Goal: Information Seeking & Learning: Obtain resource

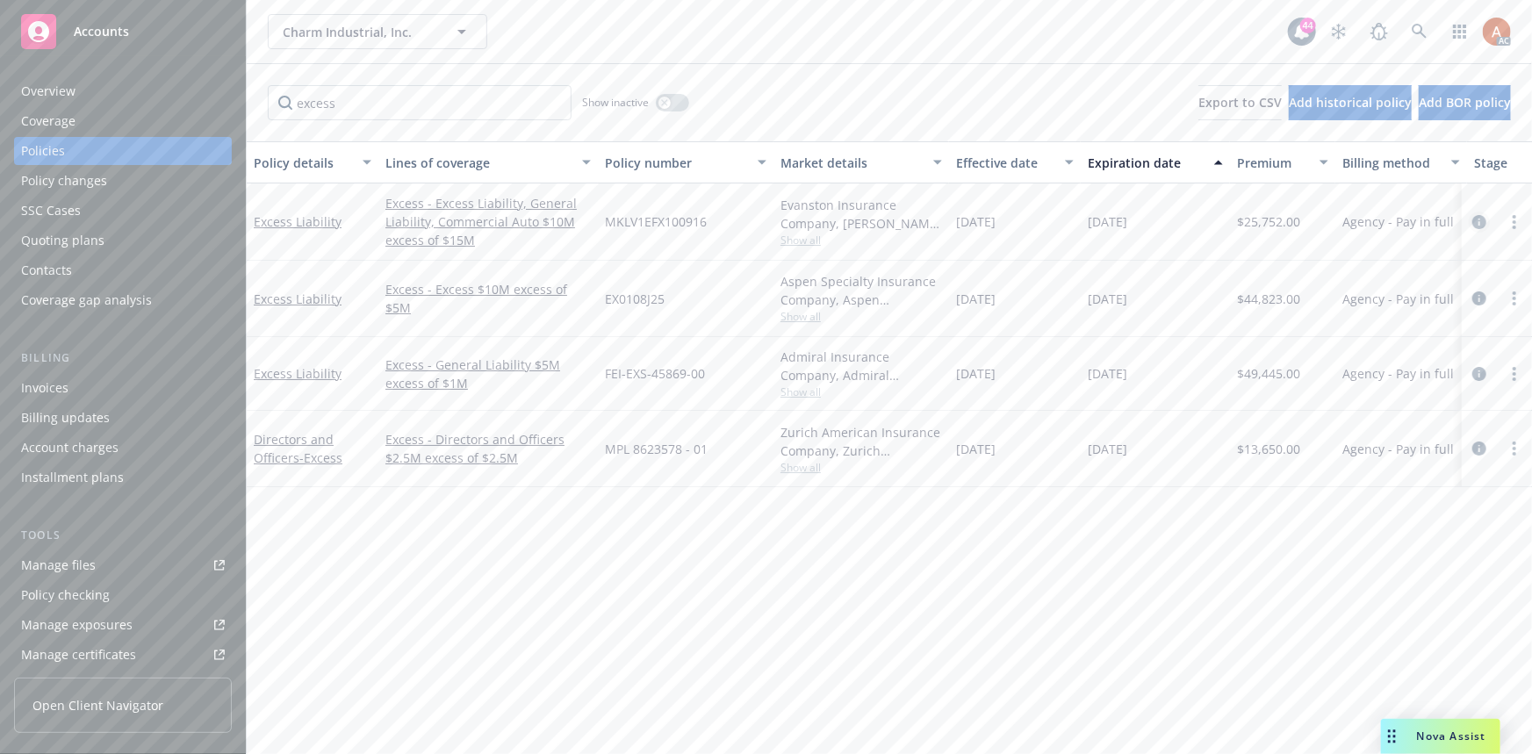
click at [1480, 220] on icon "circleInformation" at bounding box center [1480, 222] width 14 height 14
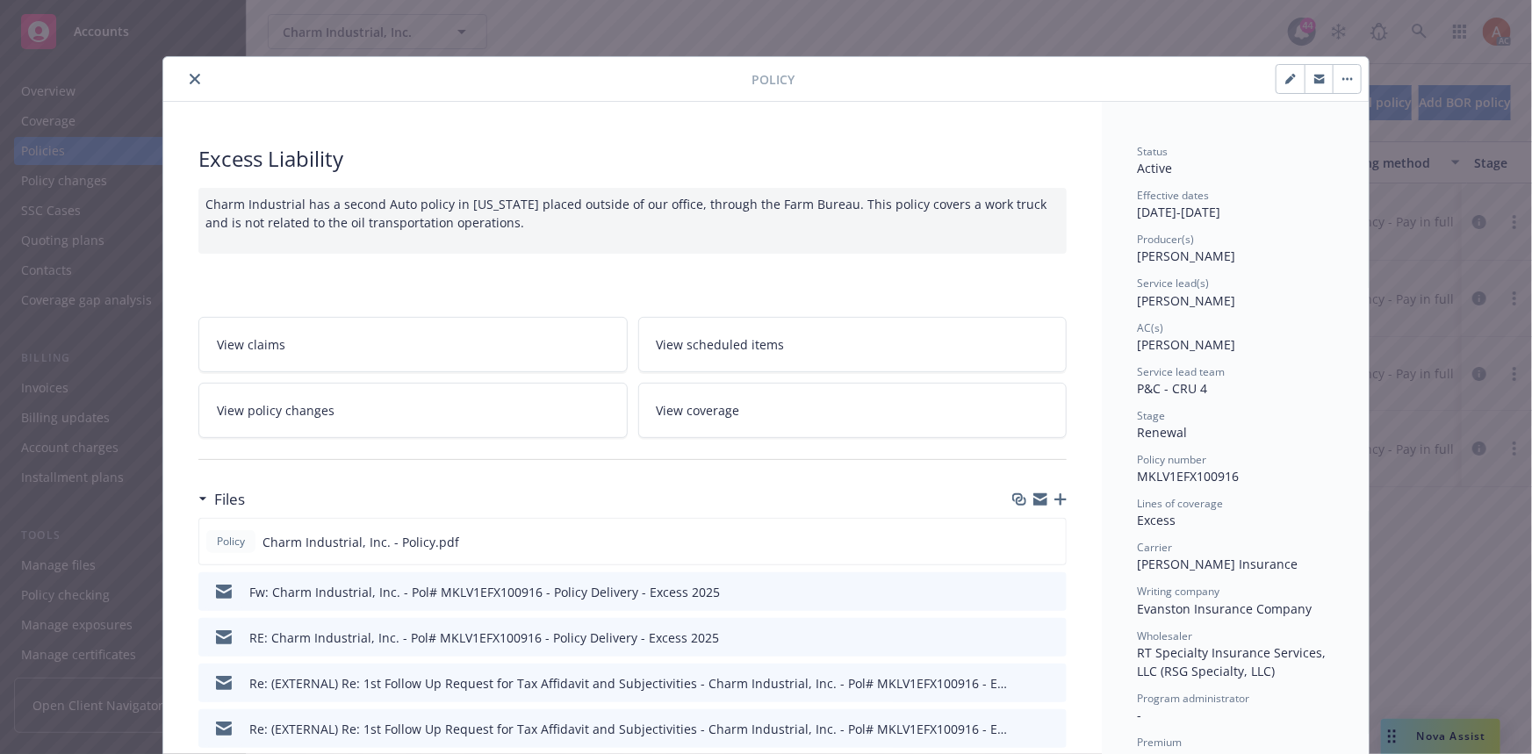
scroll to position [239, 0]
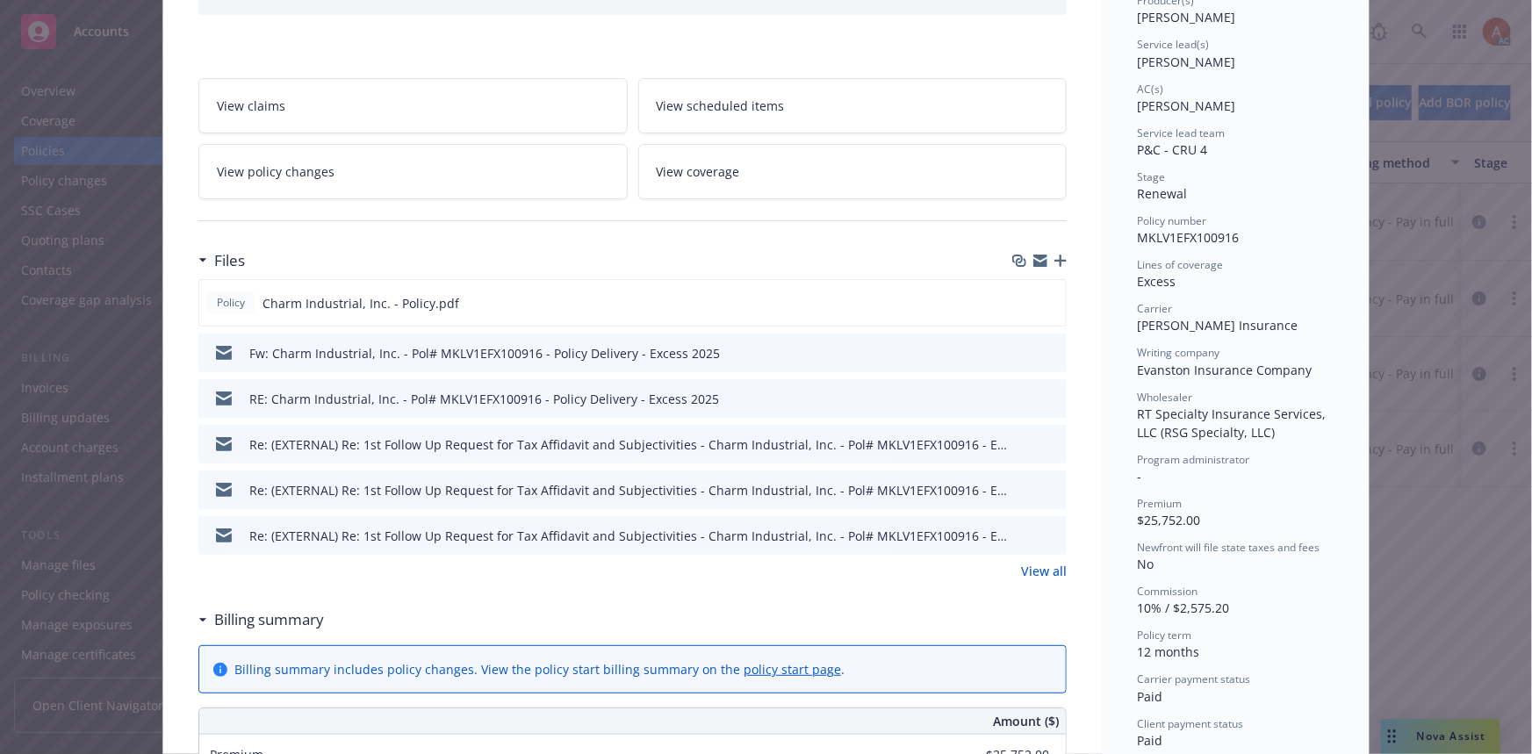
click at [1034, 567] on link "View all" at bounding box center [1044, 571] width 46 height 18
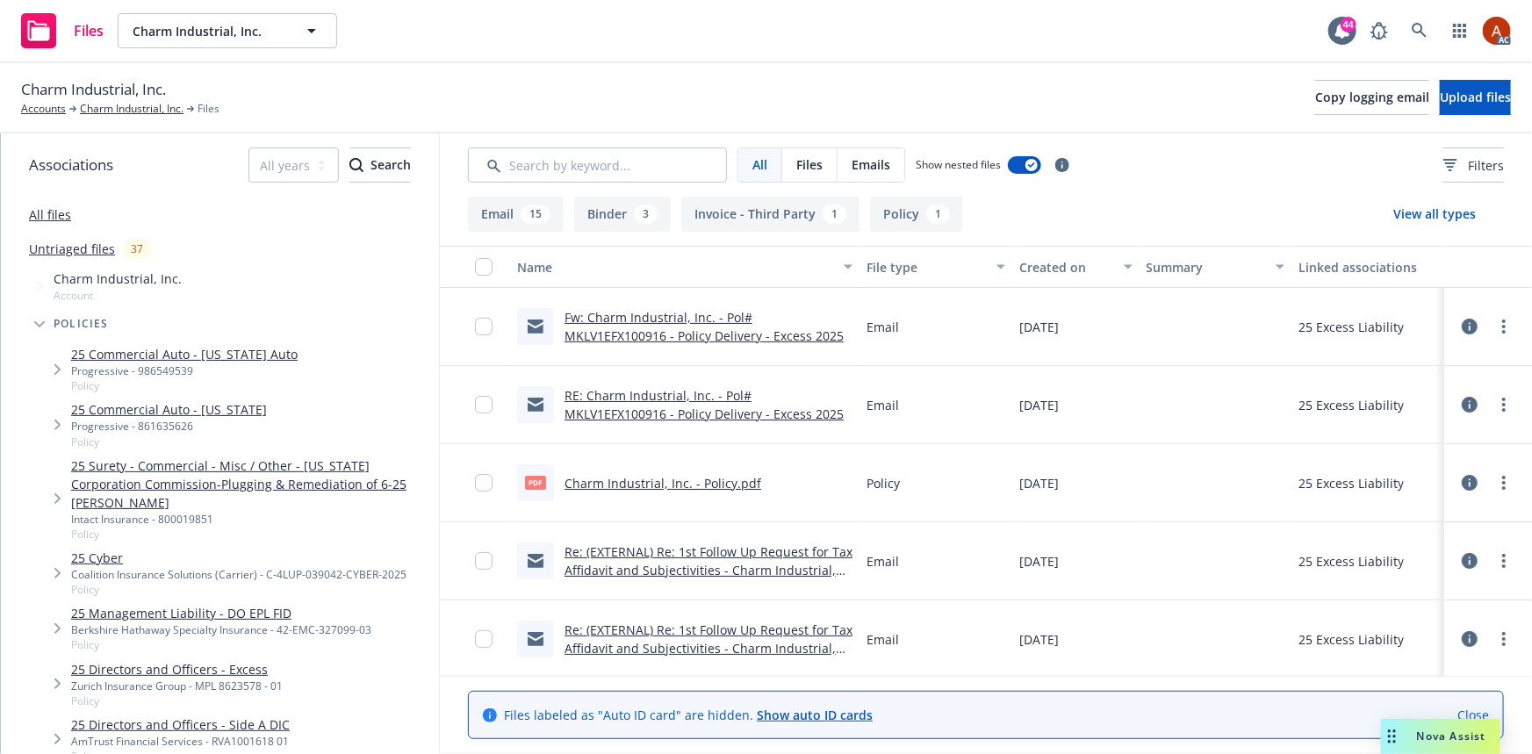
click at [926, 220] on div "1" at bounding box center [938, 214] width 24 height 19
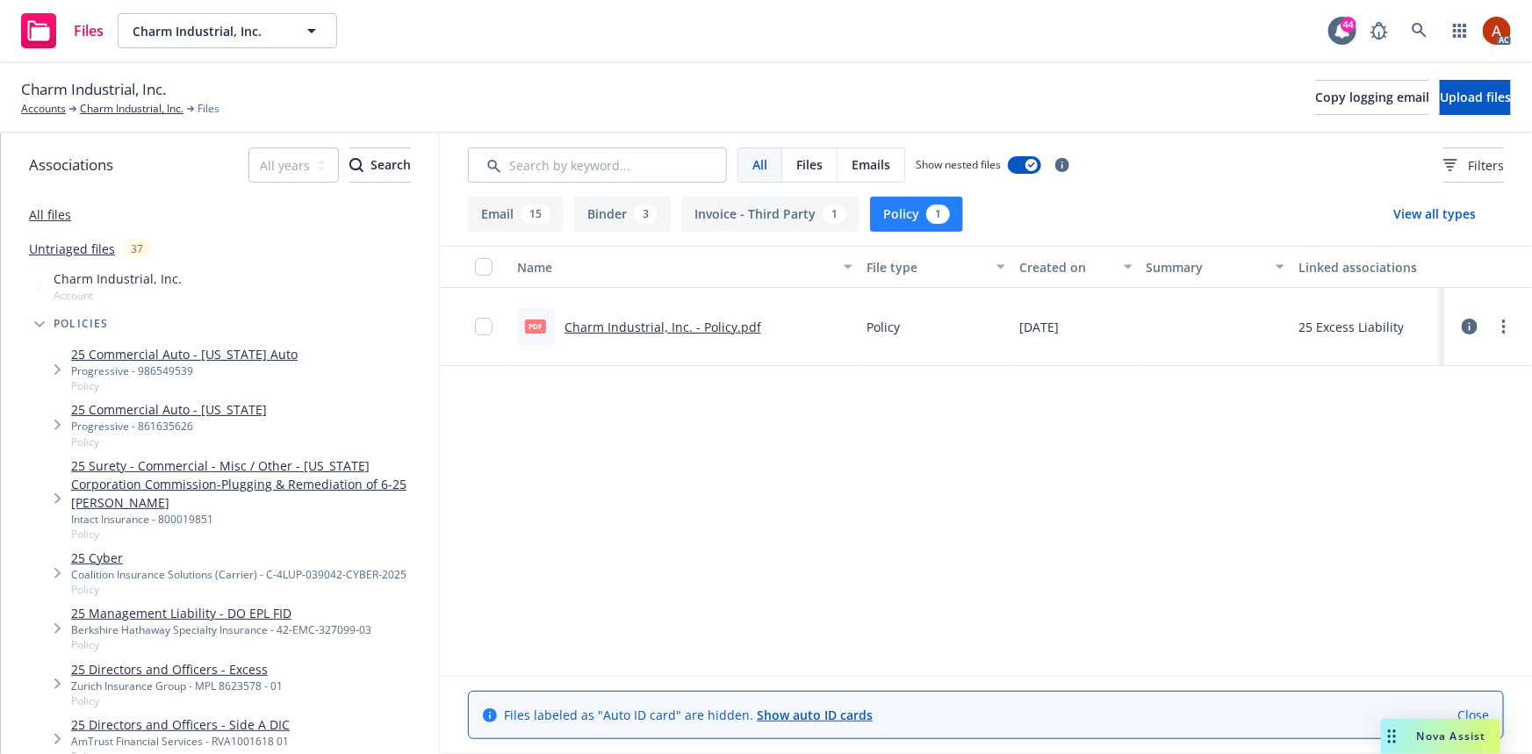
click at [642, 329] on link "Charm Industrial, Inc. - Policy.pdf" at bounding box center [663, 327] width 197 height 17
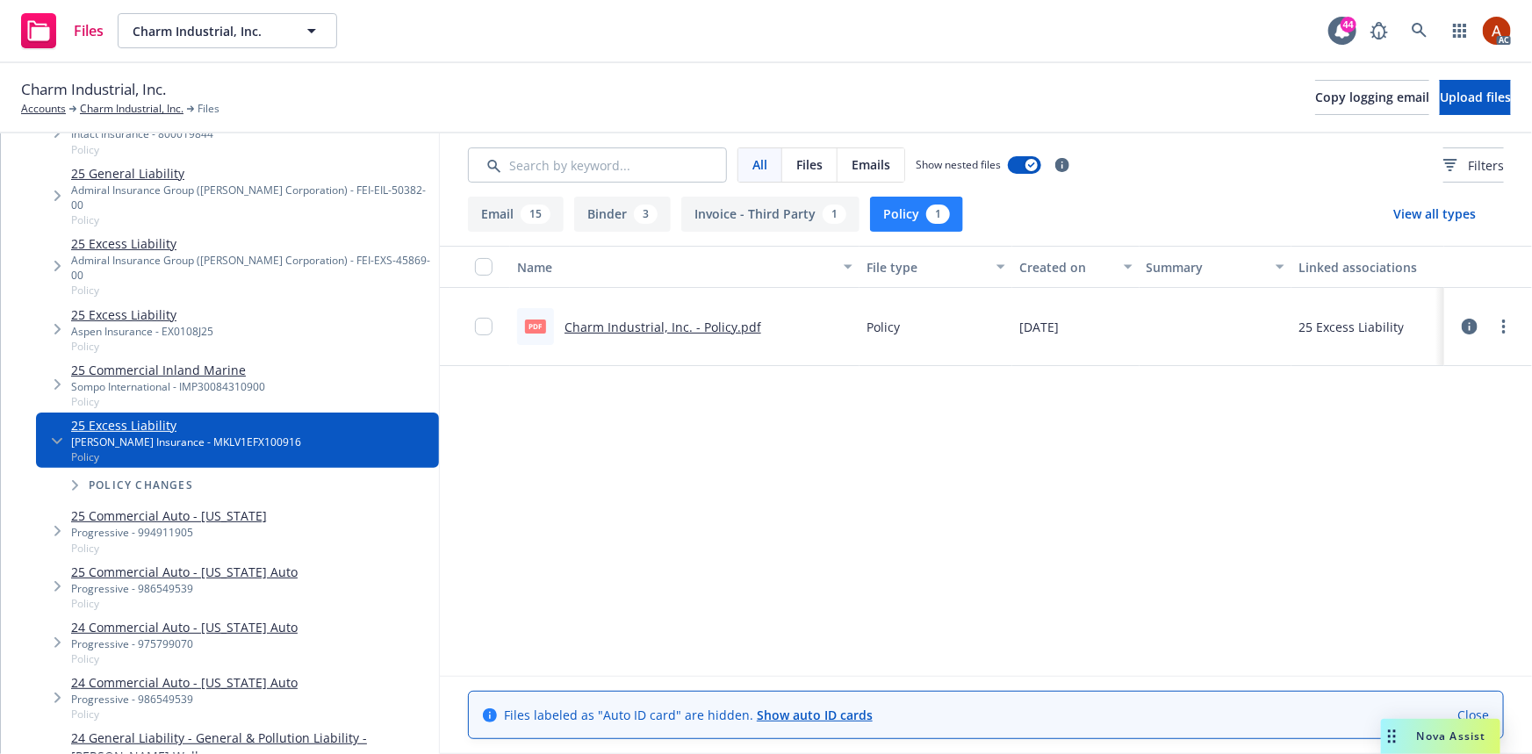
scroll to position [558, 0]
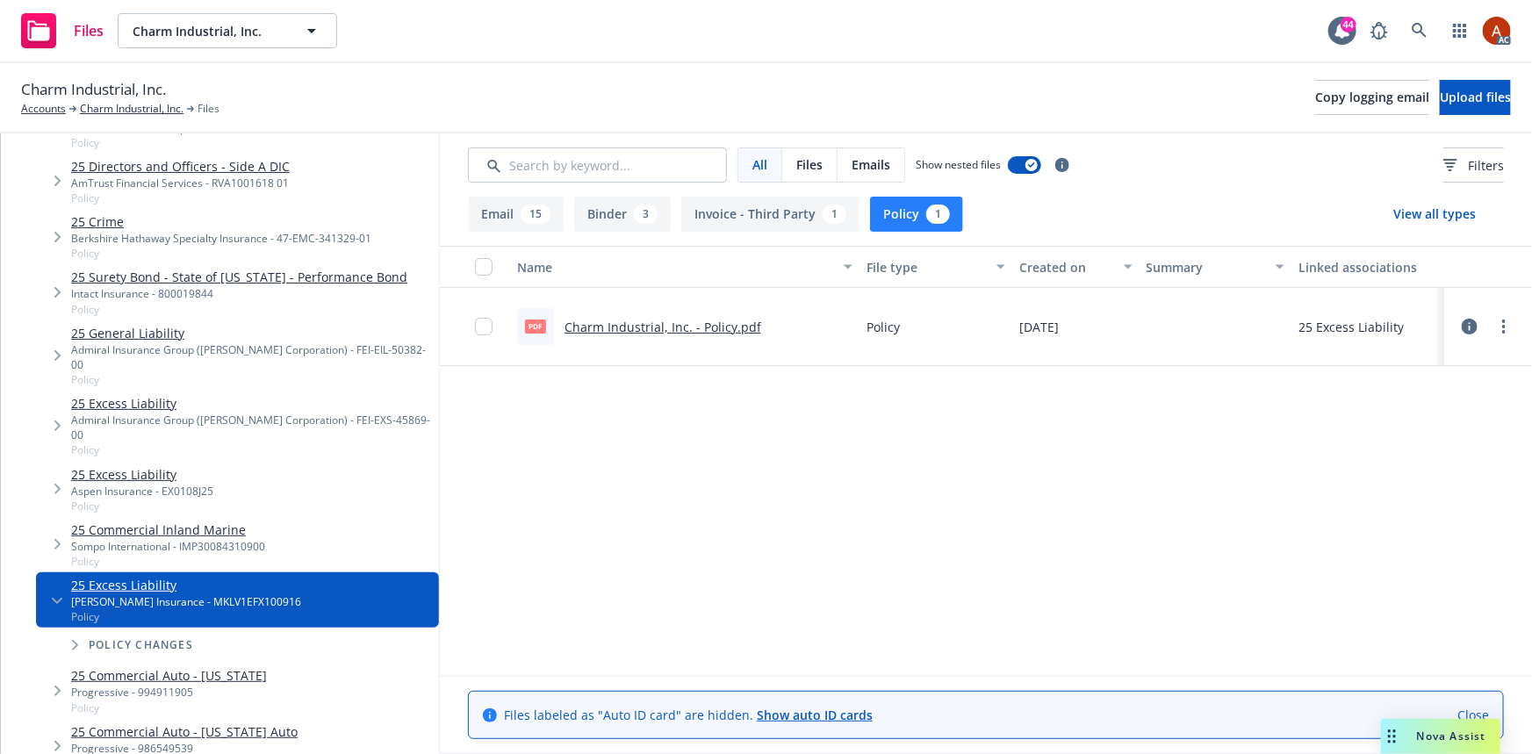
click at [132, 465] on link "25 Excess Liability" at bounding box center [142, 474] width 142 height 18
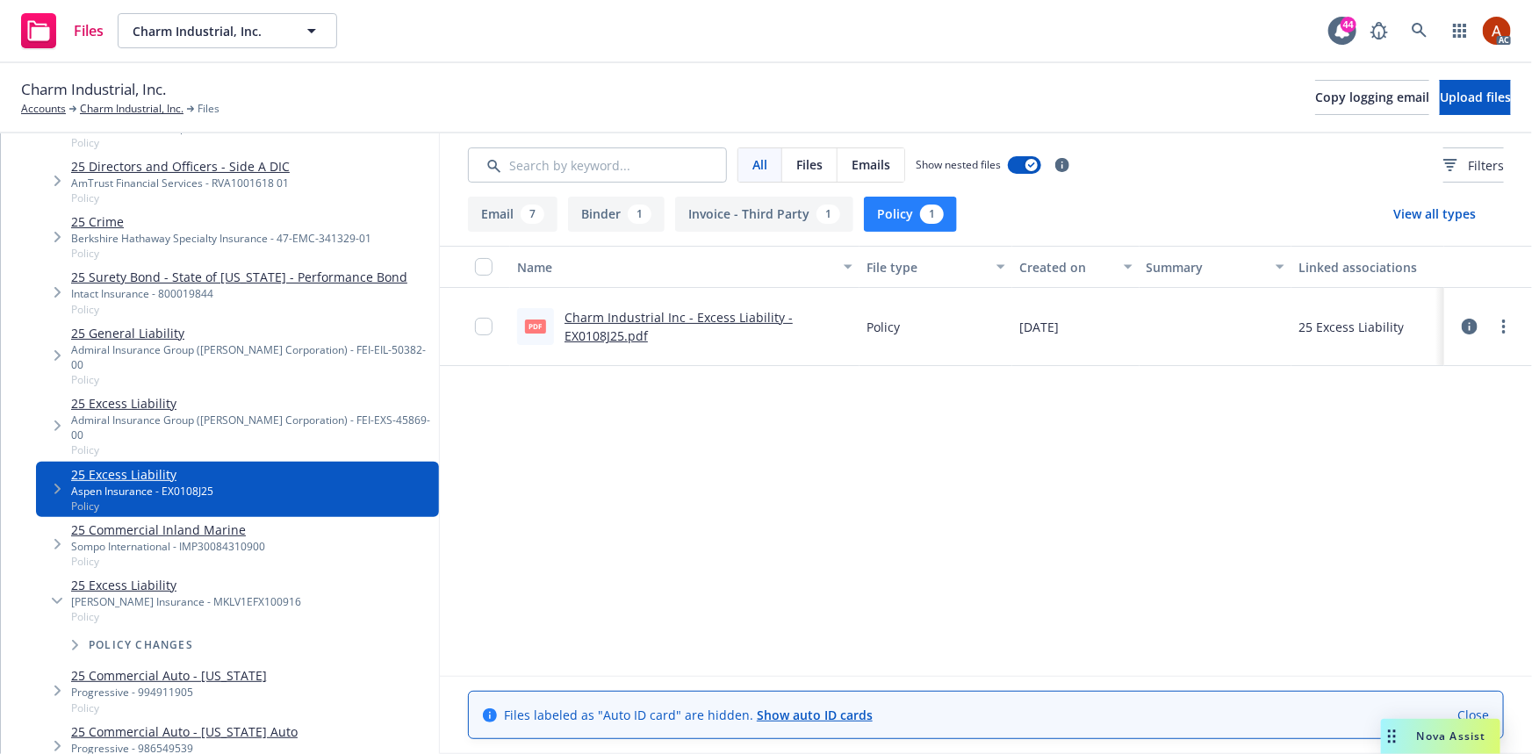
click at [631, 319] on link "Charm Industrial Inc - Excess Liability - EX0108J25.pdf" at bounding box center [679, 326] width 228 height 35
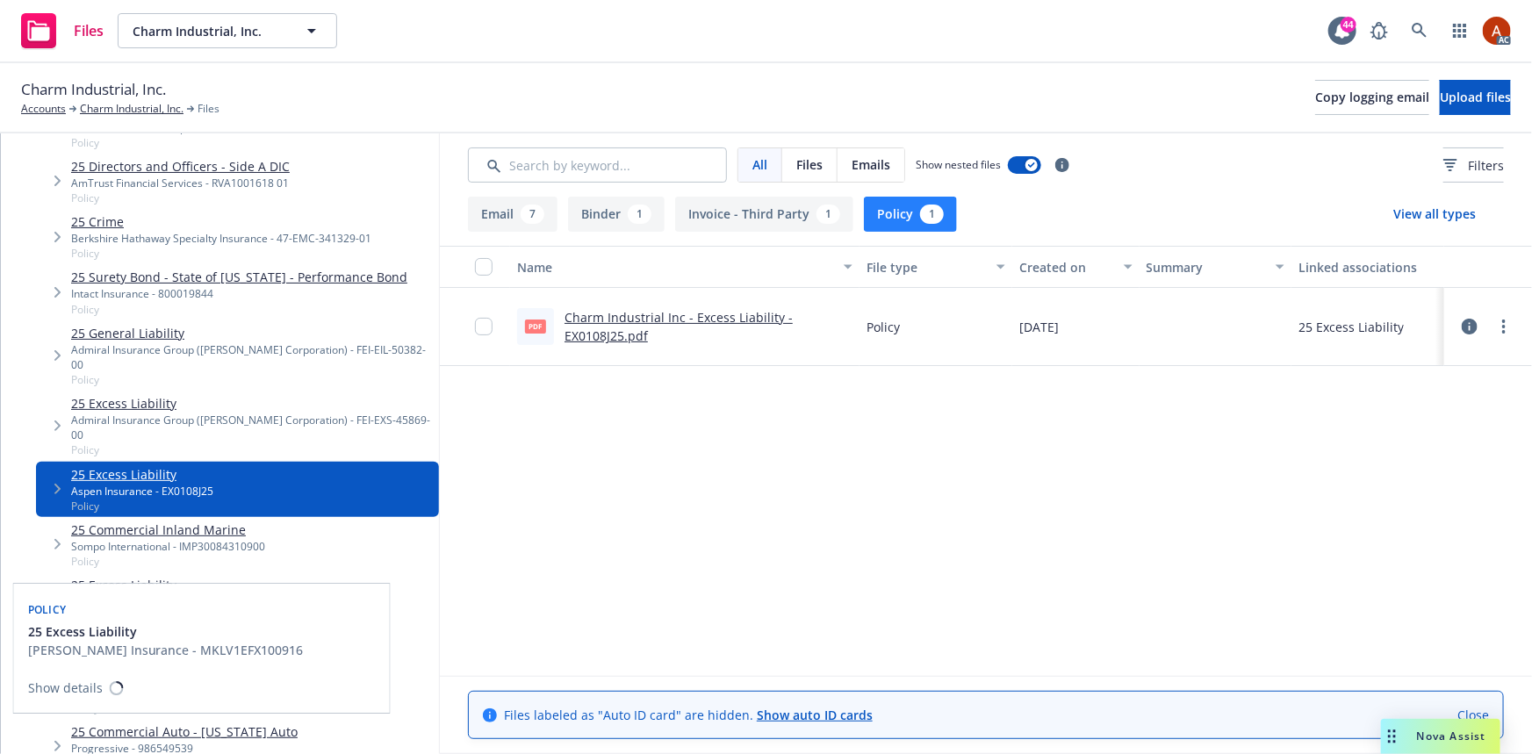
click at [142, 576] on link "25 Excess Liability" at bounding box center [186, 585] width 230 height 18
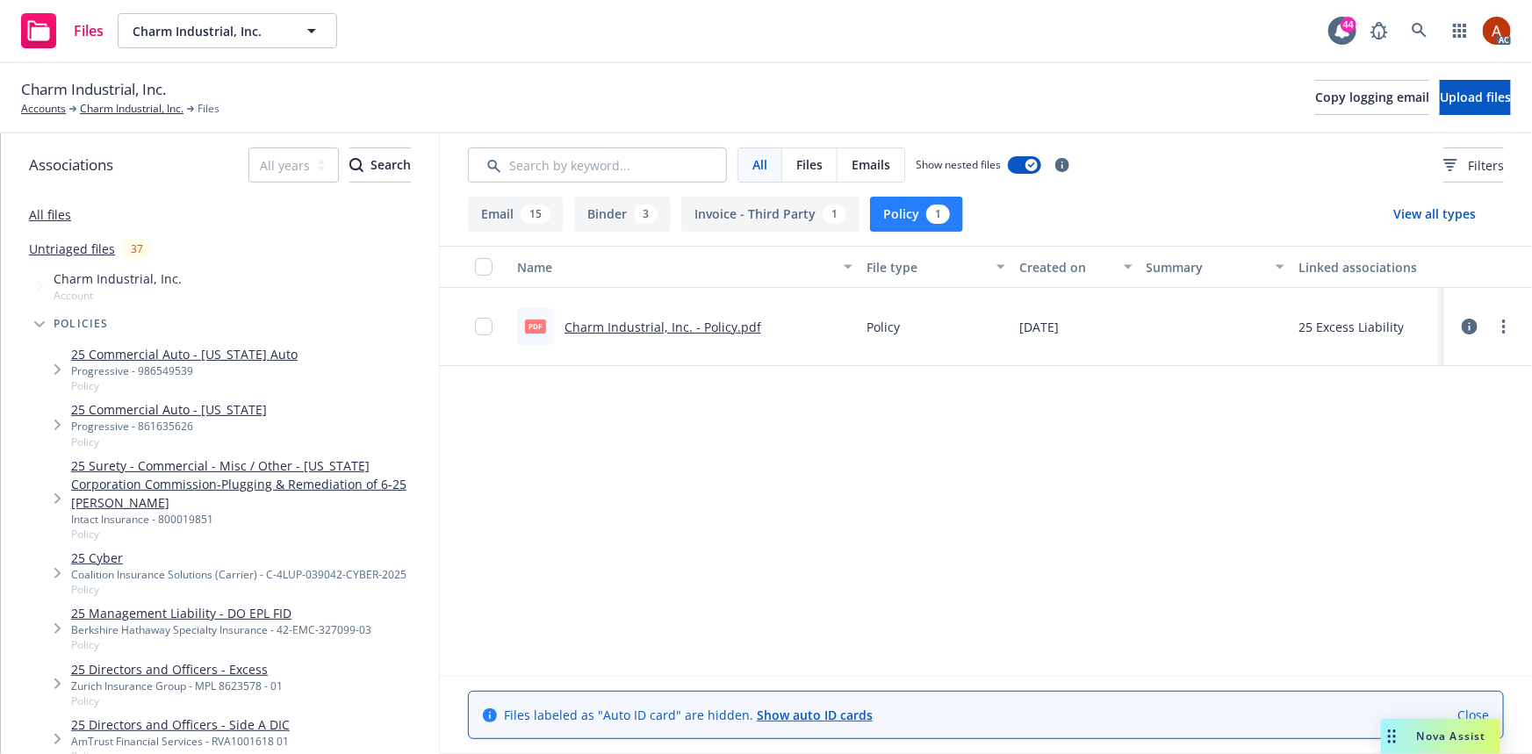
scroll to position [159, 0]
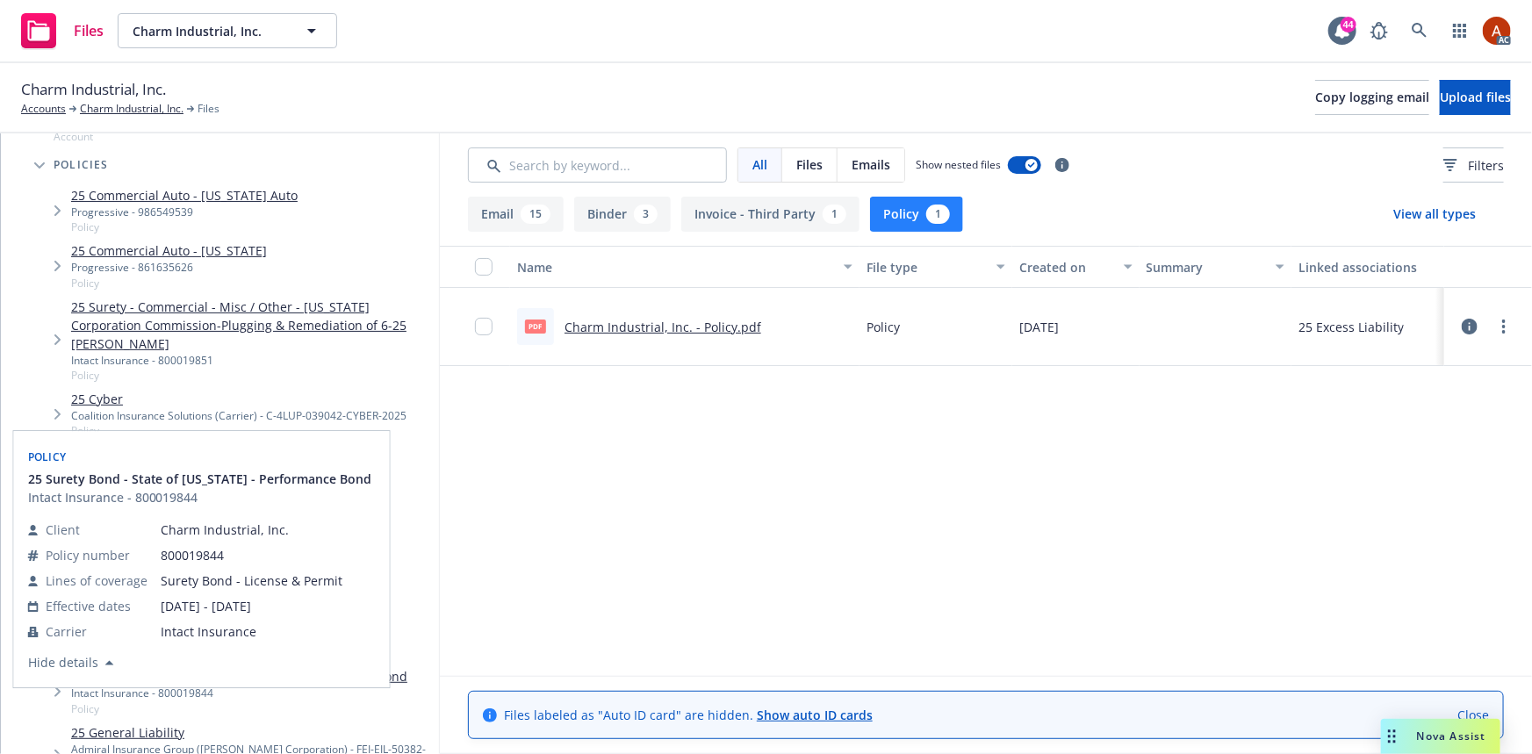
click at [775, 606] on div "Name File type Created on Summary Linked associations pdf Charm Industrial, Inc…" at bounding box center [986, 461] width 1092 height 430
click at [342, 470] on div "25 Surety Bond - State of Kansas - Performance Bond Intact Insurance - 800019844" at bounding box center [202, 488] width 355 height 37
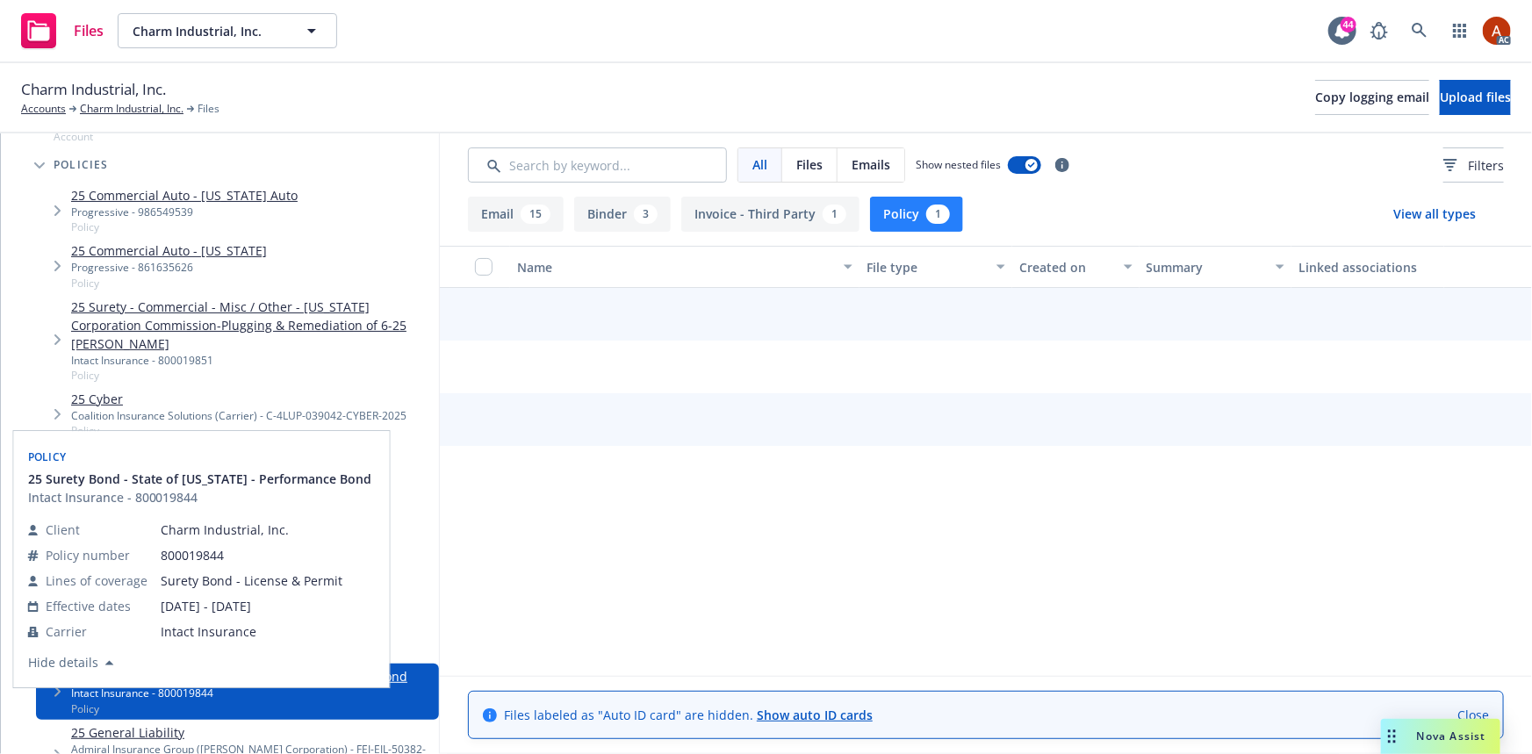
click at [402, 498] on div "25 Directors and Officers - Excess Zurich Insurance Group - MPL 8623578 - 01 Po…" at bounding box center [237, 525] width 403 height 55
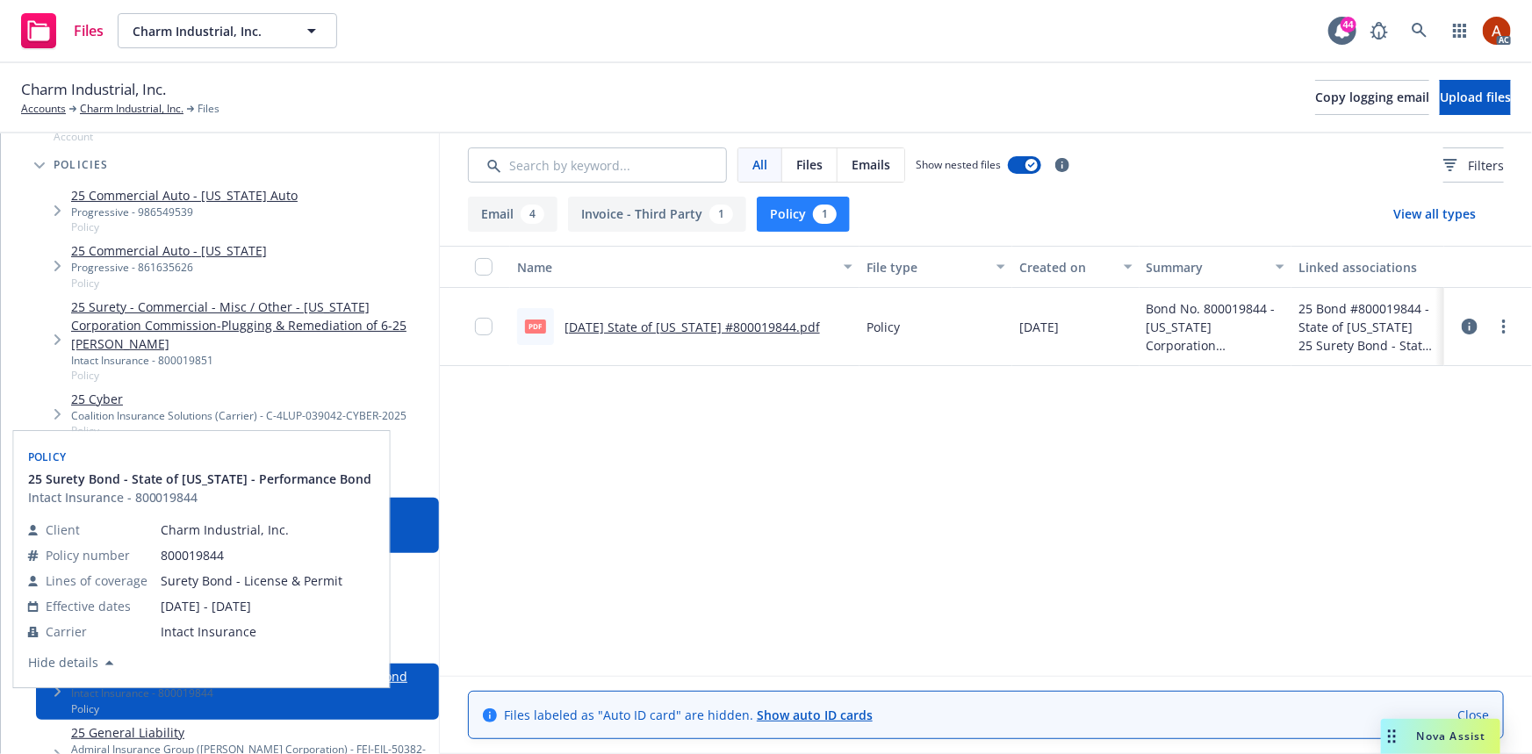
click at [662, 514] on div "Name File type Created on Summary Linked associations pdf 2025 03 15 State of K…" at bounding box center [986, 461] width 1092 height 430
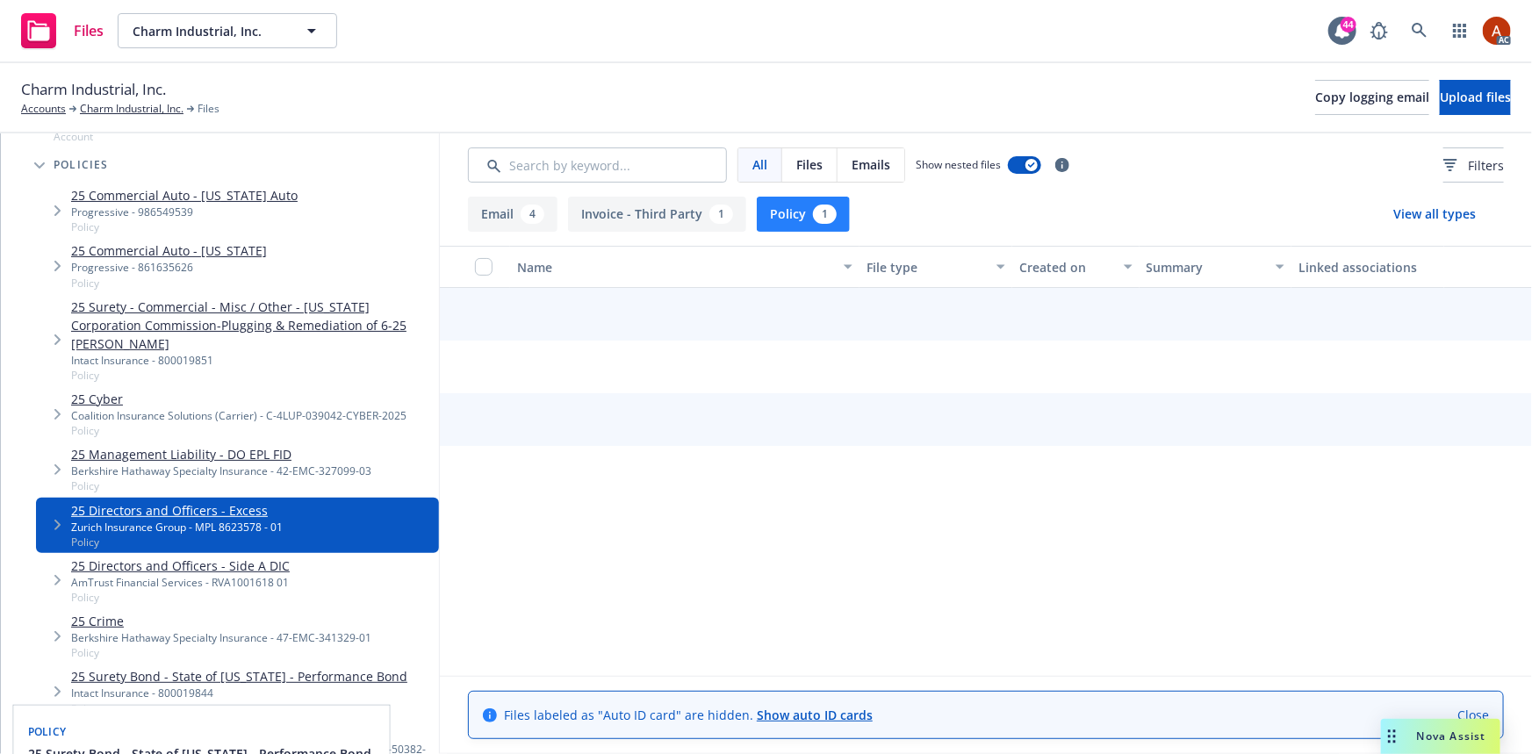
scroll to position [479, 0]
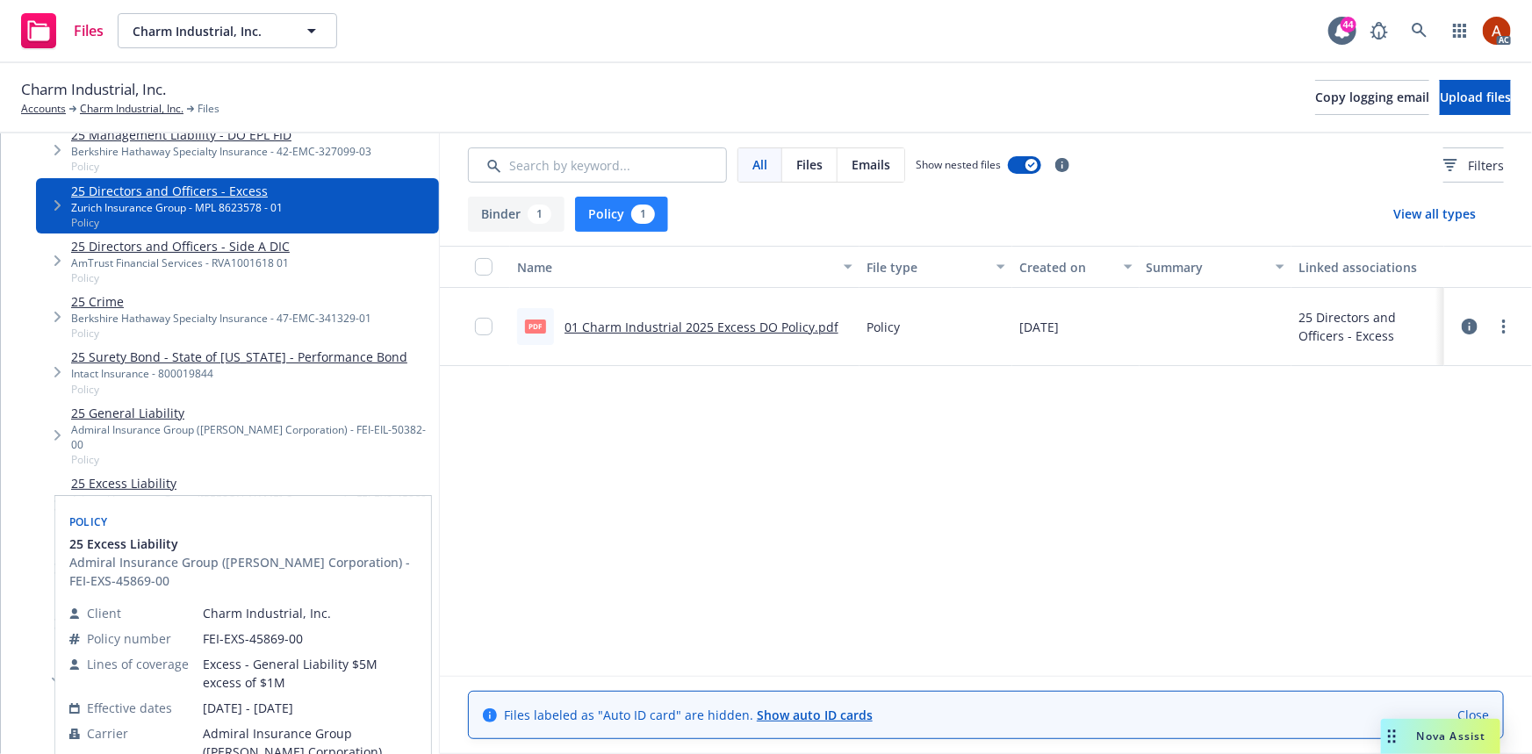
click at [139, 474] on link "25 Excess Liability" at bounding box center [251, 483] width 361 height 18
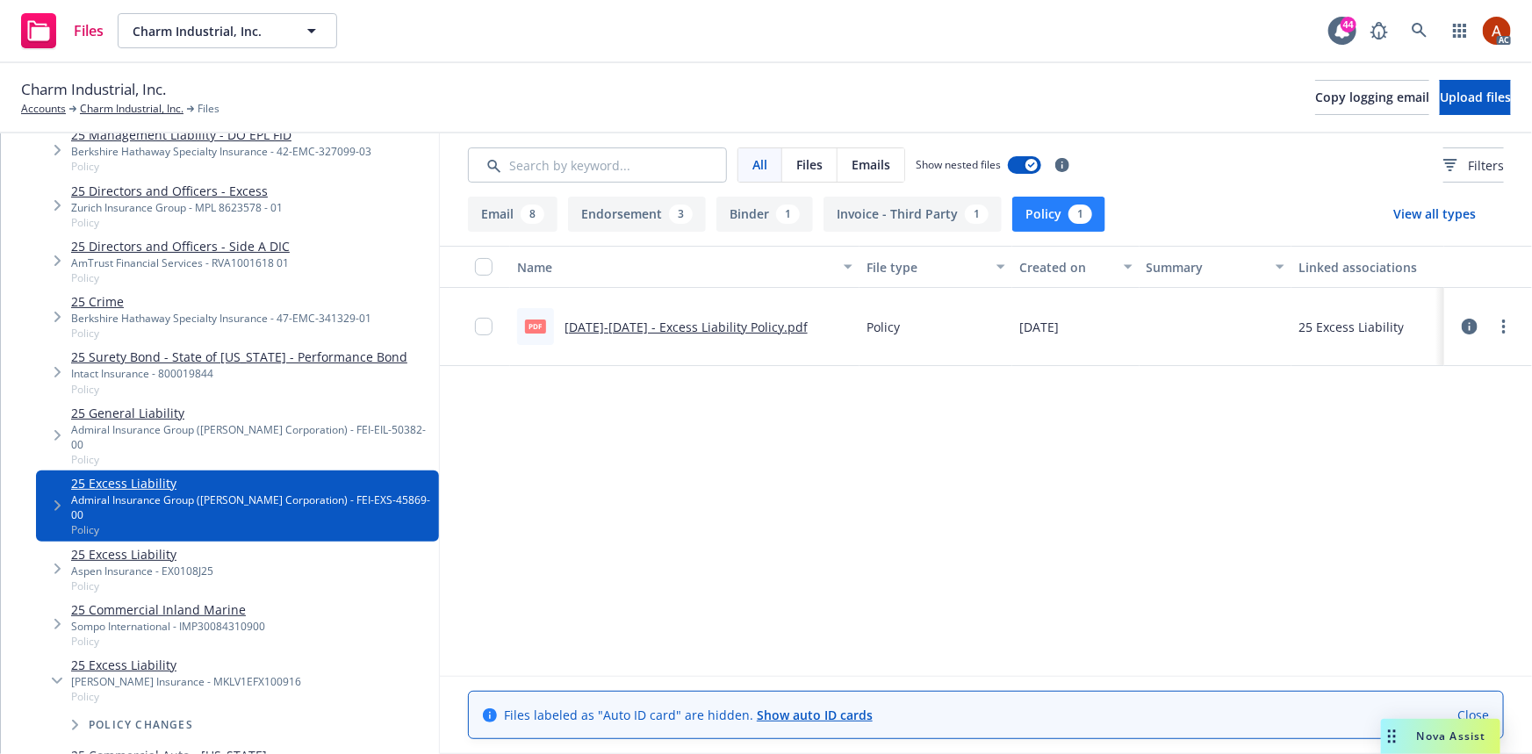
click at [635, 217] on button "Endorsement 3" at bounding box center [637, 214] width 138 height 35
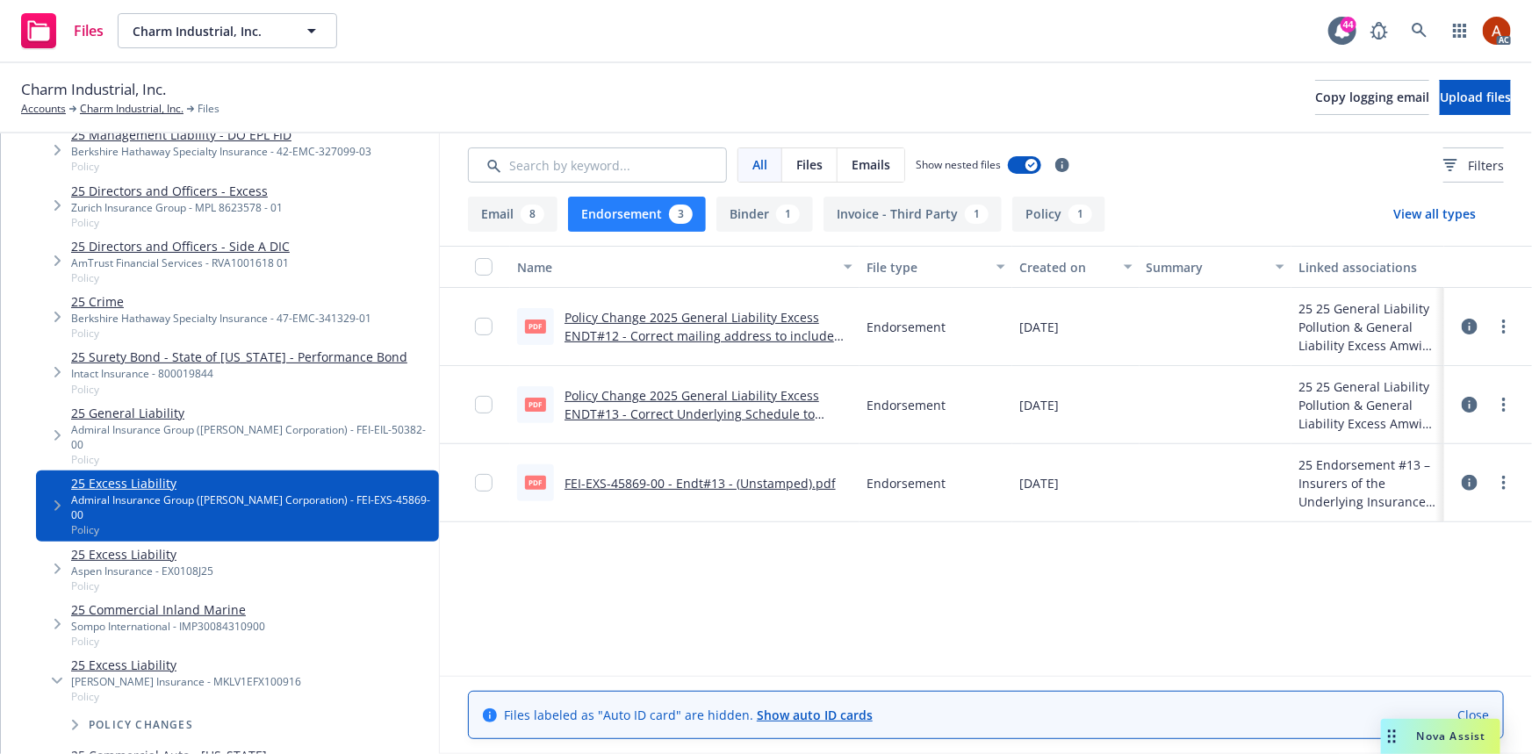
click at [1045, 208] on button "Policy 1" at bounding box center [1058, 214] width 93 height 35
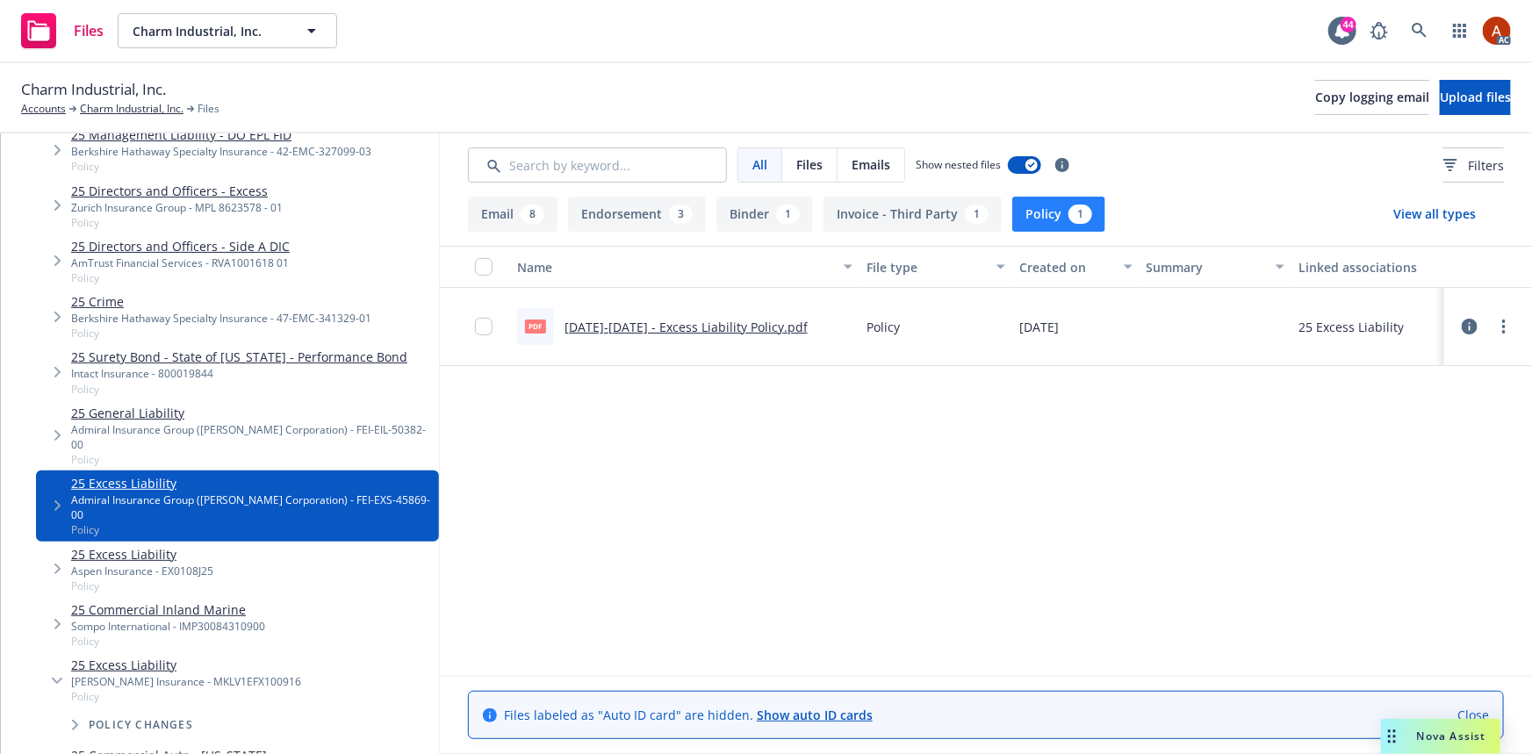
click at [659, 333] on link "2025-2026 - Excess Liability Policy.pdf" at bounding box center [686, 327] width 243 height 17
click at [638, 219] on button "Endorsement 3" at bounding box center [637, 214] width 138 height 35
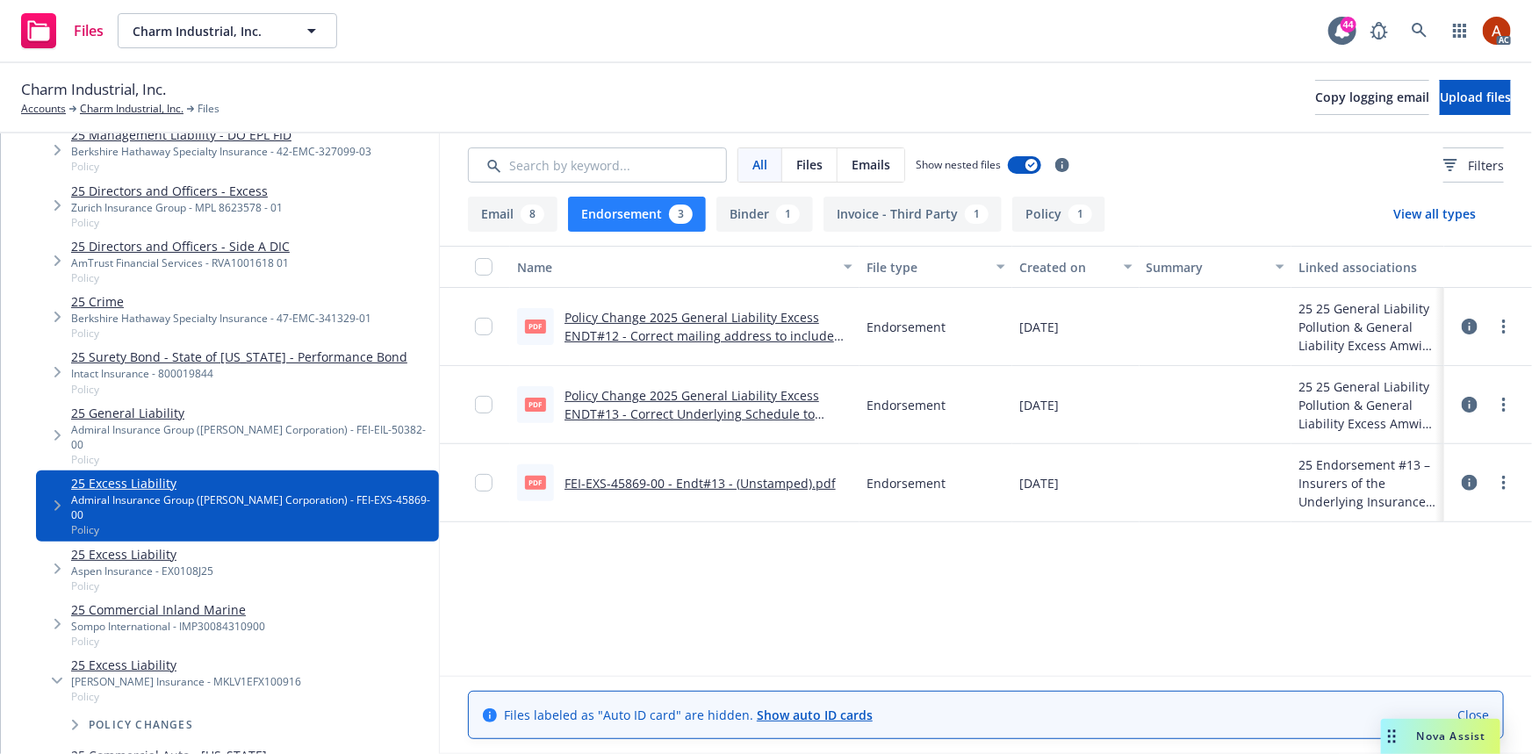
click at [699, 398] on link "Policy Change 2025 General Liability Excess ENDT#13 - Correct Underlying Schedu…" at bounding box center [692, 414] width 255 height 54
click at [137, 656] on link "25 Excess Liability" at bounding box center [186, 665] width 230 height 18
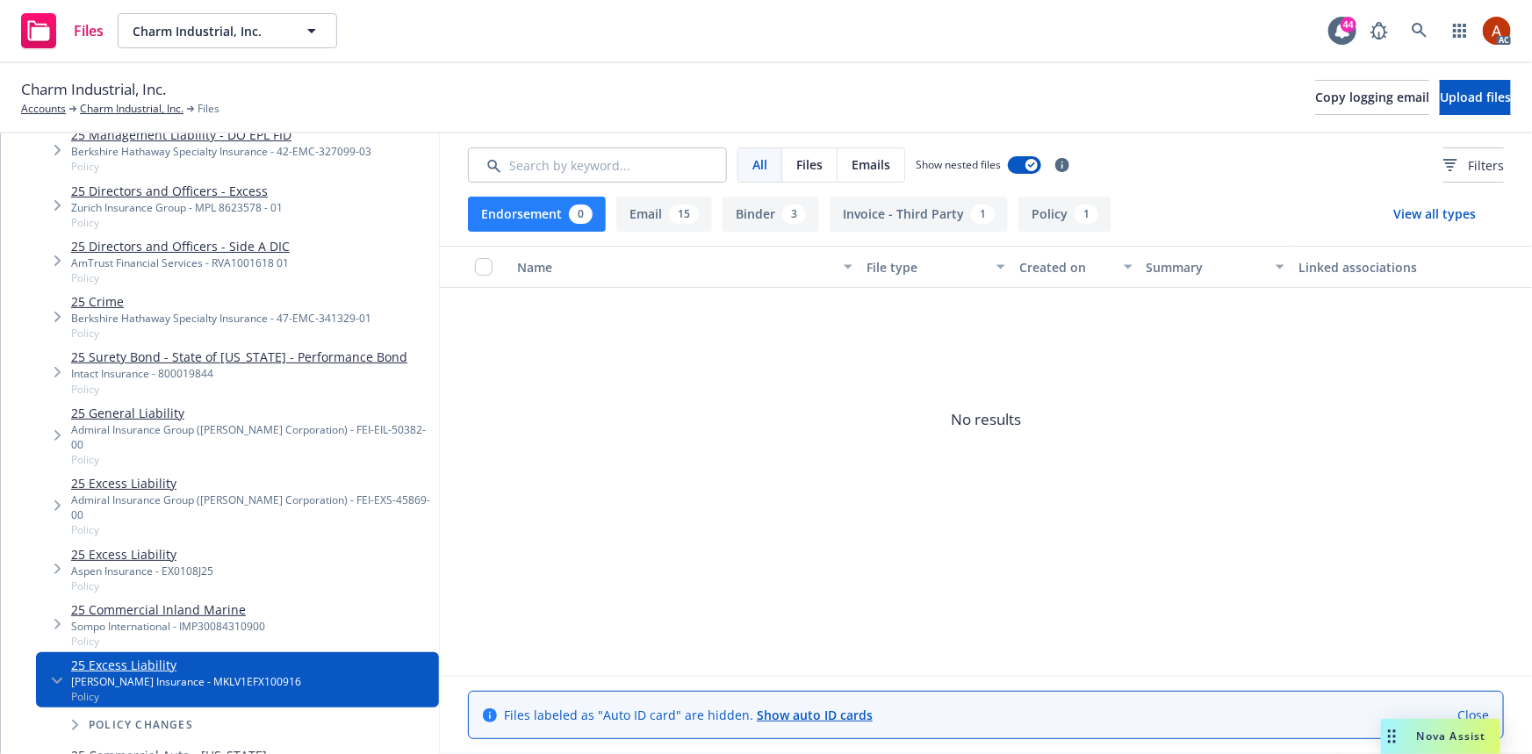
click at [1079, 214] on div "1" at bounding box center [1087, 214] width 24 height 19
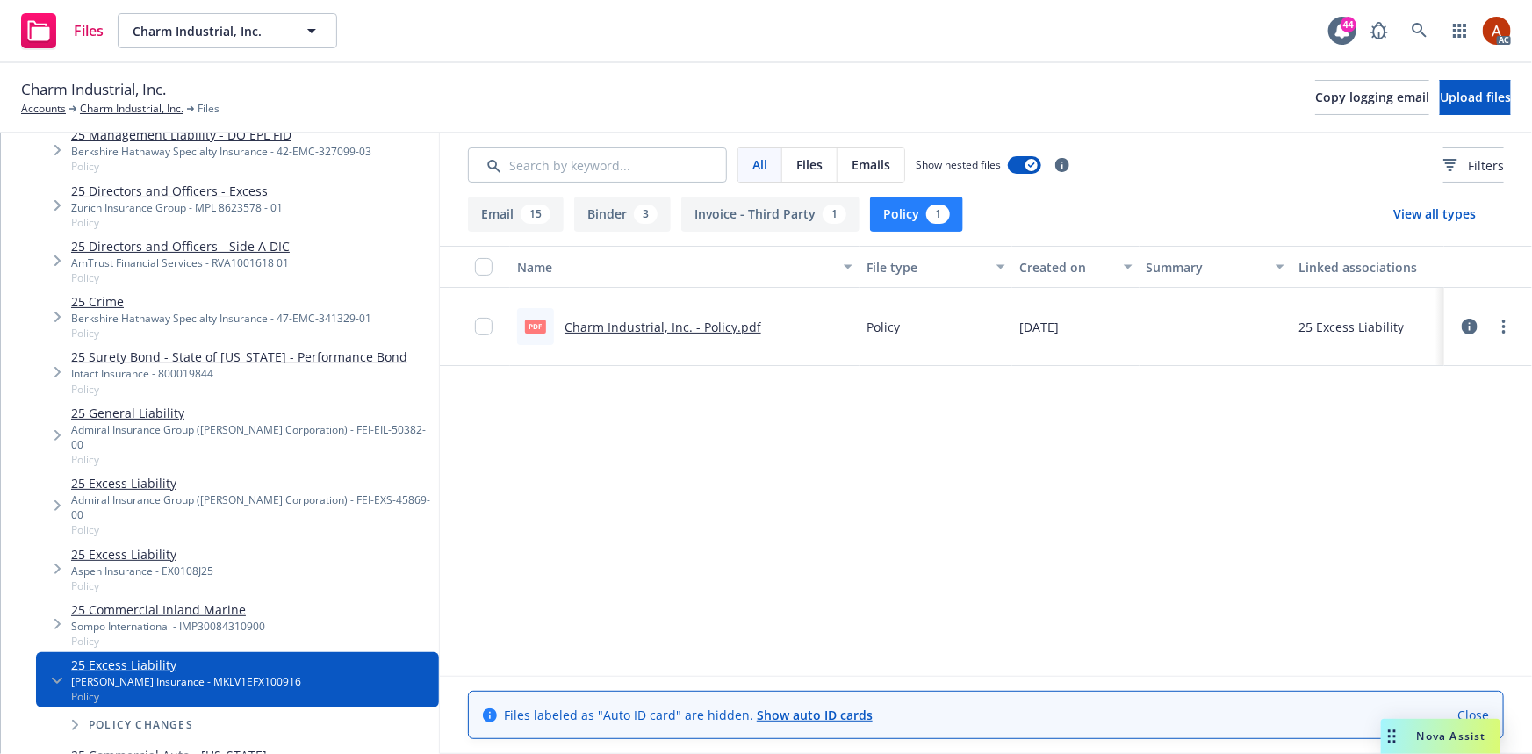
click at [142, 545] on link "25 Excess Liability" at bounding box center [142, 554] width 142 height 18
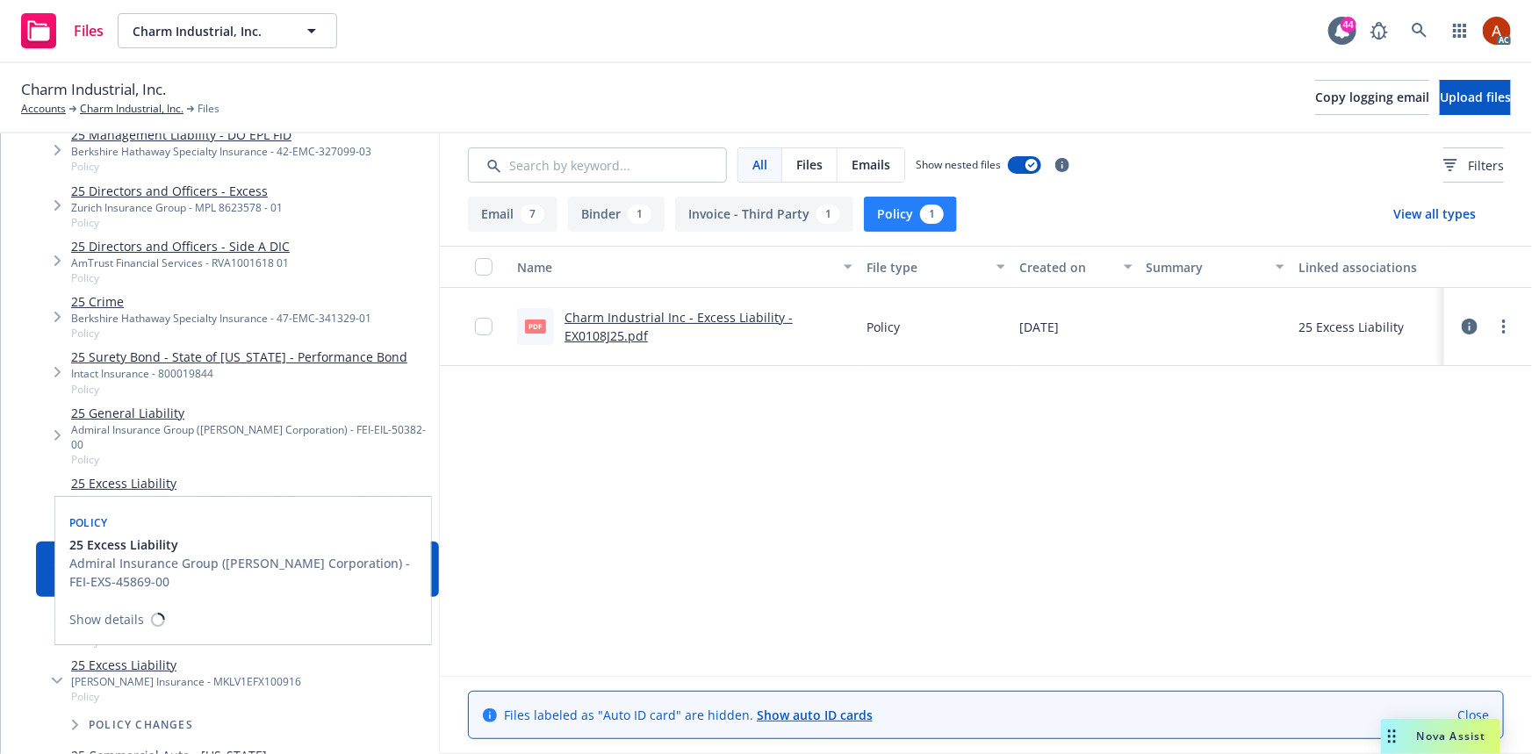
click at [133, 474] on link "25 Excess Liability" at bounding box center [251, 483] width 361 height 18
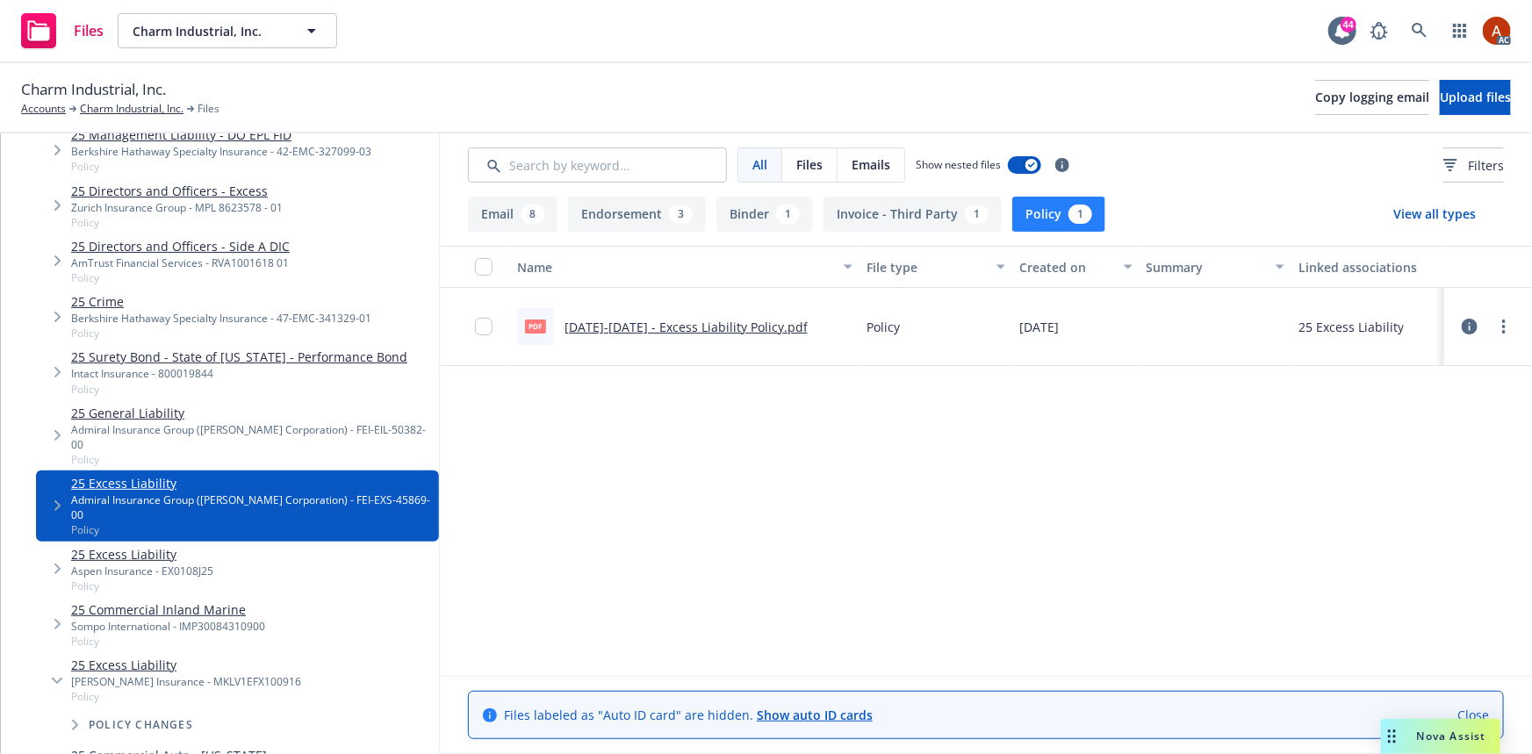
click at [637, 214] on button "Endorsement 3" at bounding box center [637, 214] width 138 height 35
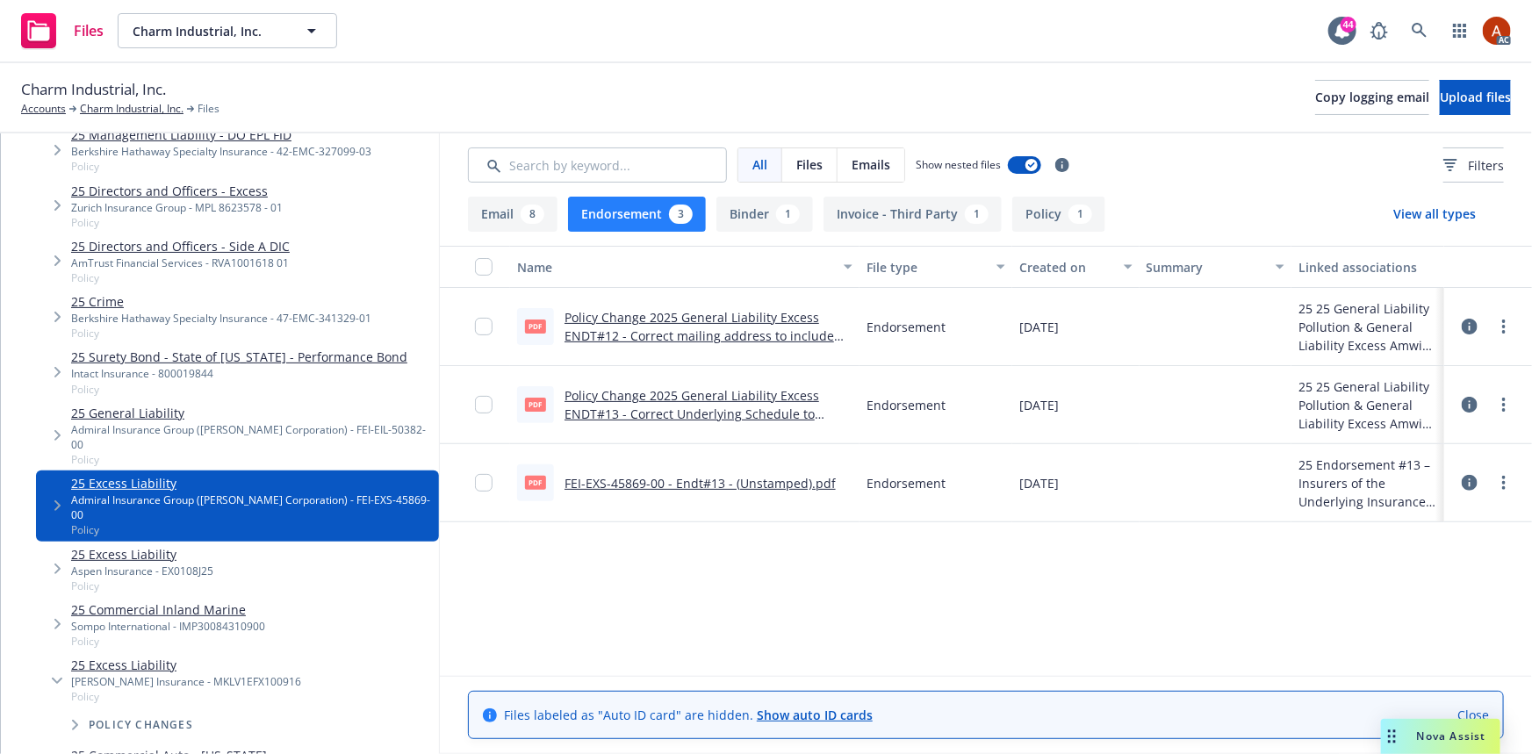
click at [659, 398] on link "Policy Change 2025 General Liability Excess ENDT#13 - Correct Underlying Schedu…" at bounding box center [692, 414] width 255 height 54
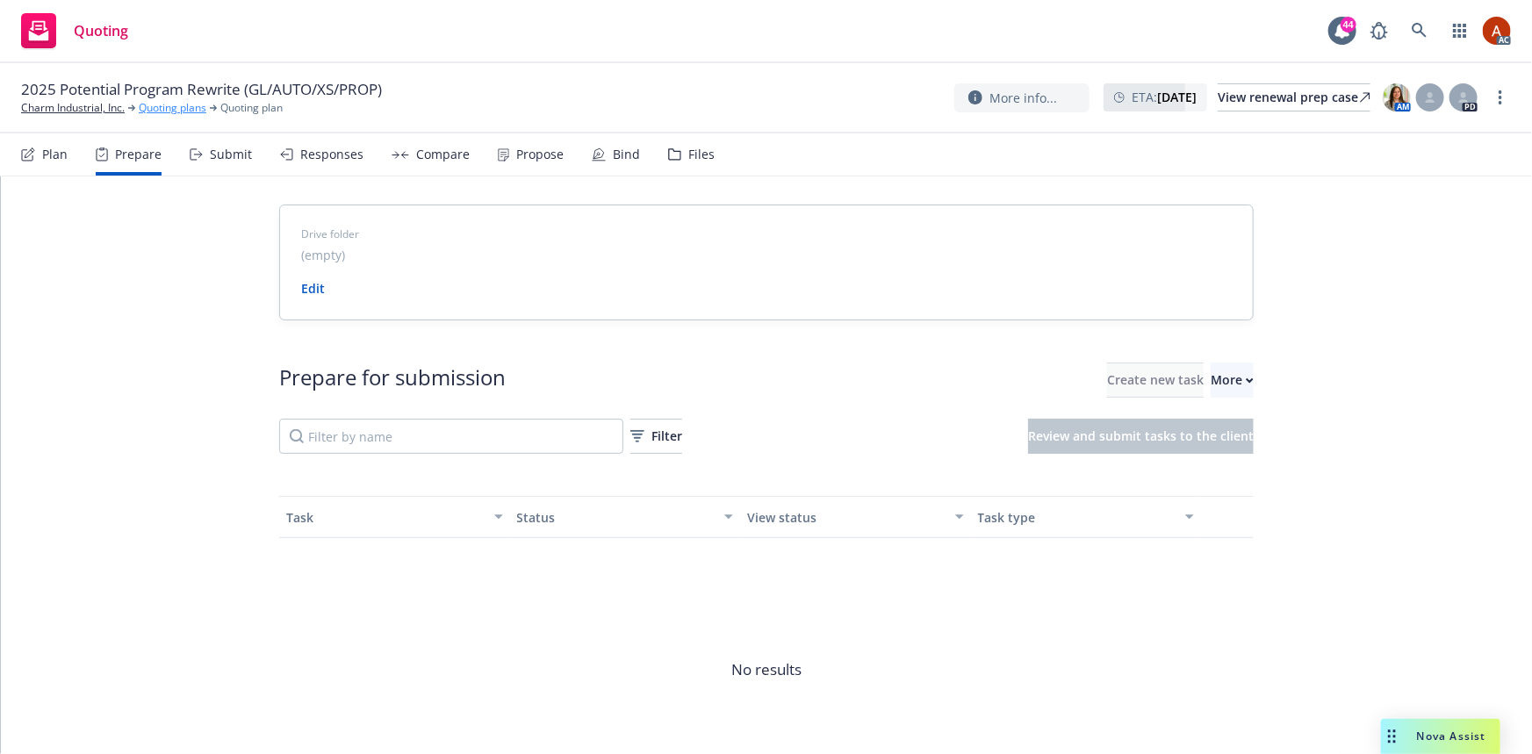
click at [165, 106] on link "Quoting plans" at bounding box center [173, 108] width 68 height 16
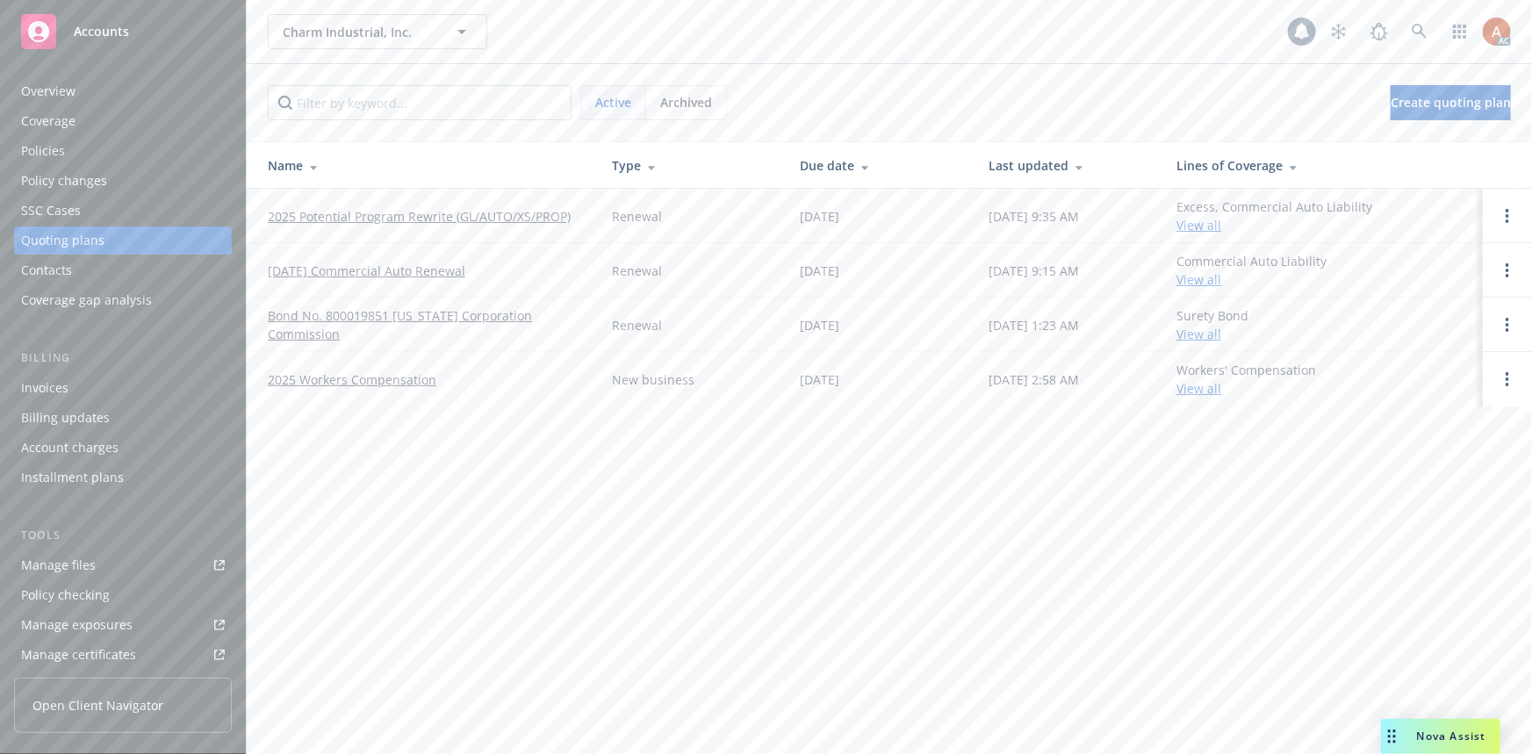
click at [27, 149] on div "Policies" at bounding box center [43, 151] width 44 height 28
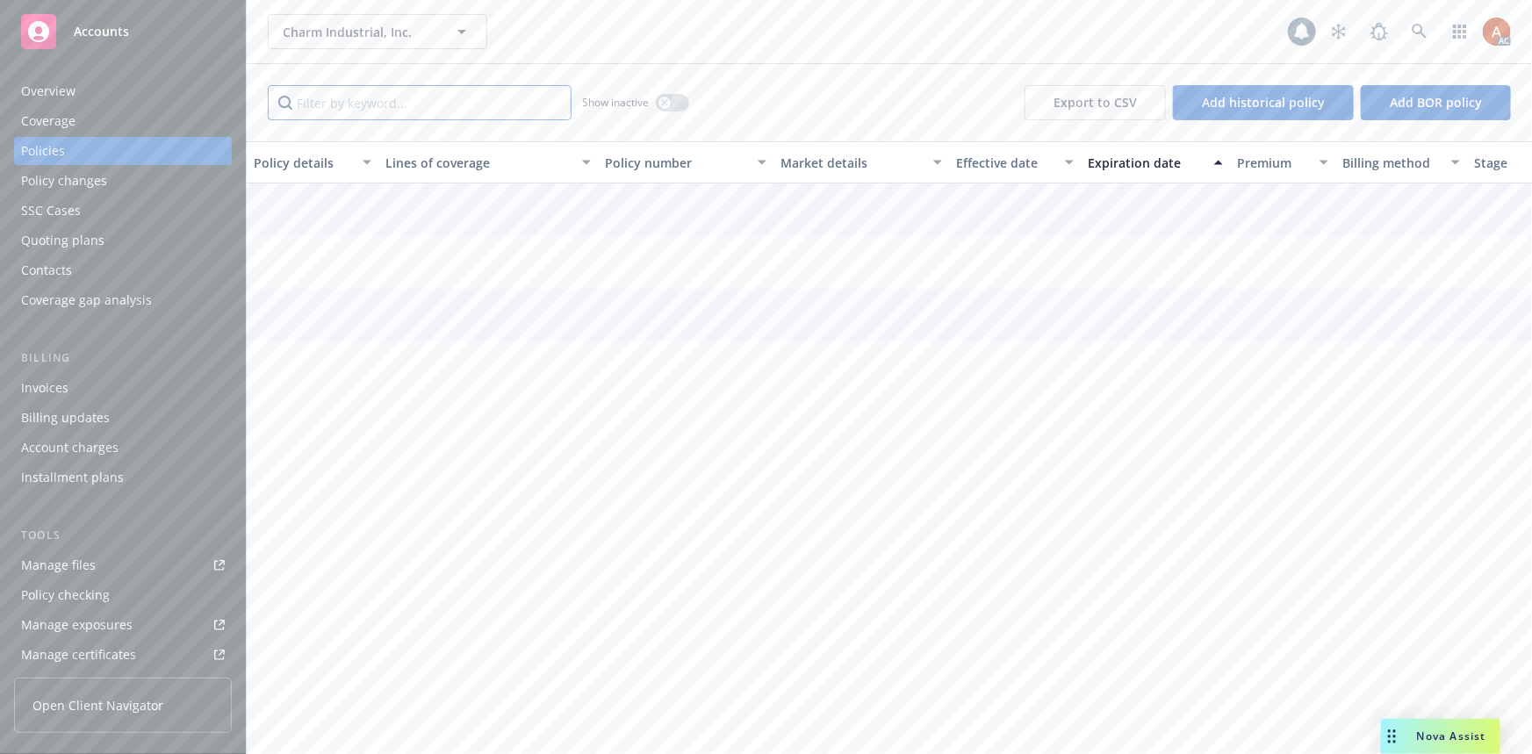
click at [403, 104] on input "Filter by keyword..." at bounding box center [420, 102] width 304 height 35
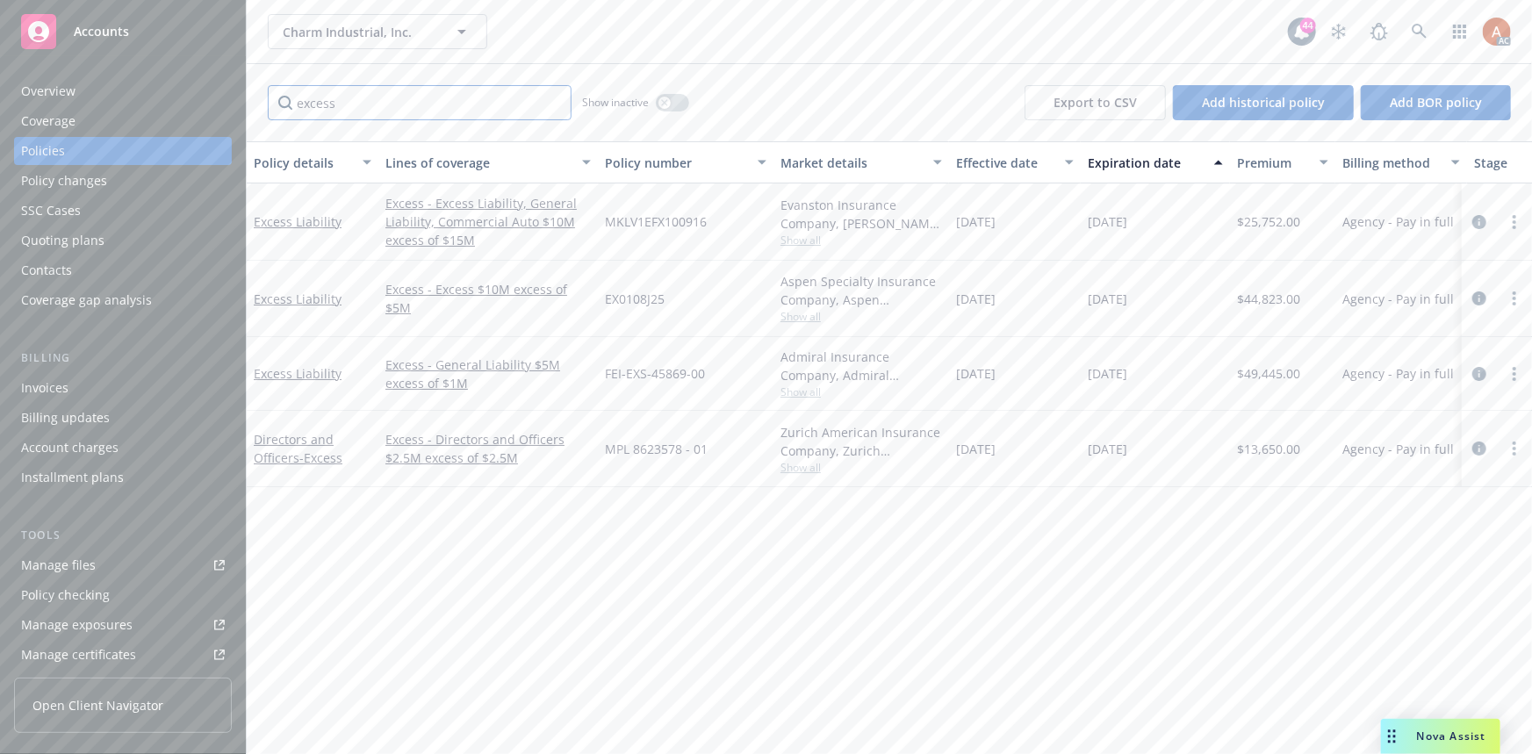
type input "excess"
drag, startPoint x: 964, startPoint y: 220, endPoint x: 1185, endPoint y: 220, distance: 221.3
click at [1185, 220] on div "Excess Liability Excess - Excess Liability, General Liability, Commercial Auto …" at bounding box center [1094, 222] width 1695 height 77
drag, startPoint x: 969, startPoint y: 296, endPoint x: 1173, endPoint y: 294, distance: 203.7
click at [1172, 294] on div "Excess Liability Excess - Excess $10M excess of $5M EX0108J25 Aspen Specialty I…" at bounding box center [1094, 299] width 1695 height 76
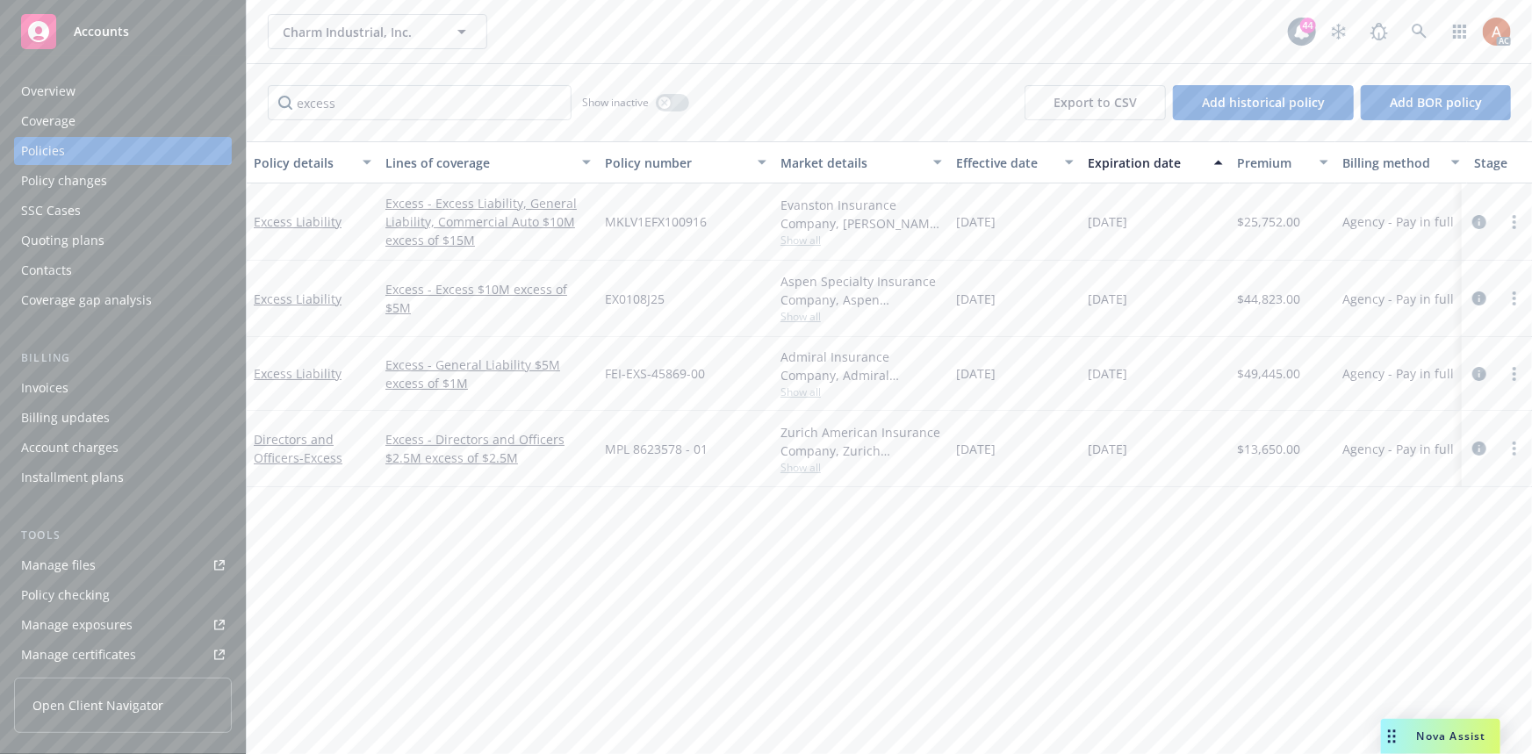
drag, startPoint x: 976, startPoint y: 376, endPoint x: 1172, endPoint y: 377, distance: 196.7
click at [1172, 377] on div "Excess Liability Excess - General Liability $5M excess of $1M FEI-EXS-45869-00 …" at bounding box center [1094, 374] width 1695 height 74
click at [1062, 659] on div "Policy details Lines of coverage Policy number Market details Effective date Ex…" at bounding box center [890, 447] width 1286 height 613
drag, startPoint x: 980, startPoint y: 223, endPoint x: 1180, endPoint y: 227, distance: 200.2
click at [1180, 227] on div "Excess Liability Excess - Excess Liability, General Liability, Commercial Auto …" at bounding box center [1094, 222] width 1695 height 77
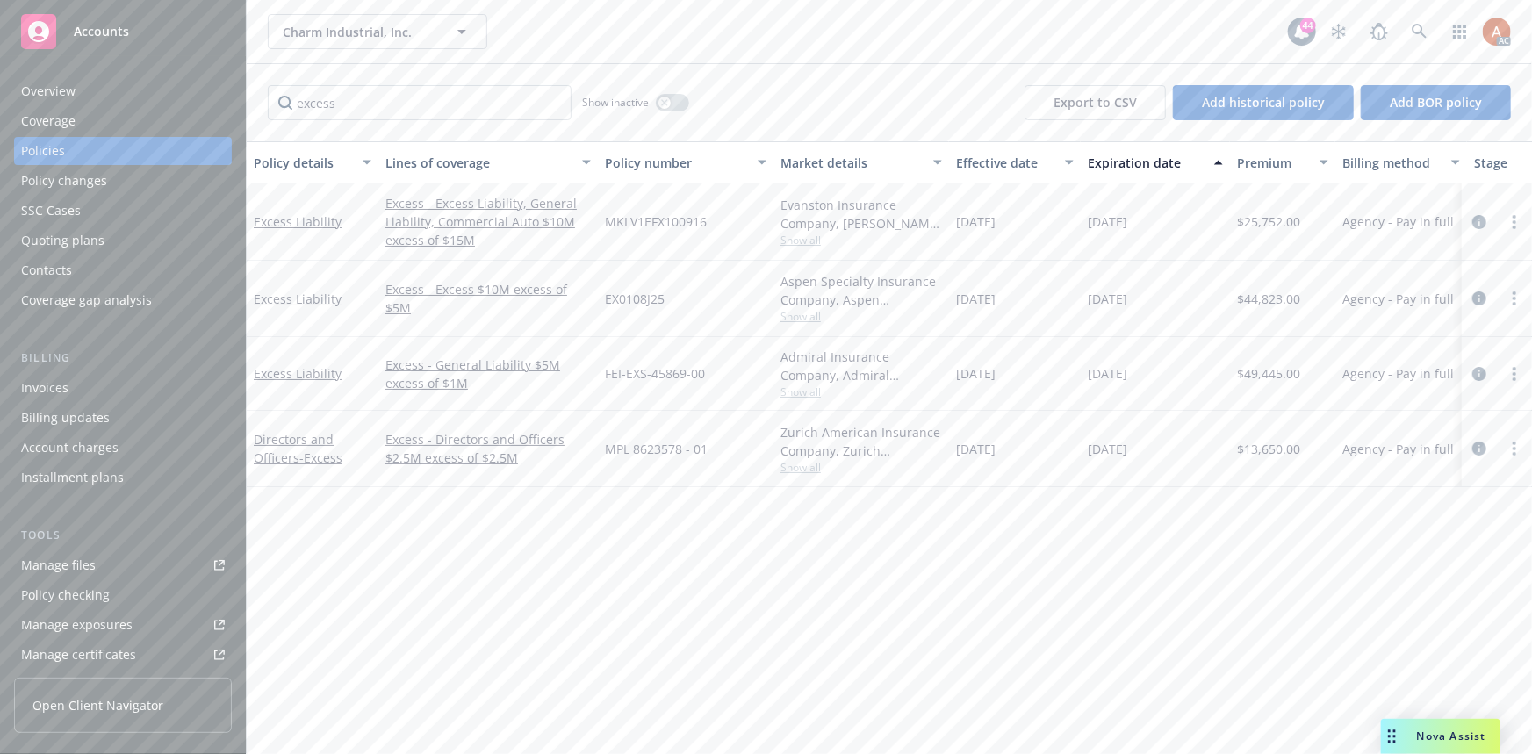
click at [1042, 250] on div "[DATE]" at bounding box center [1015, 222] width 132 height 77
drag, startPoint x: 963, startPoint y: 221, endPoint x: 1142, endPoint y: 230, distance: 178.5
click at [1143, 221] on div "Excess Liability Excess - Excess Liability, General Liability, Commercial Auto …" at bounding box center [1094, 222] width 1695 height 77
click at [1098, 249] on div "04/02/2026" at bounding box center [1155, 222] width 149 height 77
drag, startPoint x: 977, startPoint y: 299, endPoint x: 1163, endPoint y: 297, distance: 185.3
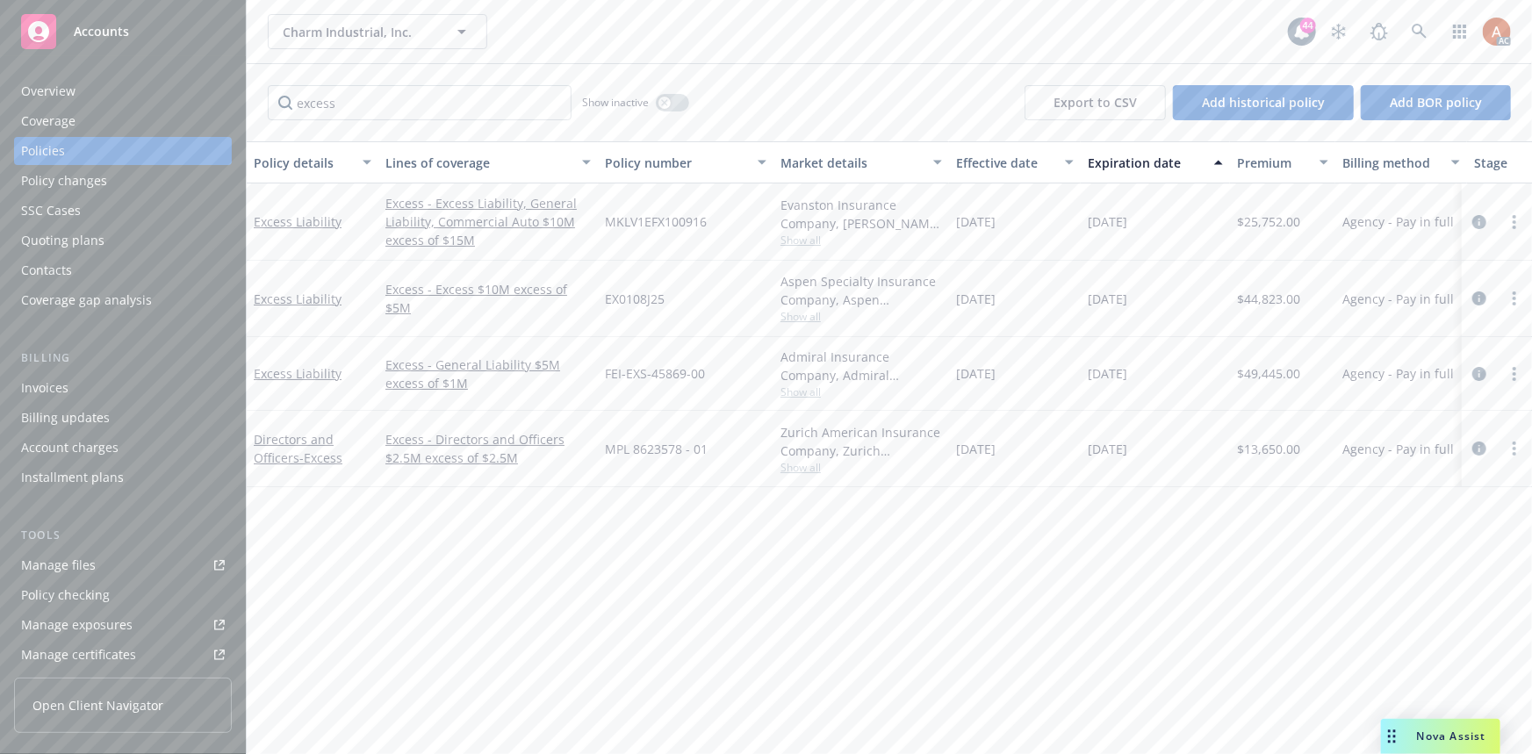
click at [1163, 297] on div "Excess Liability Excess - Excess $10M excess of $5M EX0108J25 Aspen Specialty I…" at bounding box center [1094, 299] width 1695 height 76
click at [1090, 325] on div "04/02/2026" at bounding box center [1155, 299] width 149 height 76
click at [950, 328] on div "04/02/2025" at bounding box center [1015, 299] width 132 height 76
click at [675, 106] on button "button" at bounding box center [672, 103] width 33 height 18
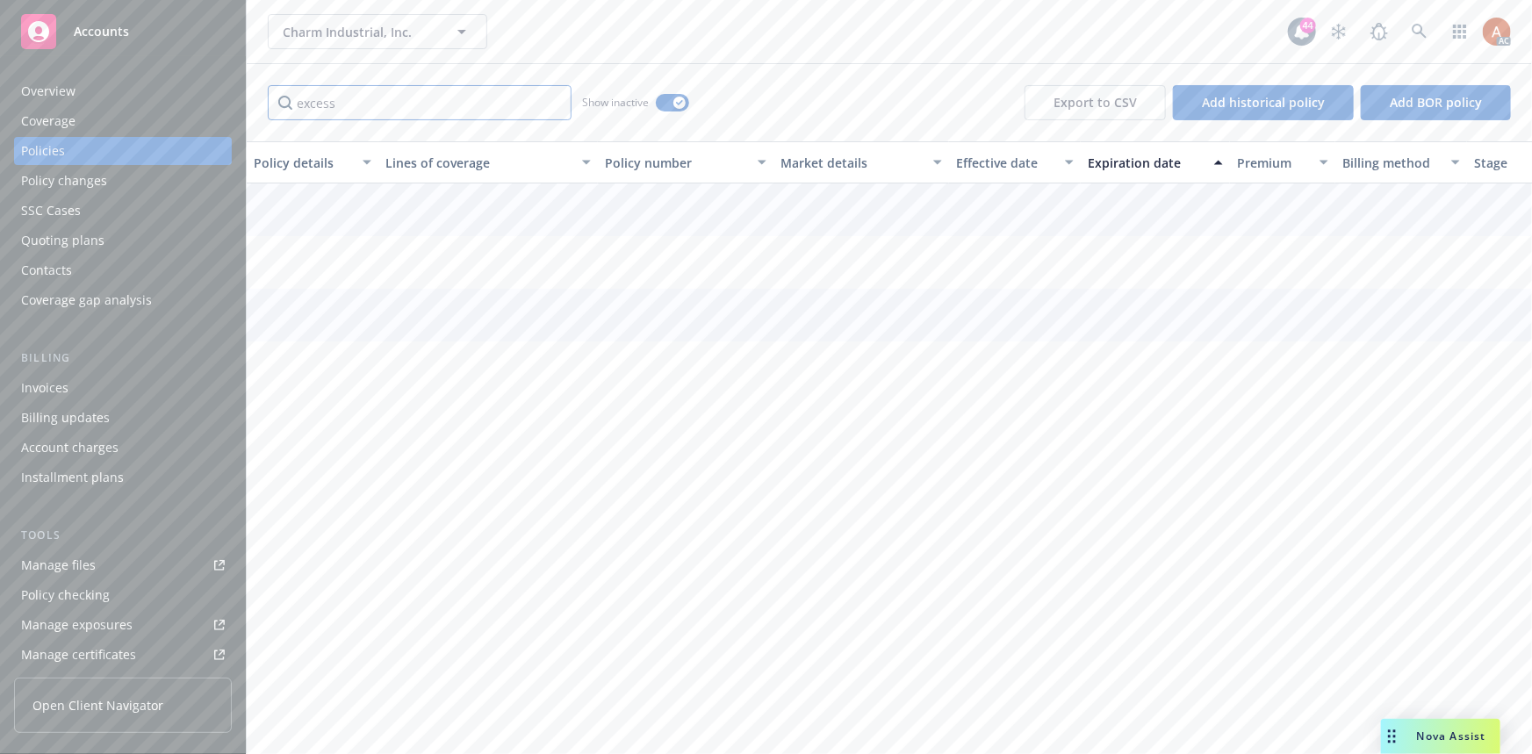
click at [553, 106] on input "excess" at bounding box center [420, 102] width 304 height 35
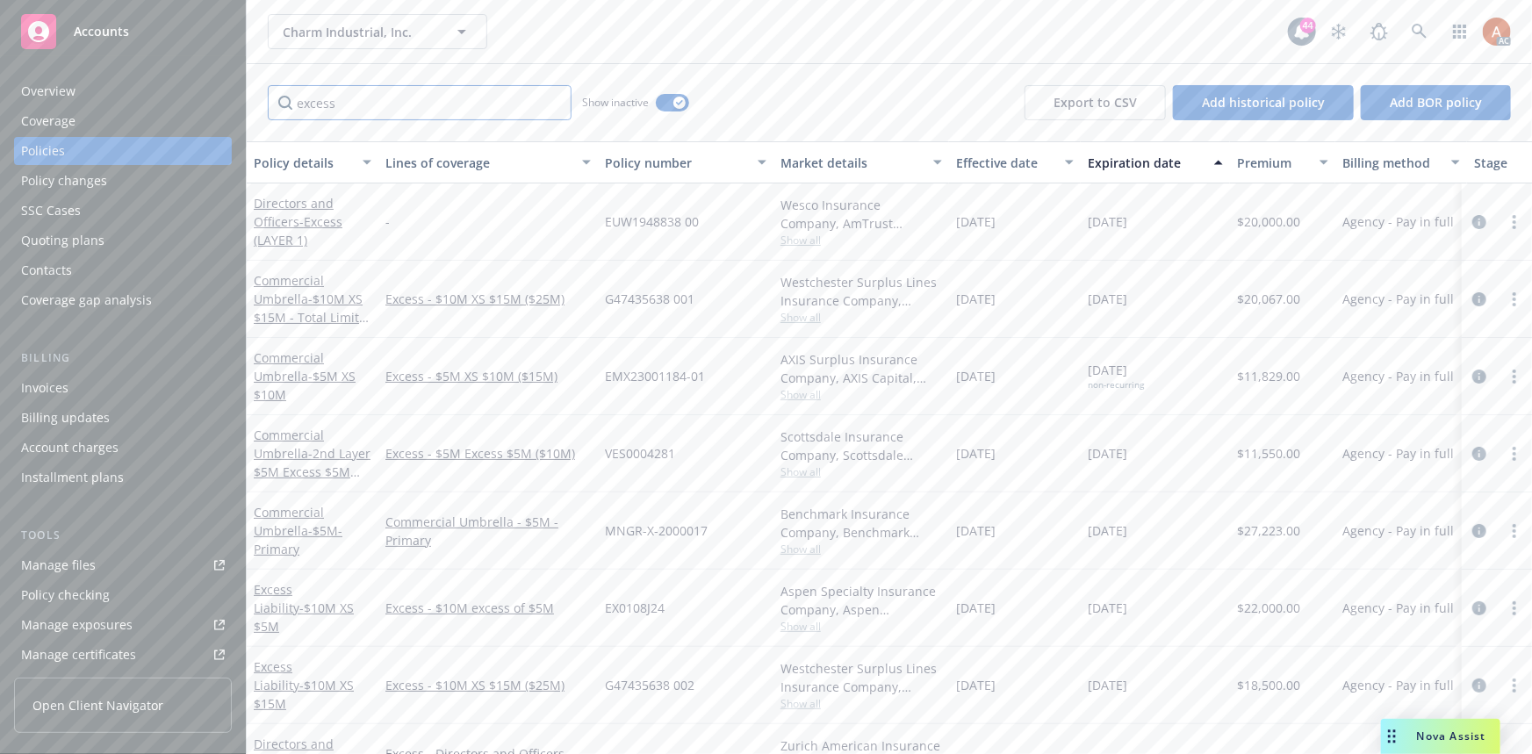
click at [551, 99] on input "excess" at bounding box center [420, 102] width 304 height 35
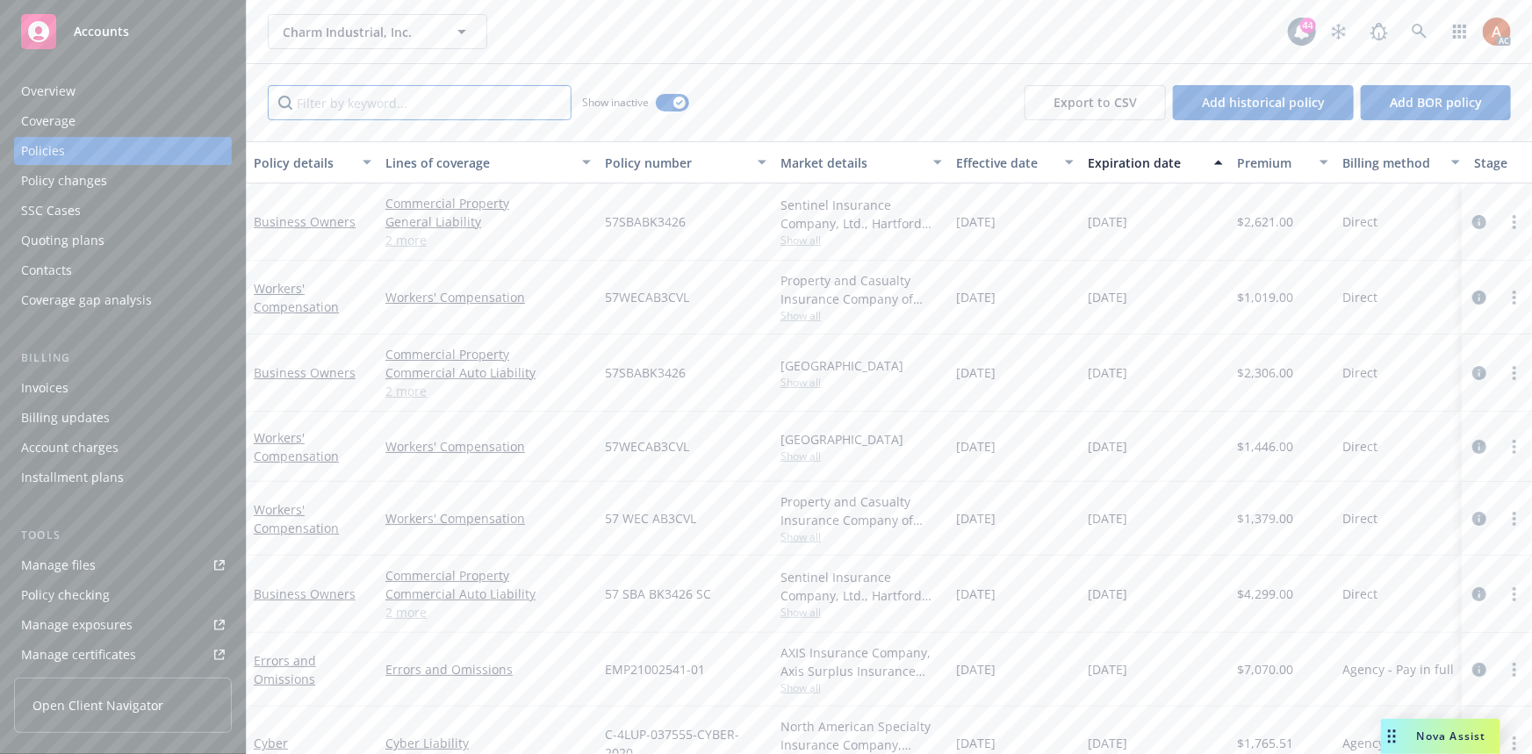
click at [481, 102] on input "Filter by keyword..." at bounding box center [420, 102] width 304 height 35
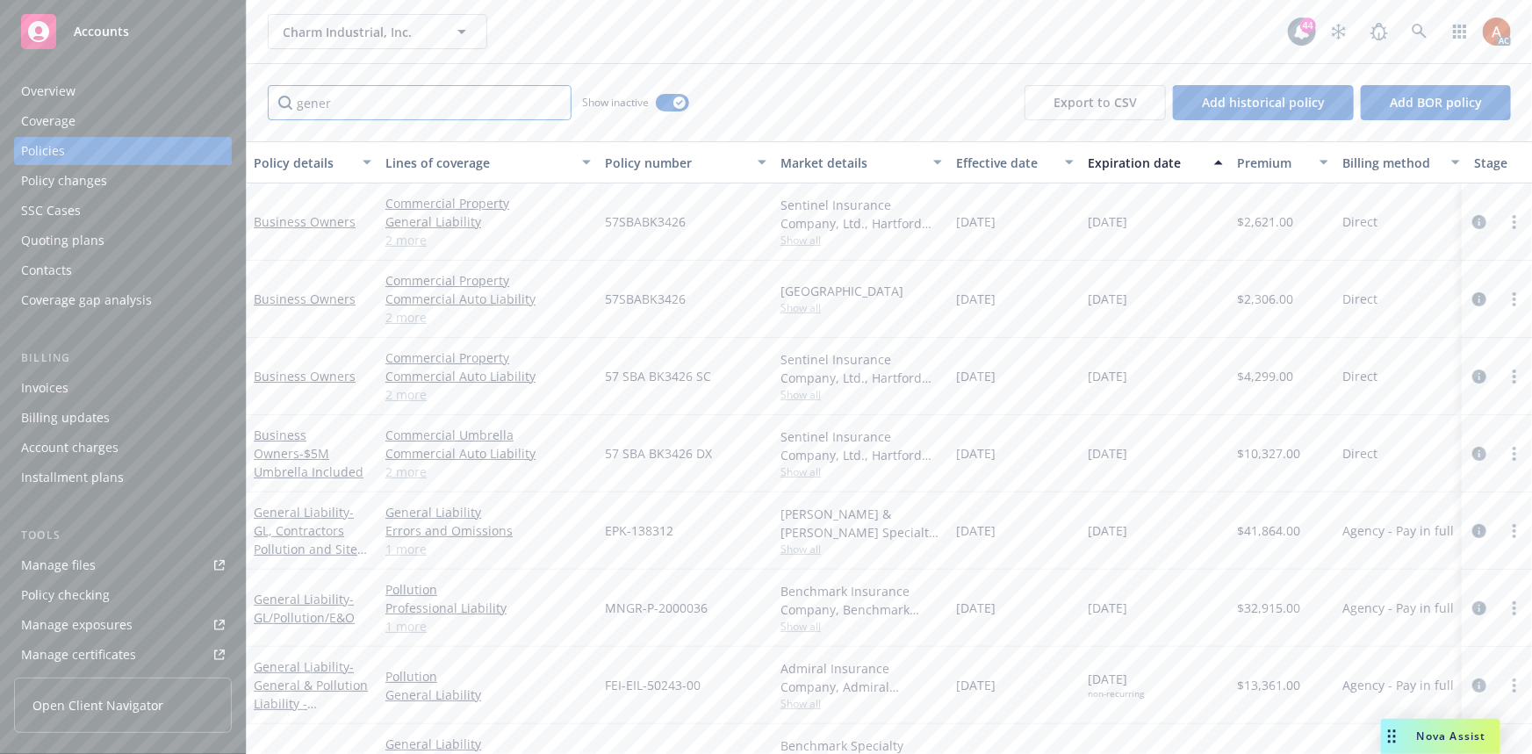
type input "gener"
click at [998, 164] on div "Effective date" at bounding box center [1005, 163] width 98 height 18
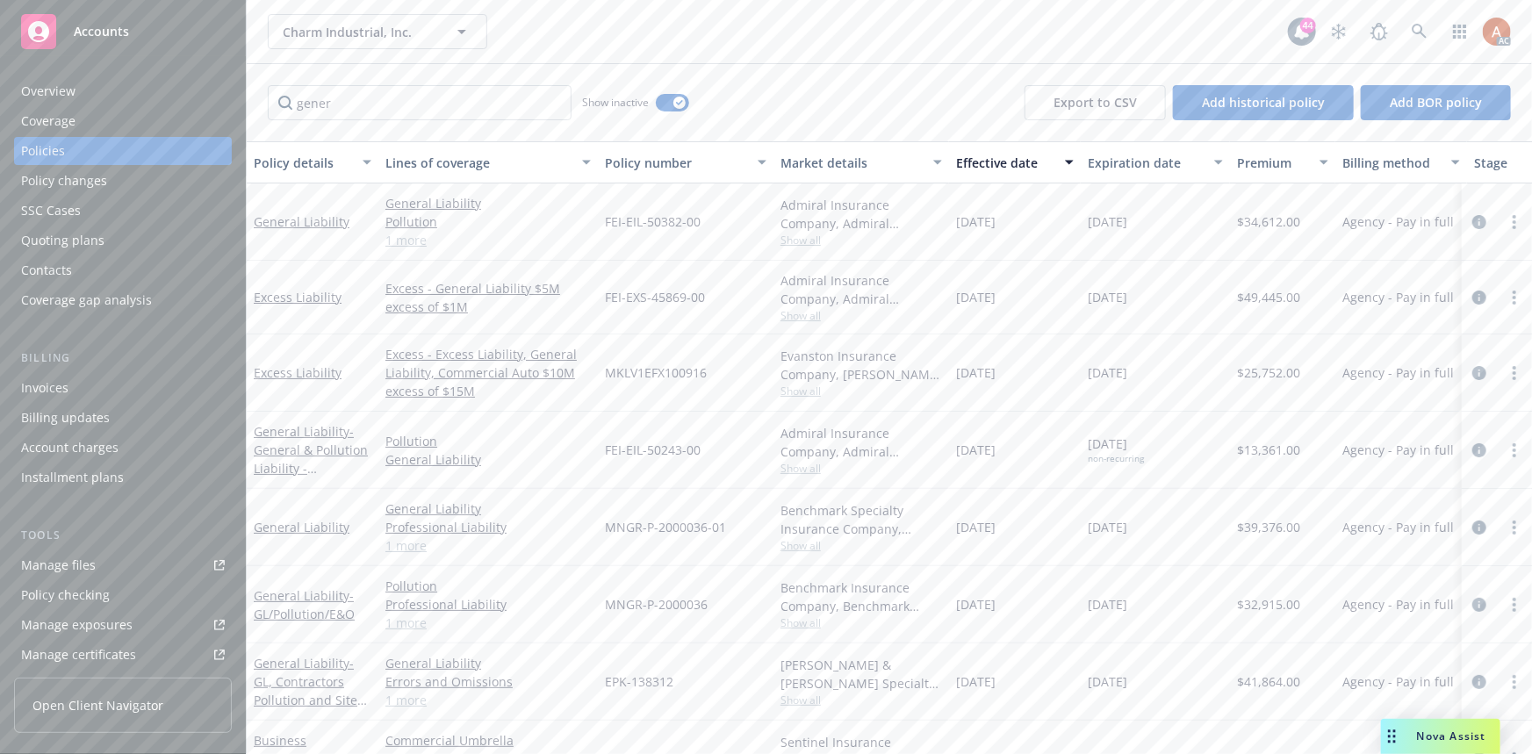
click at [412, 241] on link "1 more" at bounding box center [487, 240] width 205 height 18
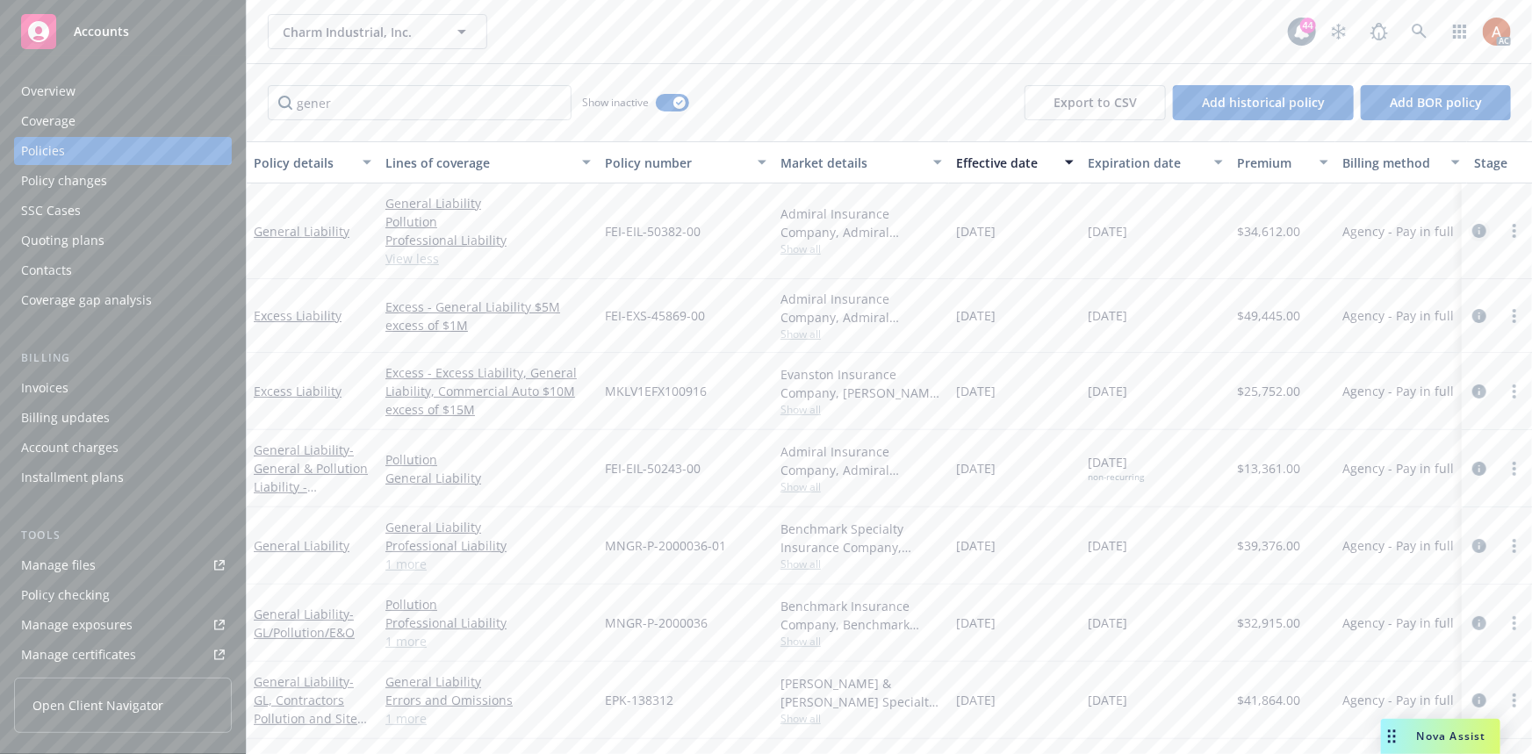
click at [1473, 232] on icon "circleInformation" at bounding box center [1480, 231] width 14 height 14
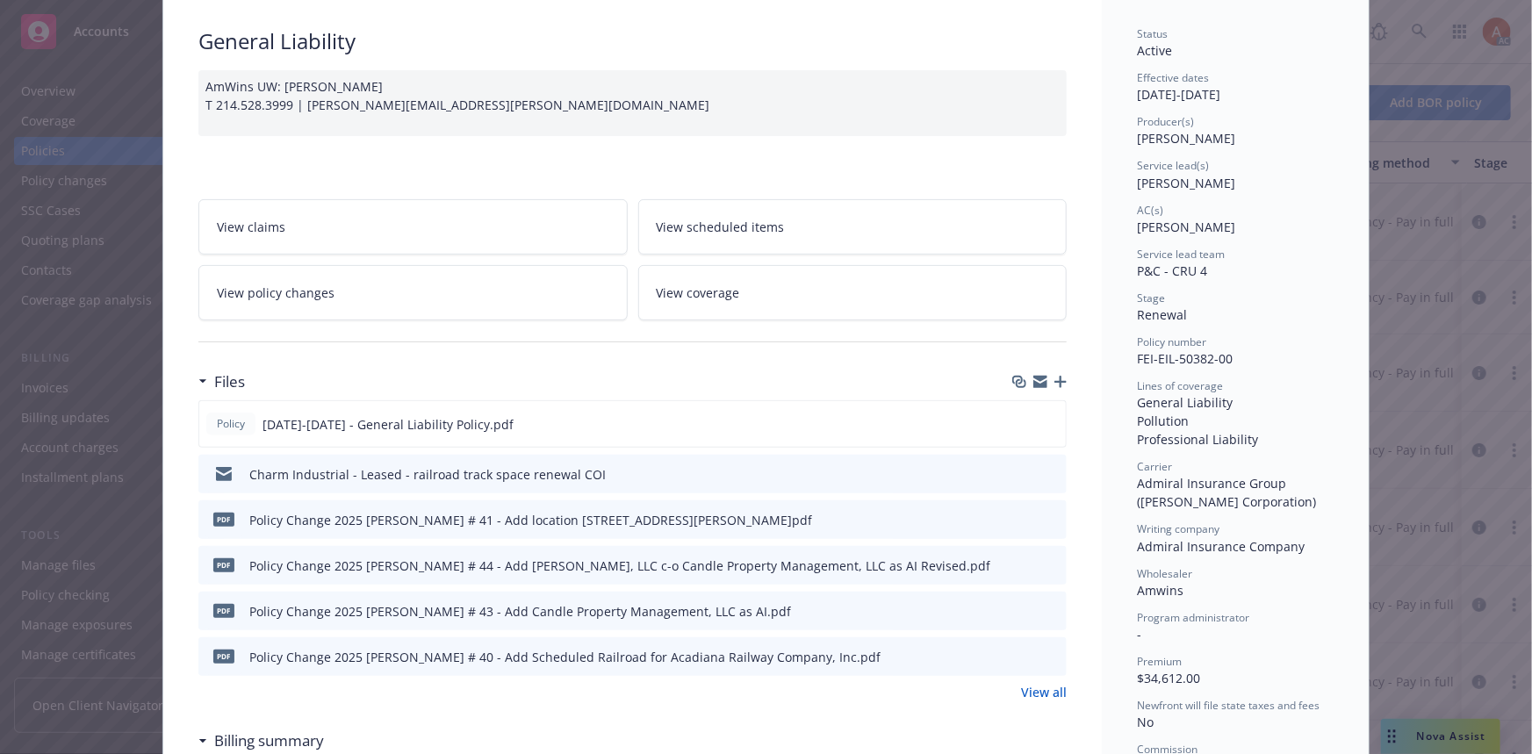
scroll to position [319, 0]
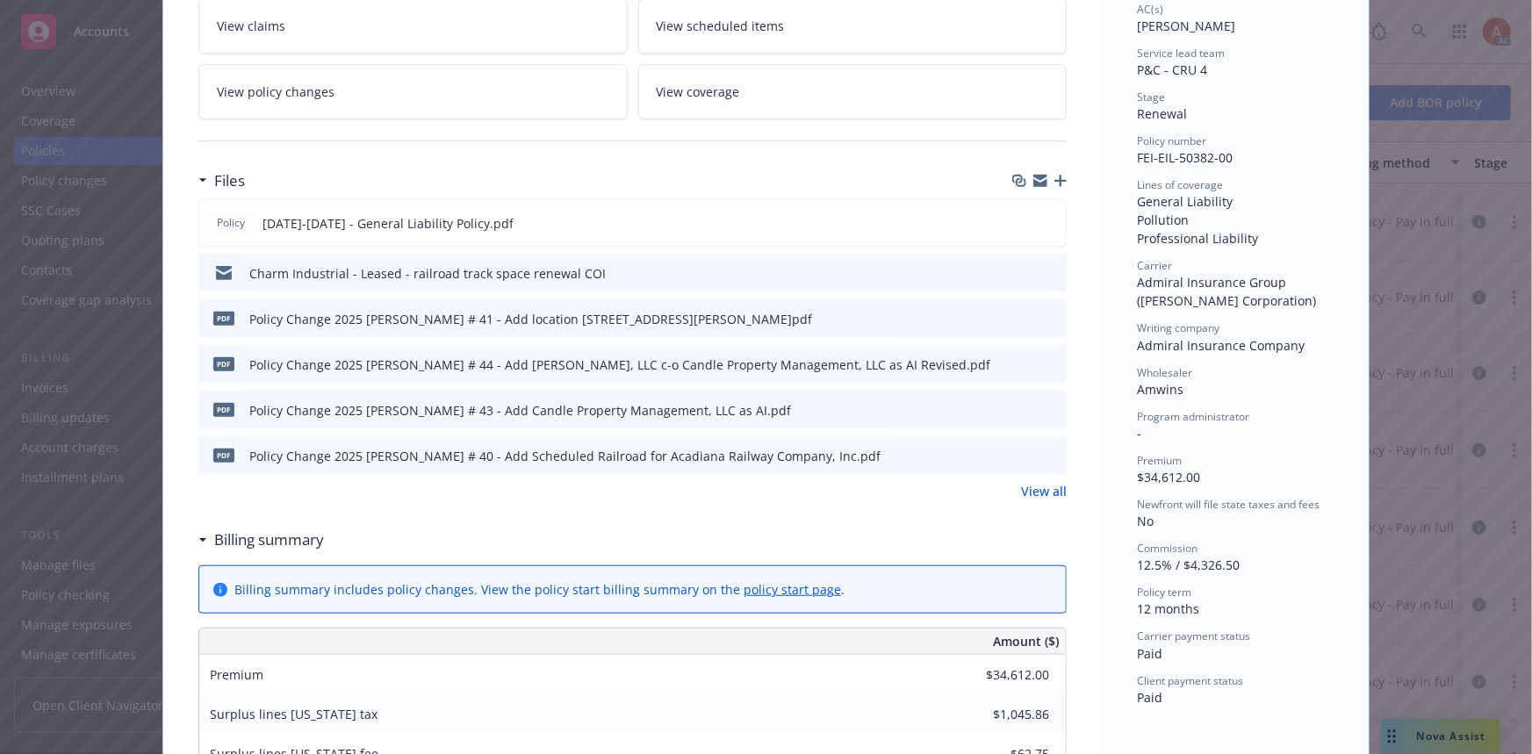
click at [1035, 486] on link "View all" at bounding box center [1044, 491] width 46 height 18
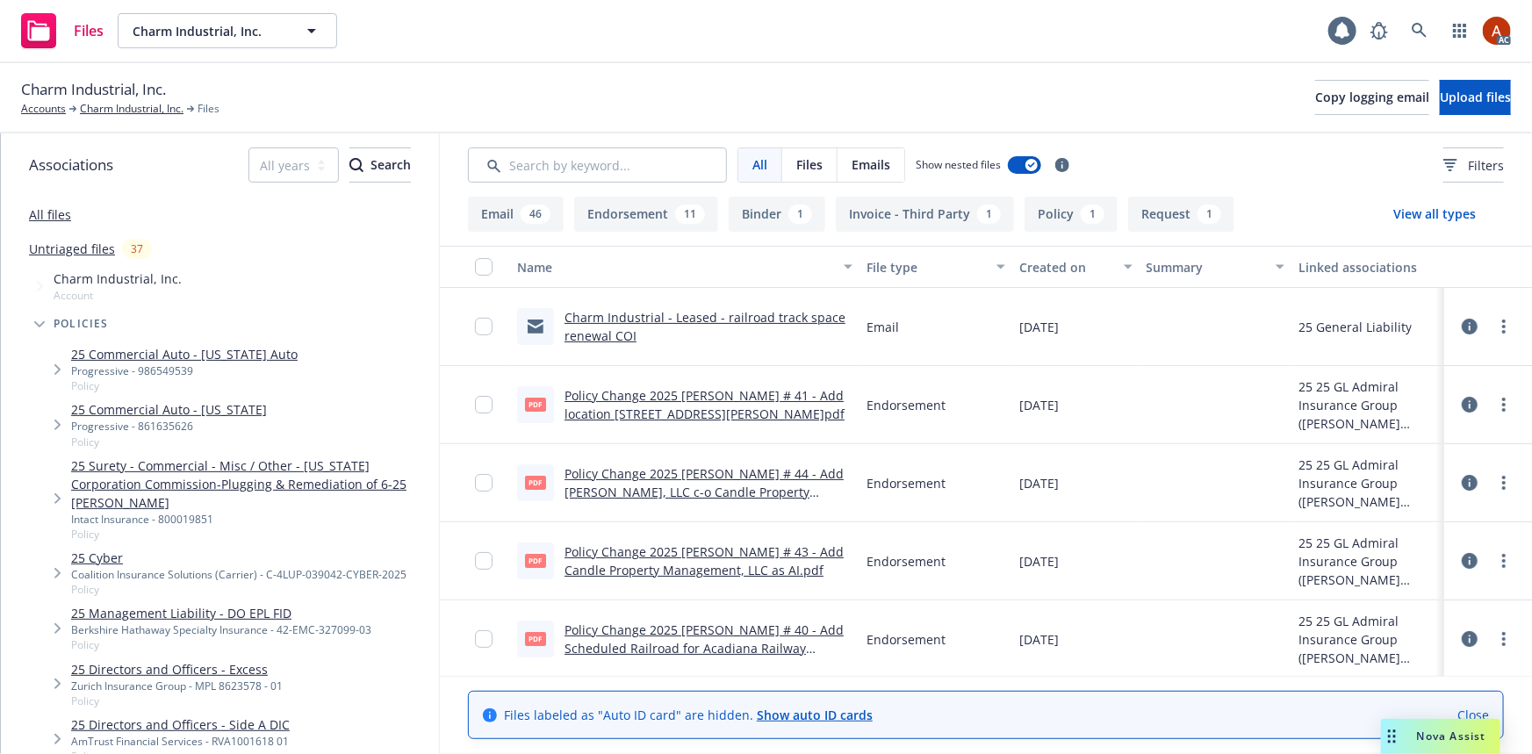
click at [655, 222] on button "Endorsement 11" at bounding box center [646, 214] width 144 height 35
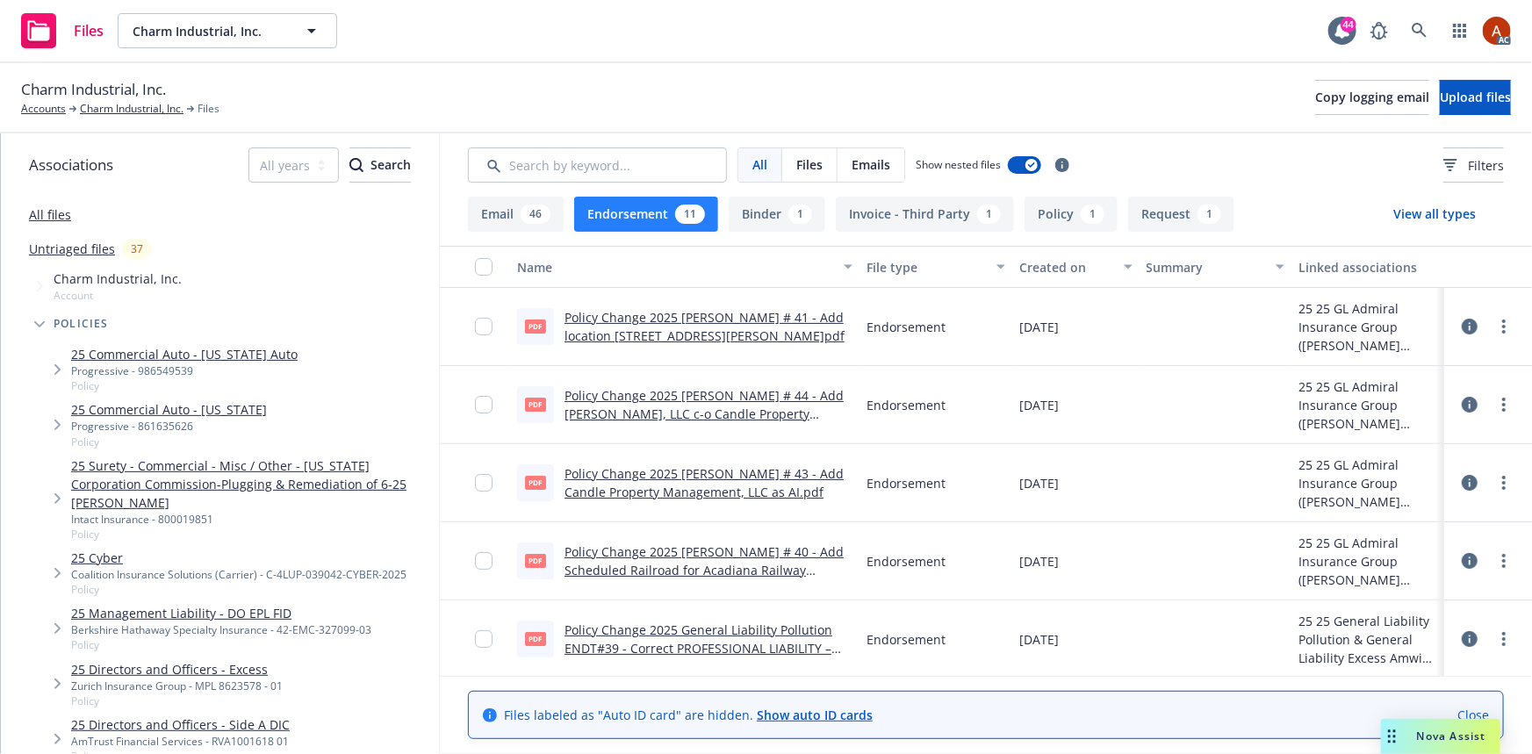
click at [1462, 562] on icon at bounding box center [1470, 561] width 16 height 16
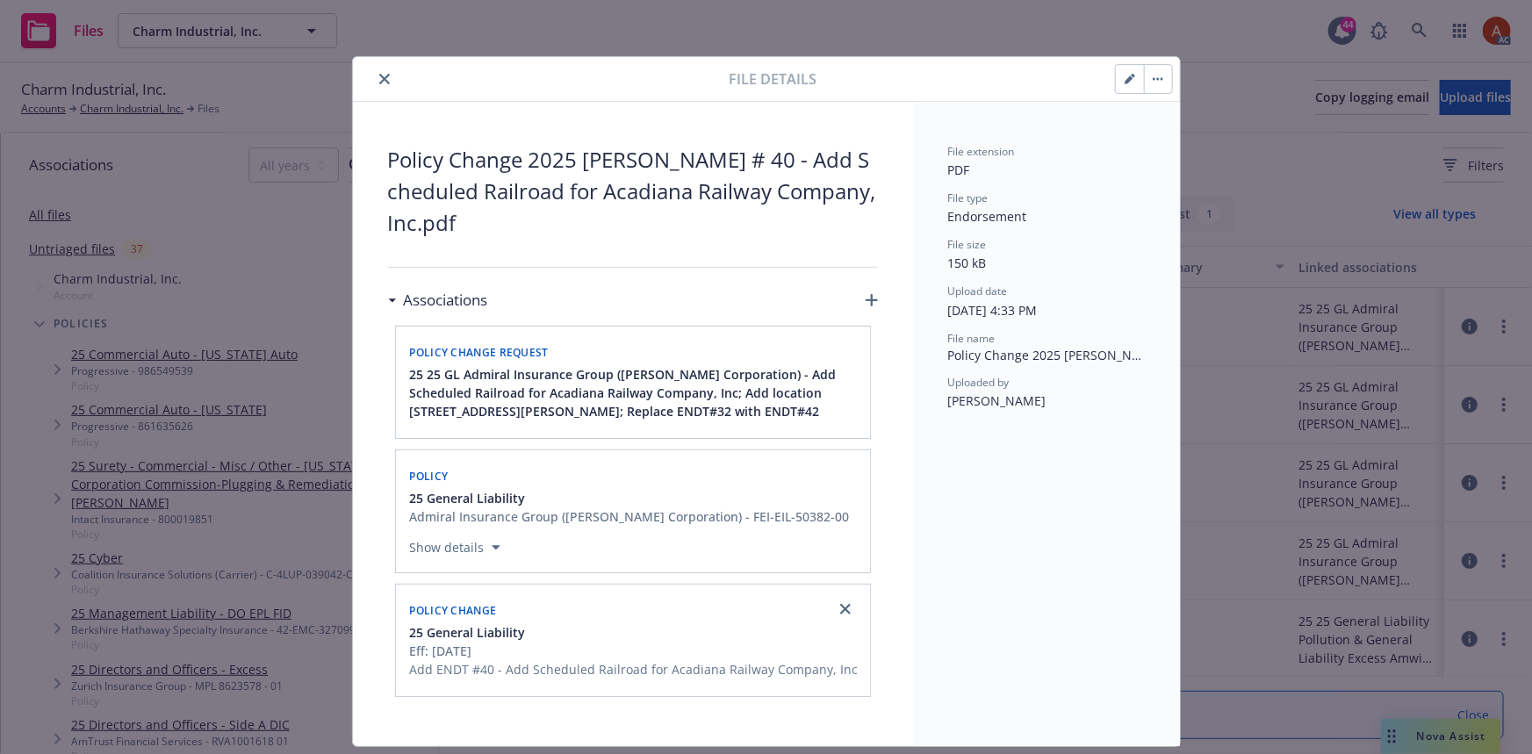
click at [379, 75] on icon "close" at bounding box center [384, 79] width 11 height 11
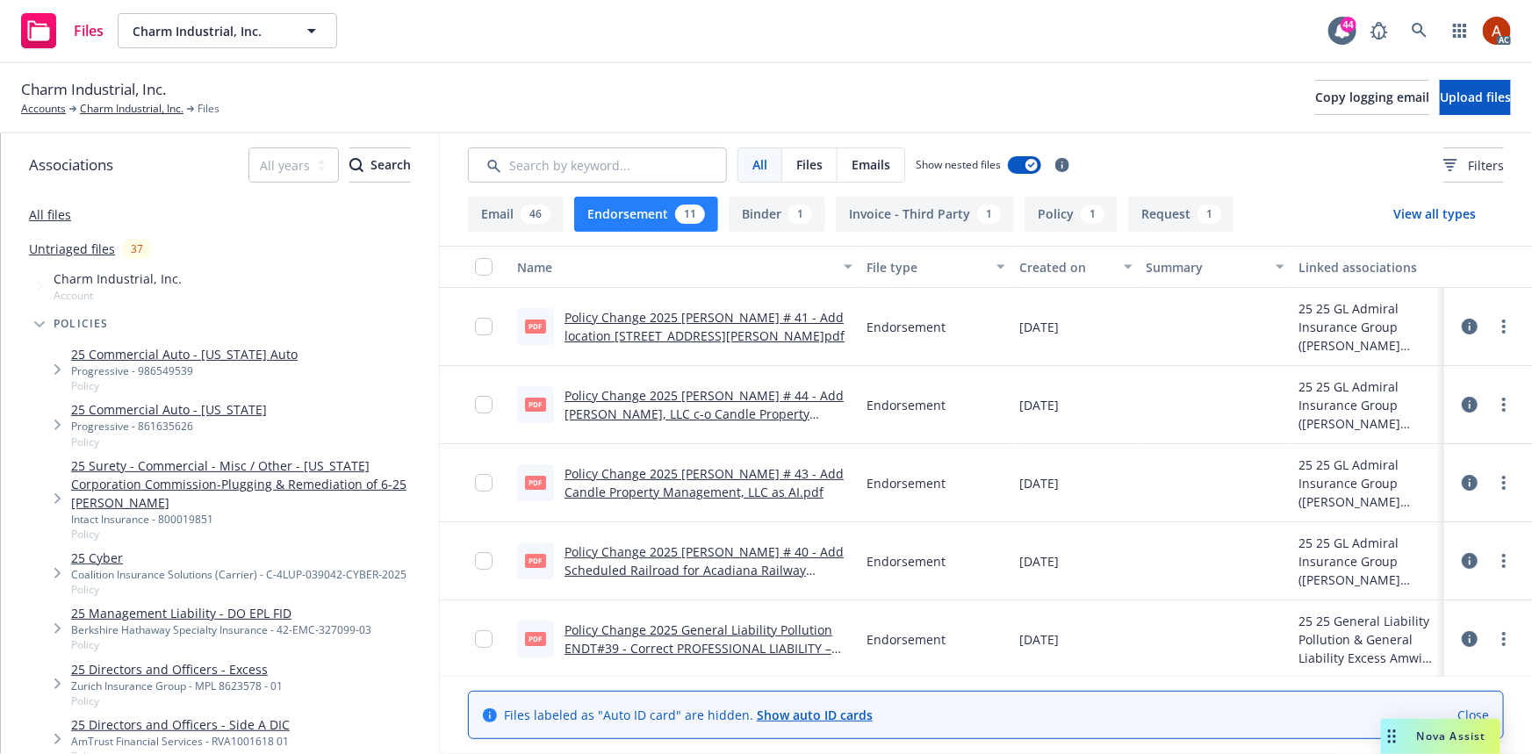
scroll to position [159, 0]
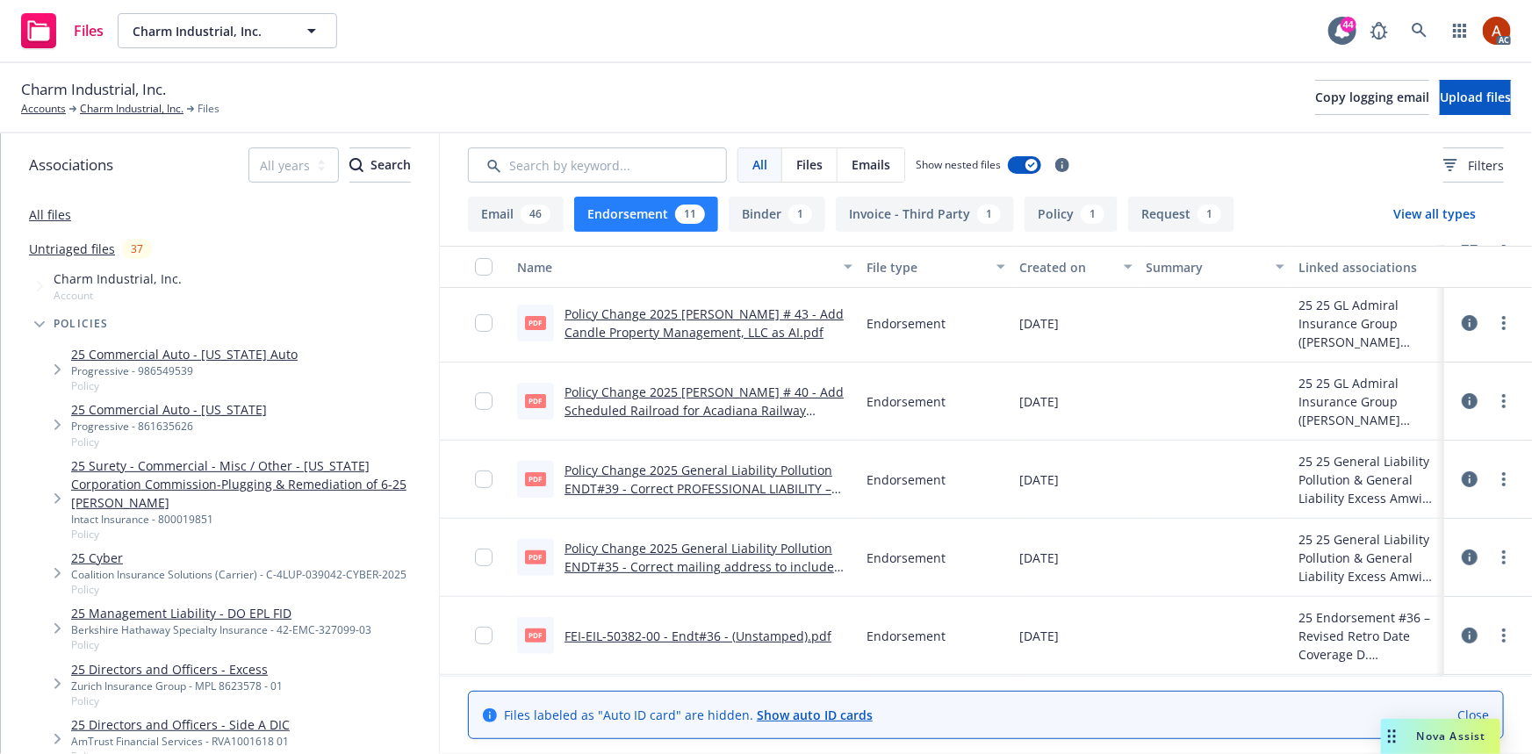
click at [740, 472] on link "Policy Change 2025 General Liability Pollution ENDT#39 - Correct PROFESSIONAL L…" at bounding box center [699, 489] width 268 height 54
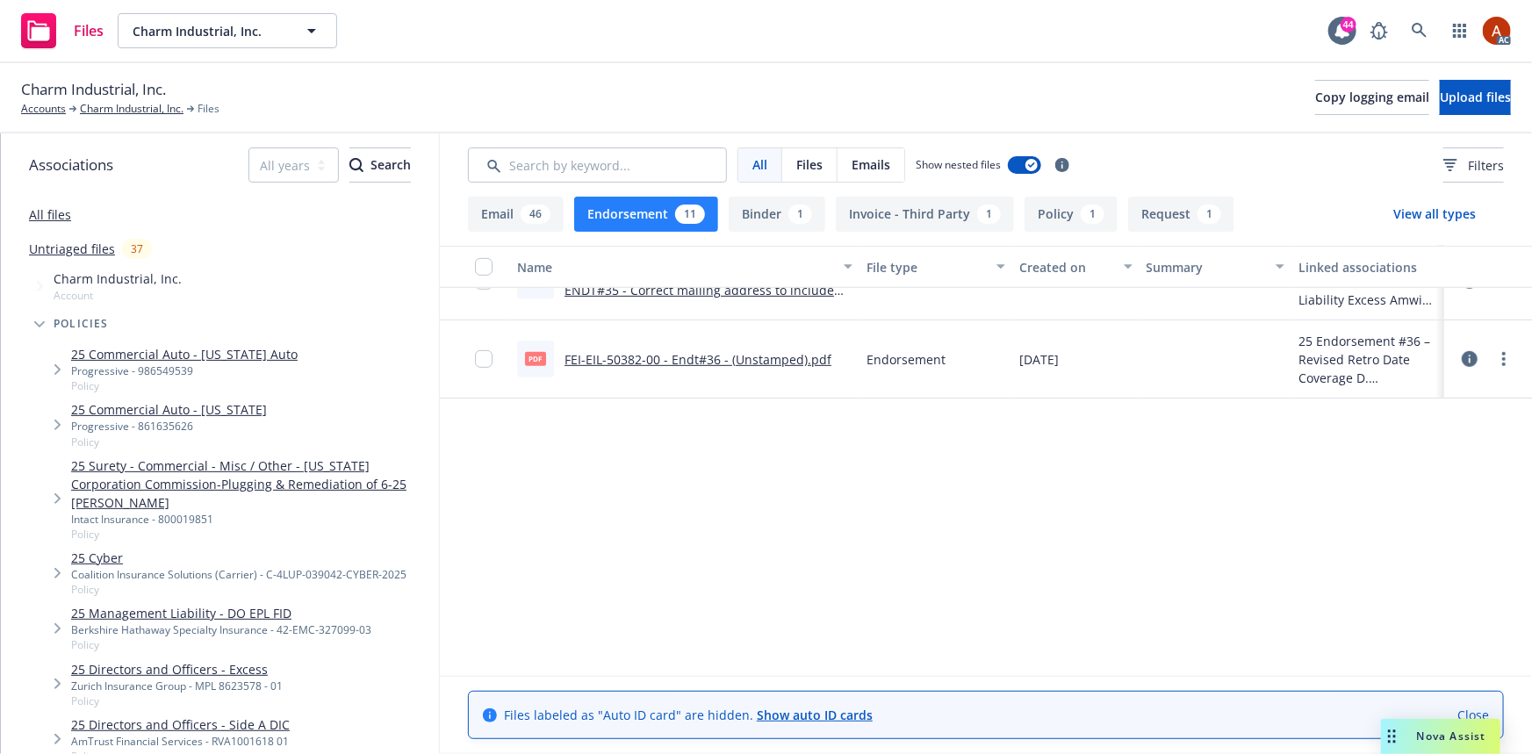
scroll to position [0, 0]
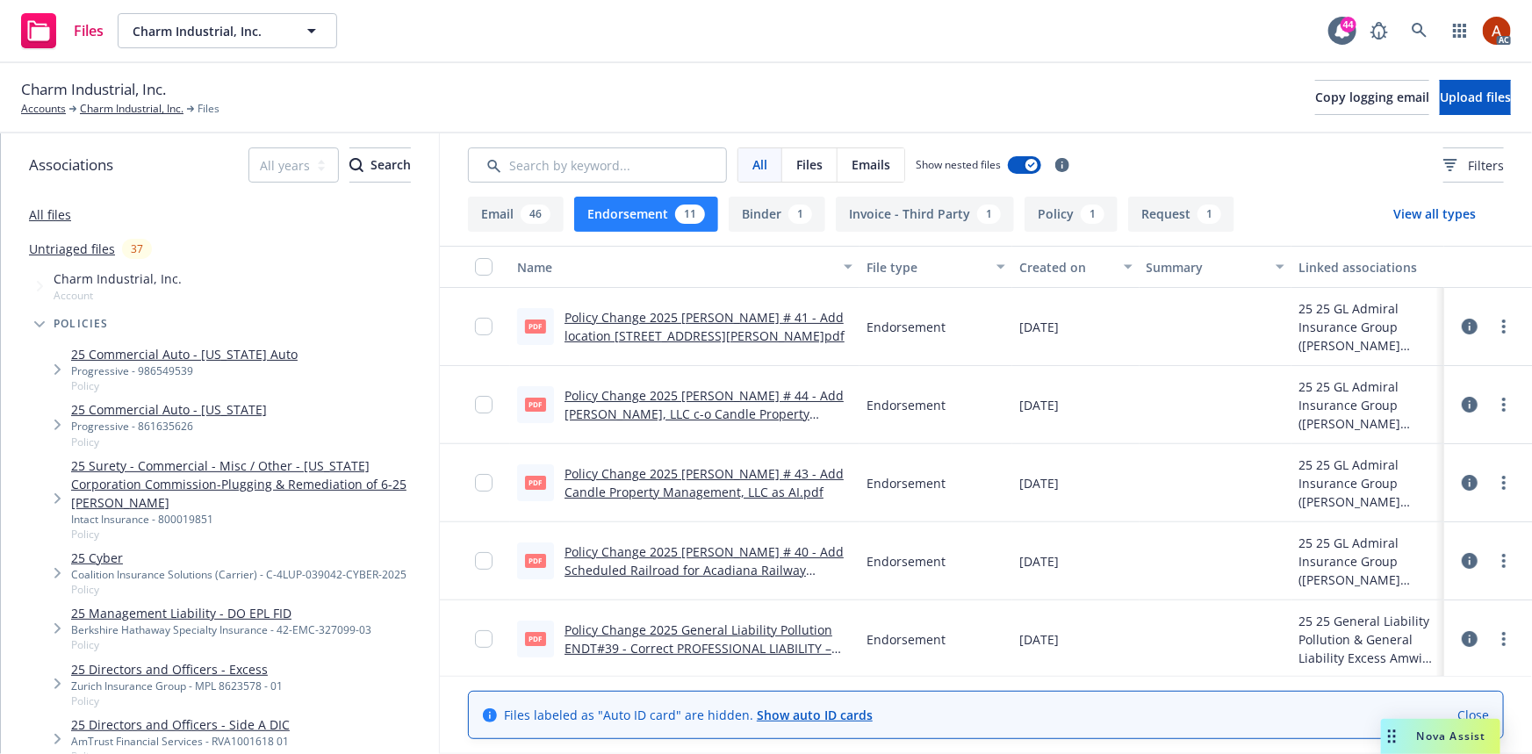
click at [1060, 217] on button "Policy 1" at bounding box center [1071, 214] width 93 height 35
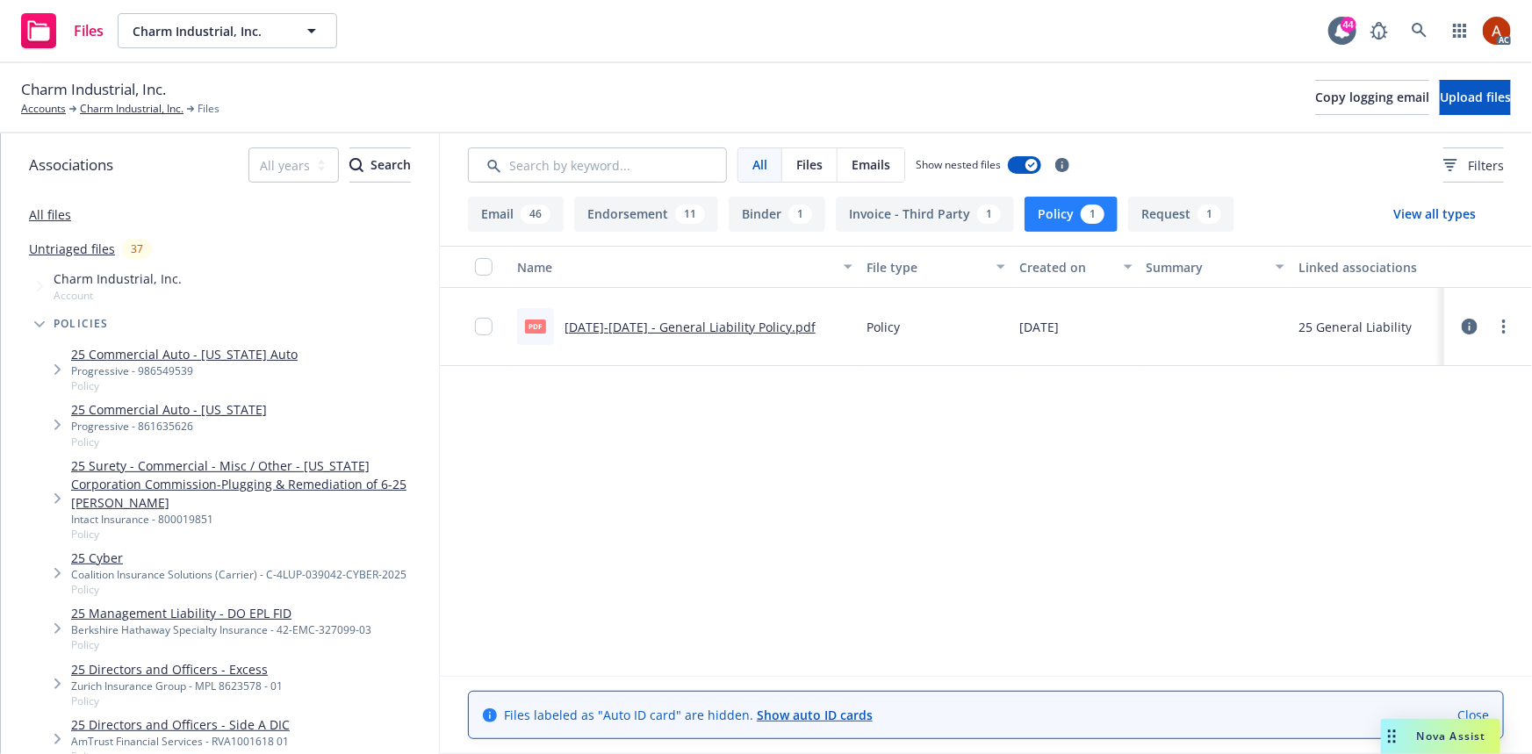
click at [654, 328] on link "[DATE]-[DATE] - General Liability Policy.pdf" at bounding box center [690, 327] width 251 height 17
click at [131, 112] on link "Charm Industrial, Inc." at bounding box center [132, 109] width 104 height 16
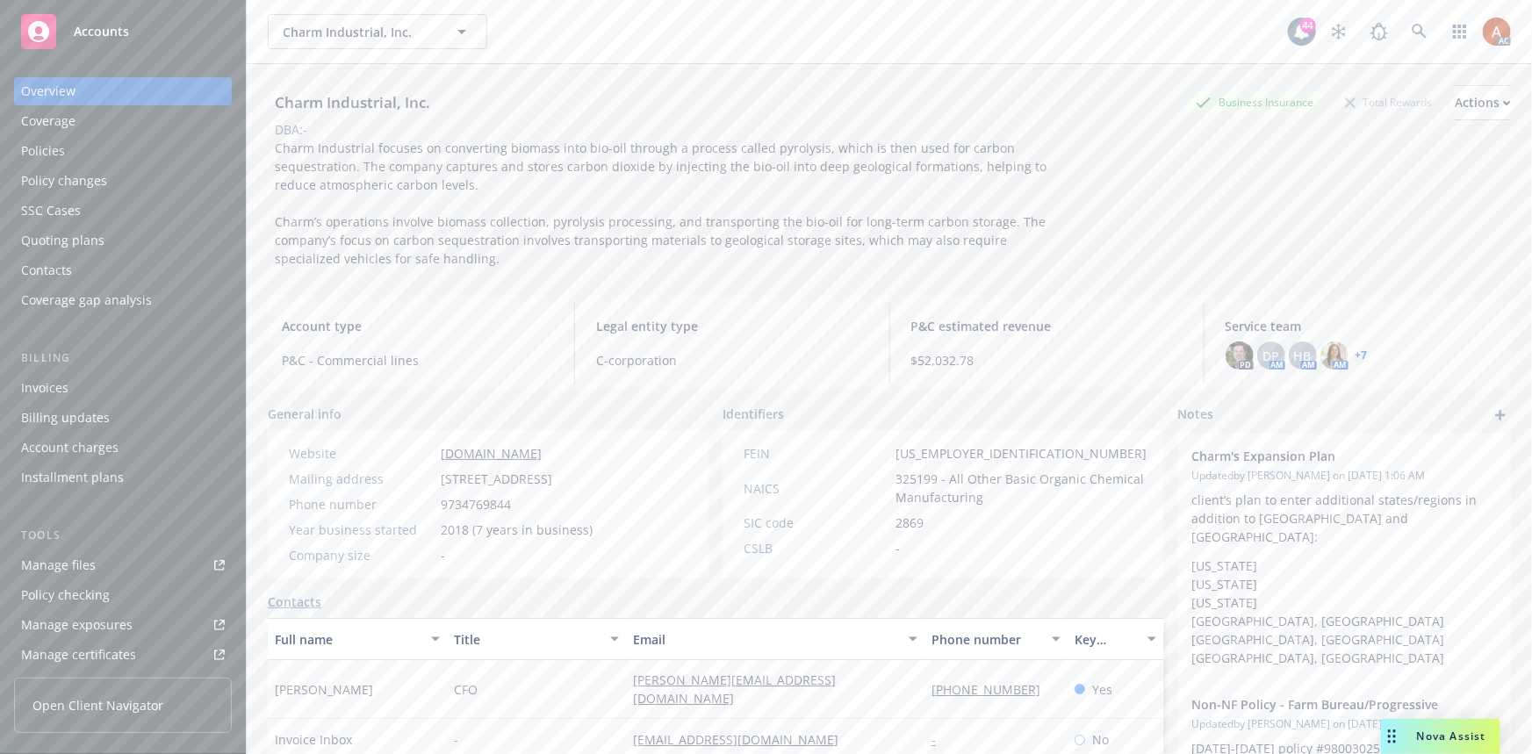
click at [42, 151] on div "Policies" at bounding box center [43, 151] width 44 height 28
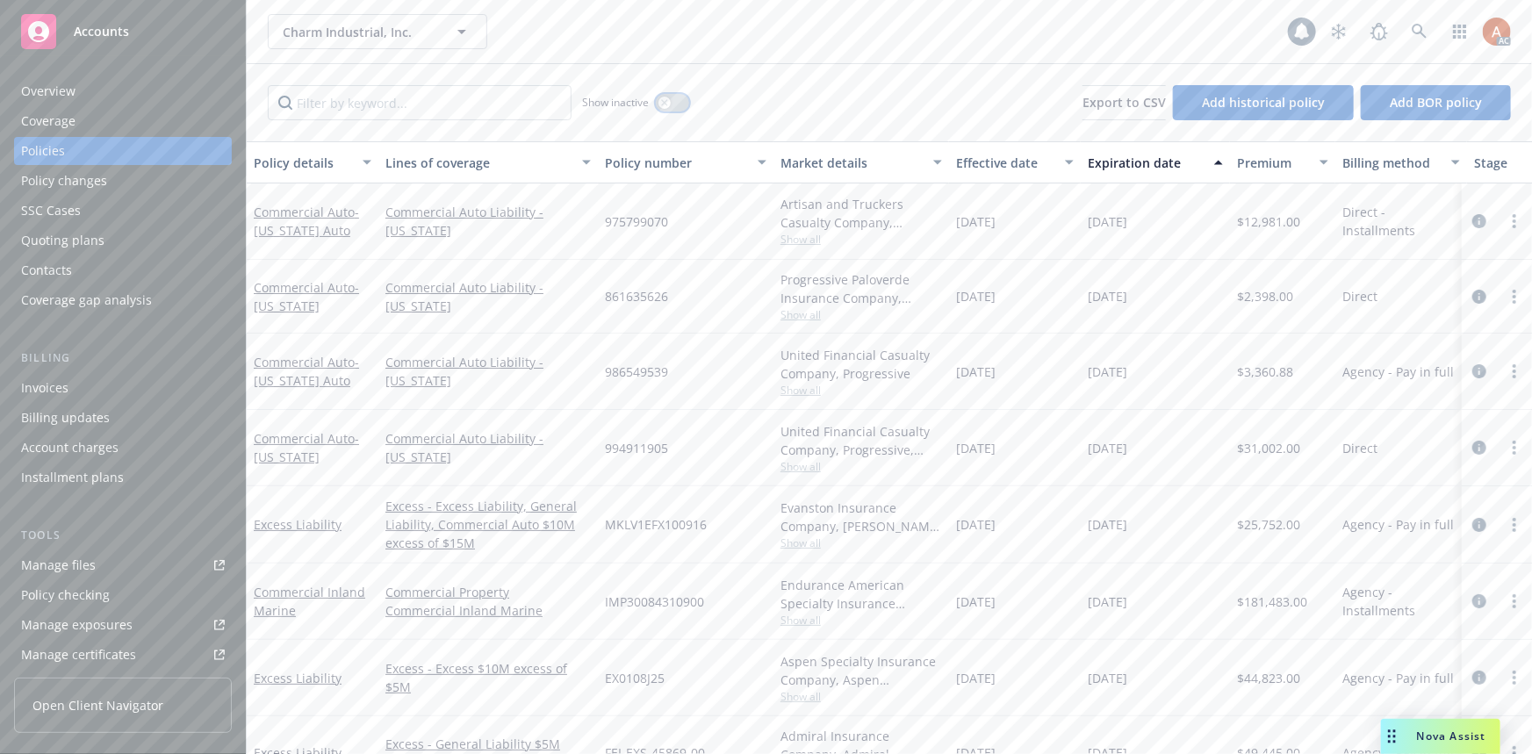
drag, startPoint x: 667, startPoint y: 97, endPoint x: 380, endPoint y: 112, distance: 287.5
click at [662, 101] on div "button" at bounding box center [665, 103] width 12 height 12
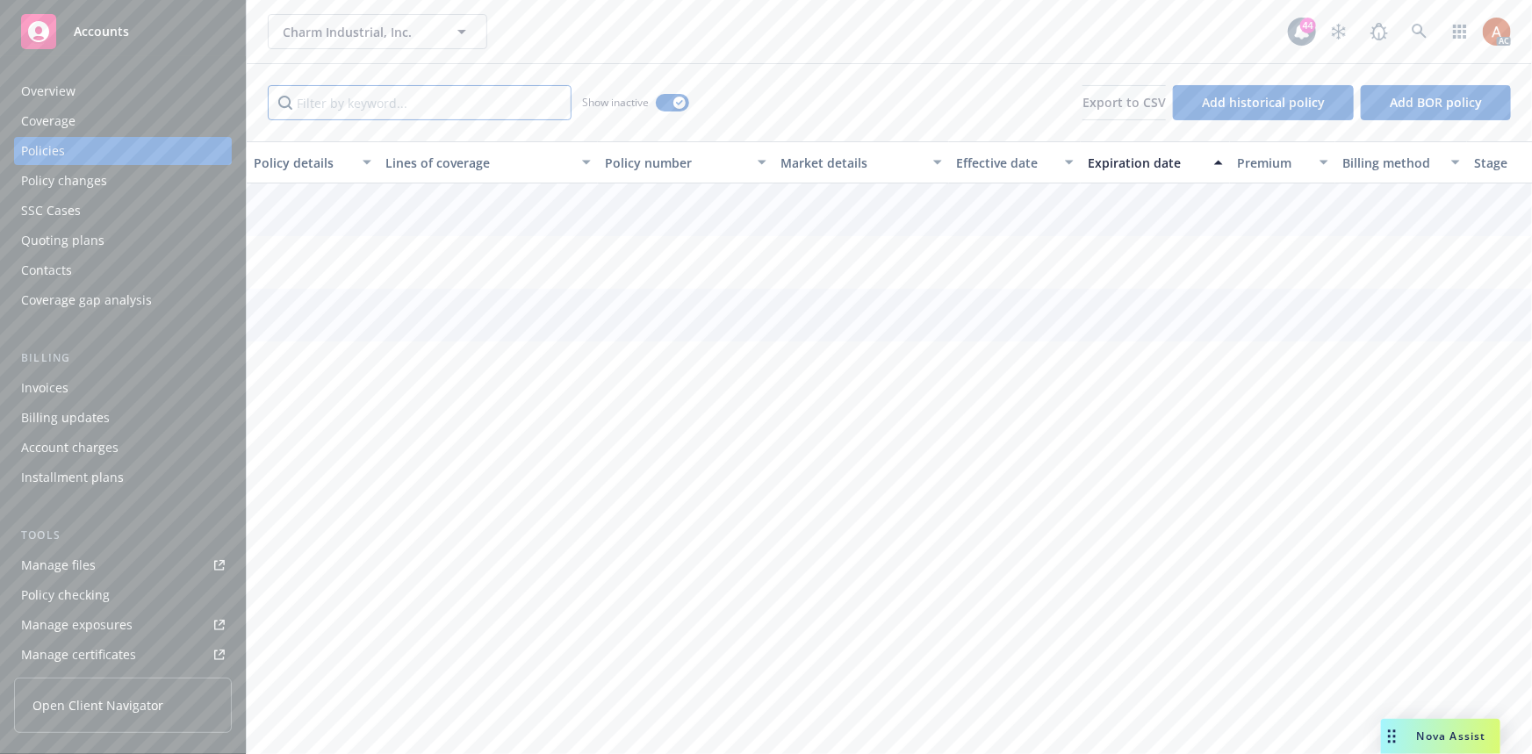
click at [375, 109] on input "Filter by keyword..." at bounding box center [420, 102] width 304 height 35
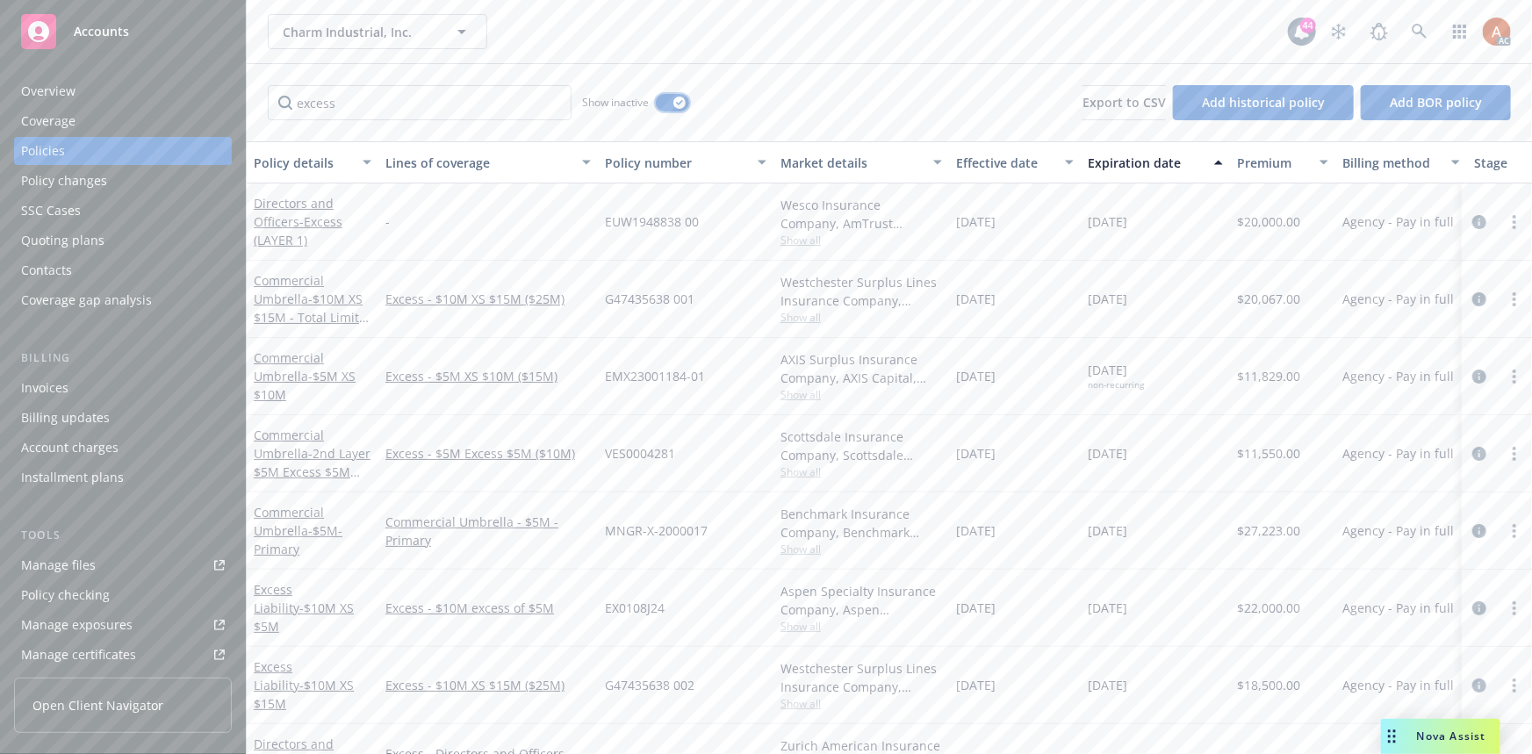
click at [679, 109] on button "button" at bounding box center [672, 103] width 33 height 18
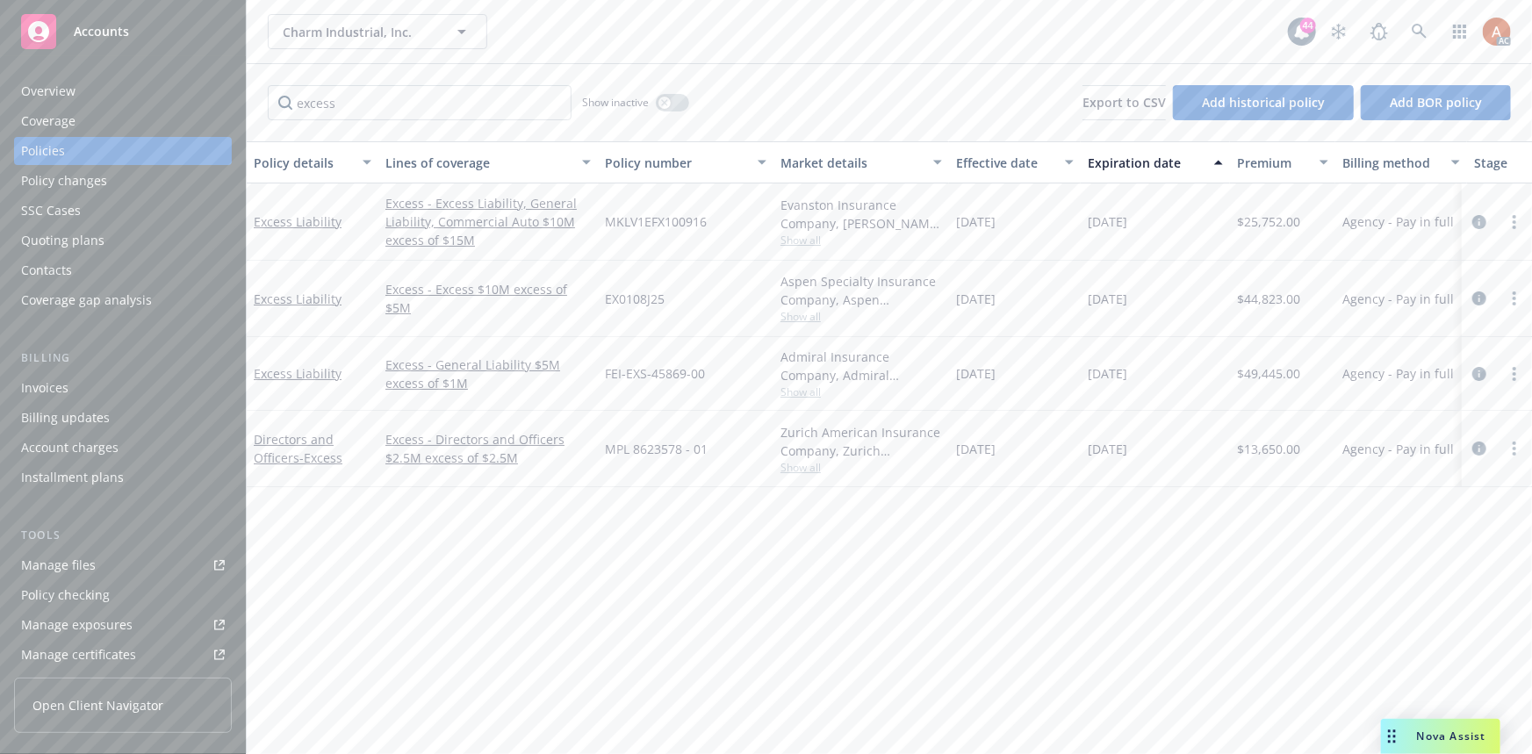
drag, startPoint x: 1043, startPoint y: 223, endPoint x: 1171, endPoint y: 221, distance: 128.2
click at [1171, 221] on div "Excess Liability Excess - Excess Liability, General Liability, Commercial Auto …" at bounding box center [1094, 222] width 1695 height 77
drag, startPoint x: 976, startPoint y: 303, endPoint x: 1196, endPoint y: 306, distance: 220.4
click at [1196, 306] on div "Excess Liability Excess - Excess $10M excess of $5M EX0108J25 Aspen Specialty I…" at bounding box center [1094, 299] width 1695 height 76
drag, startPoint x: 968, startPoint y: 378, endPoint x: 1156, endPoint y: 371, distance: 188.1
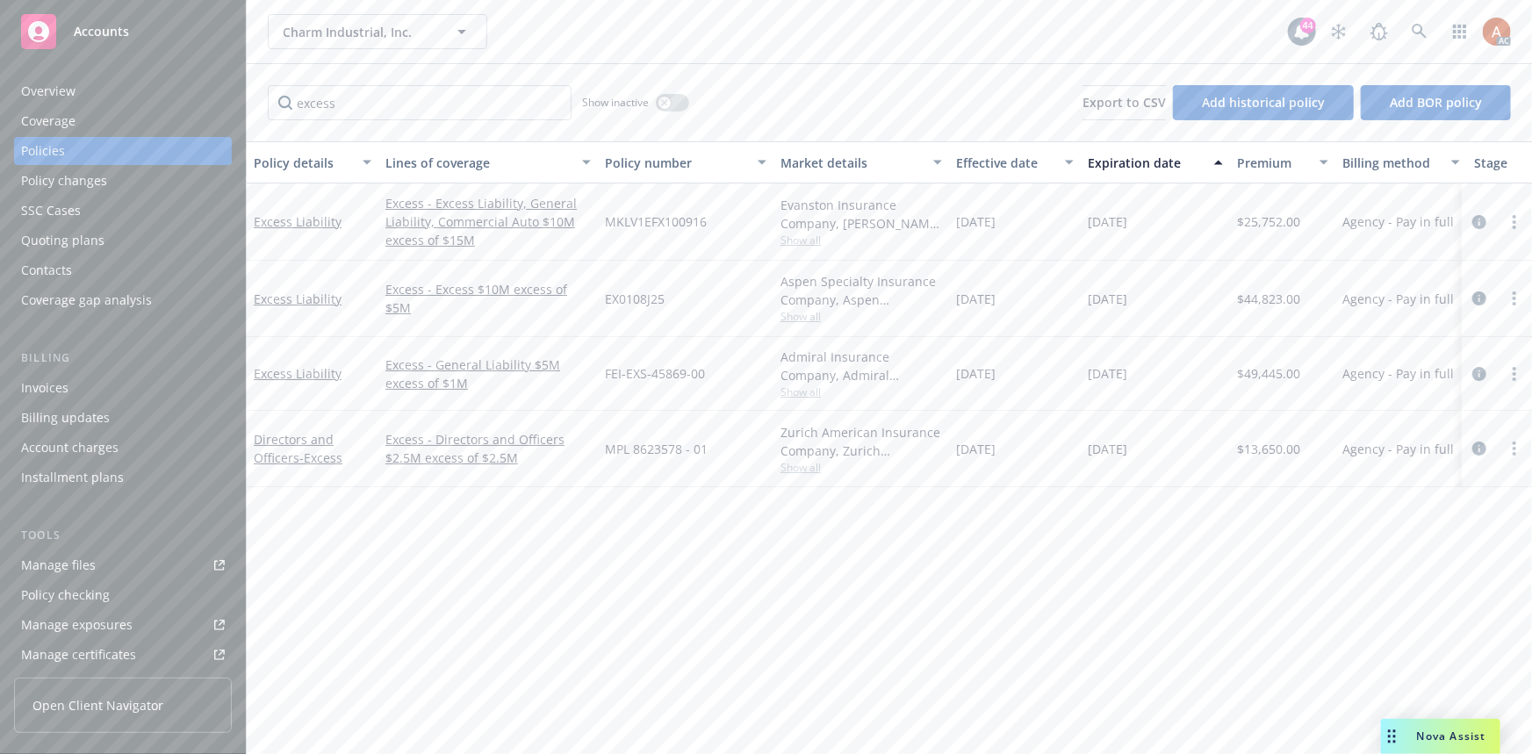
click at [1156, 371] on div "Excess Liability Excess - General Liability $5M excess of $1M FEI-EXS-45869-00 …" at bounding box center [1094, 374] width 1695 height 74
drag, startPoint x: 418, startPoint y: 112, endPoint x: 240, endPoint y: 104, distance: 178.4
click at [240, 104] on div "Accounts Overview Coverage Policies Policy changes SSC Cases Quoting plans Cont…" at bounding box center [766, 377] width 1532 height 754
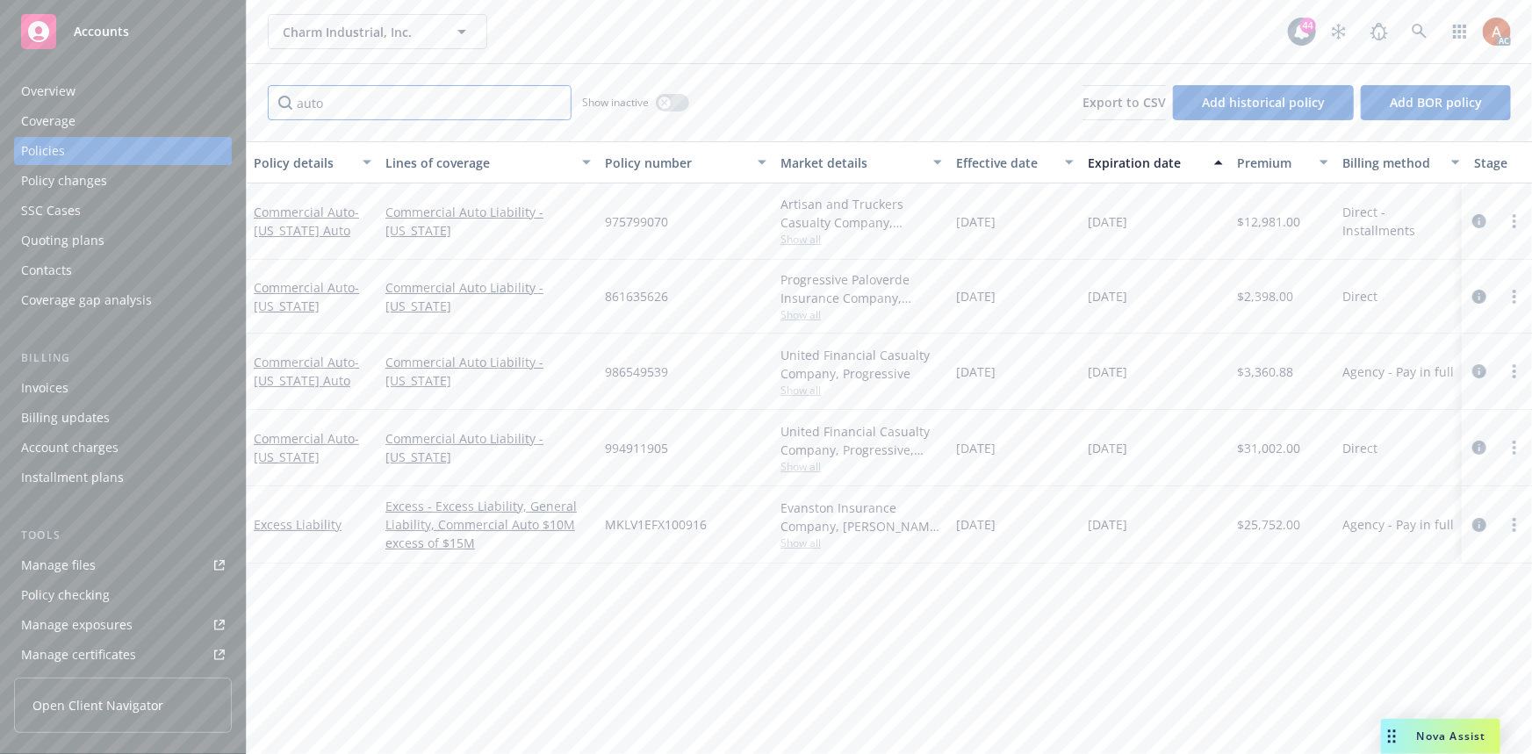
type input "auto"
drag, startPoint x: 961, startPoint y: 367, endPoint x: 1156, endPoint y: 378, distance: 195.2
click at [1156, 378] on div "Commercial Auto - California Auto Commercial Auto Liability - California 986549…" at bounding box center [1094, 372] width 1695 height 76
drag, startPoint x: 956, startPoint y: 450, endPoint x: 1176, endPoint y: 461, distance: 219.8
click at [1172, 459] on div "Commercial Auto - Kansas Commercial Auto Liability - Kansas 994911905 United Fi…" at bounding box center [1094, 448] width 1695 height 76
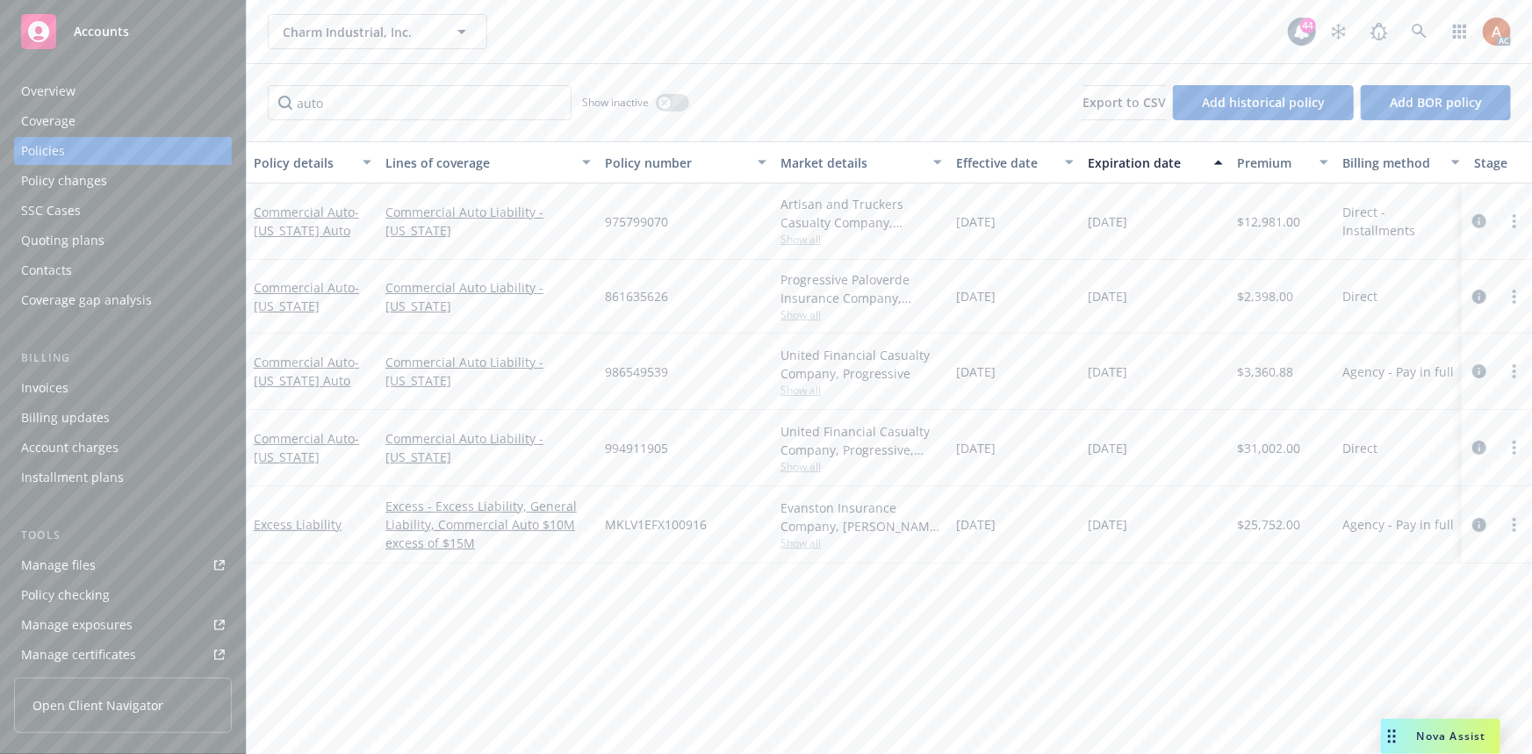
click at [991, 343] on div "[DATE]" at bounding box center [1015, 372] width 132 height 76
drag, startPoint x: 991, startPoint y: 297, endPoint x: 1133, endPoint y: 318, distance: 142.9
click at [1161, 299] on div "Commercial Auto - Louisiana Commercial Auto Liability - Louisiana 861635626 Pro…" at bounding box center [1094, 297] width 1695 height 74
drag, startPoint x: 1026, startPoint y: 378, endPoint x: 1041, endPoint y: 354, distance: 28.8
click at [1041, 381] on div "[DATE]" at bounding box center [1015, 372] width 132 height 76
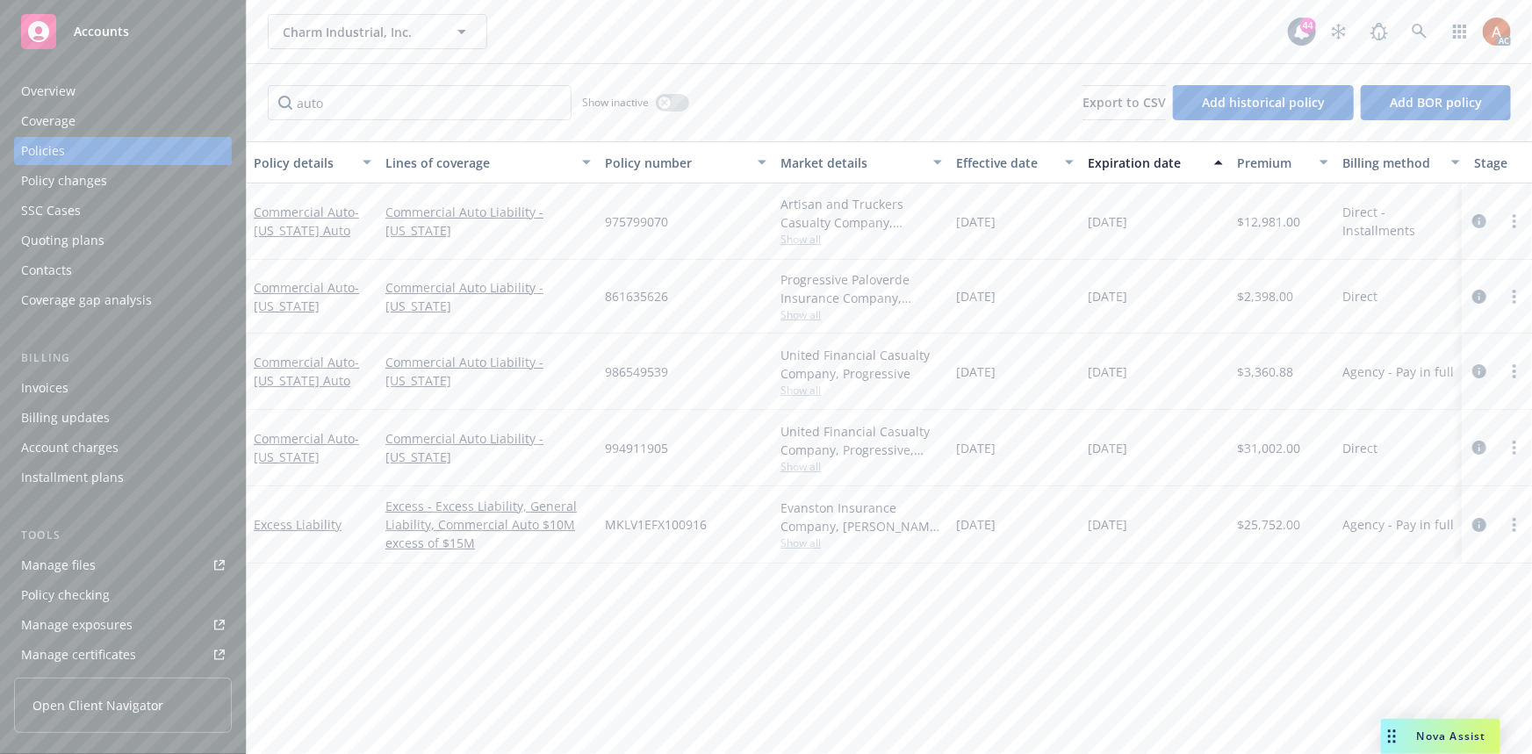
drag, startPoint x: 1005, startPoint y: 220, endPoint x: 1133, endPoint y: 220, distance: 127.3
click at [1133, 220] on div "Commercial Auto - Colorado Auto Commercial Auto Liability - Colorado 975799070 …" at bounding box center [1094, 222] width 1695 height 76
click at [988, 316] on div "08/13/2025" at bounding box center [1015, 297] width 132 height 74
drag, startPoint x: 969, startPoint y: 297, endPoint x: 1065, endPoint y: 309, distance: 97.4
click at [1065, 309] on div "08/13/2025" at bounding box center [1015, 297] width 132 height 74
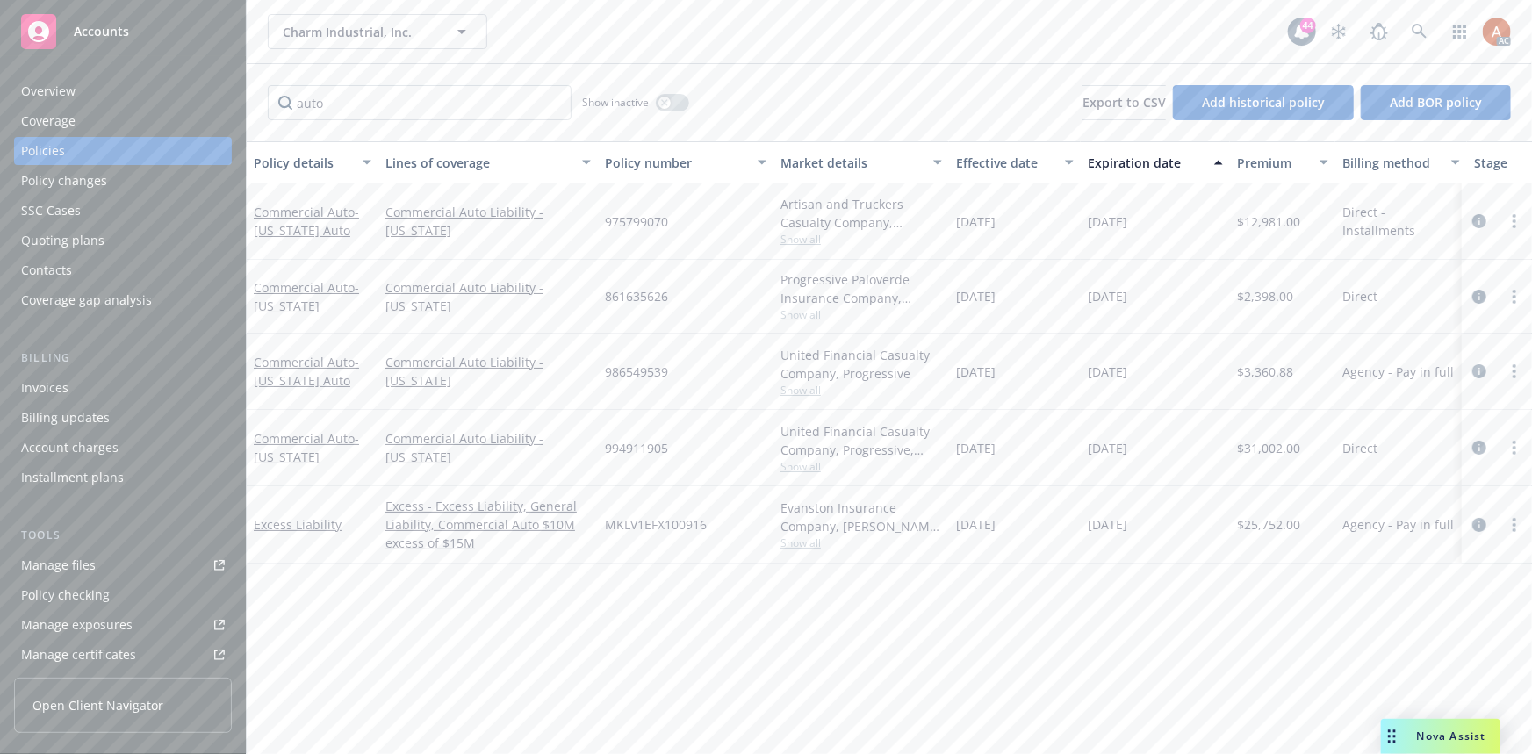
click at [709, 246] on div "975799070" at bounding box center [686, 222] width 176 height 76
click at [548, 103] on input "auto" at bounding box center [420, 102] width 304 height 35
click at [553, 103] on input "auto" at bounding box center [420, 102] width 304 height 35
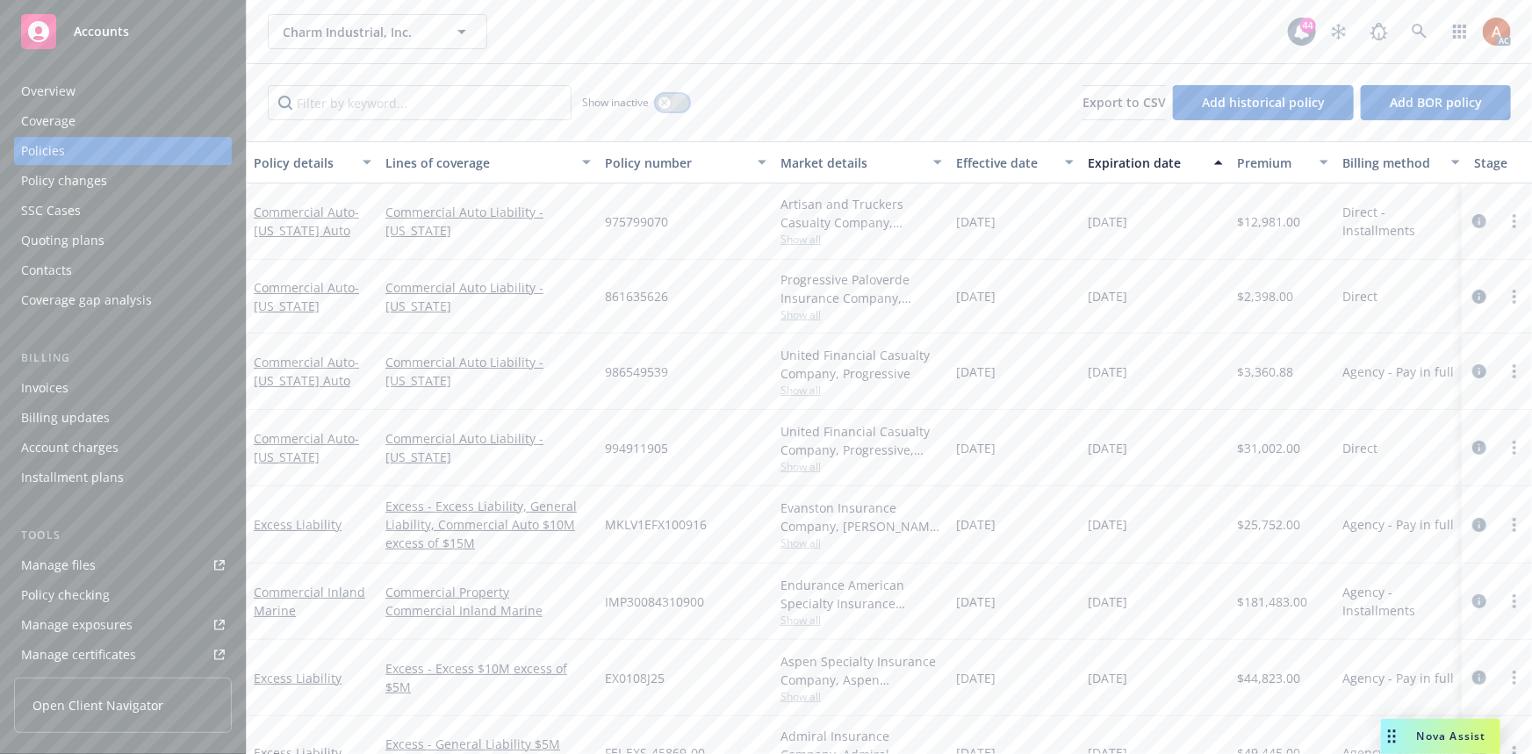
drag, startPoint x: 672, startPoint y: 102, endPoint x: 659, endPoint y: 103, distance: 13.2
click at [672, 102] on button "button" at bounding box center [672, 103] width 33 height 18
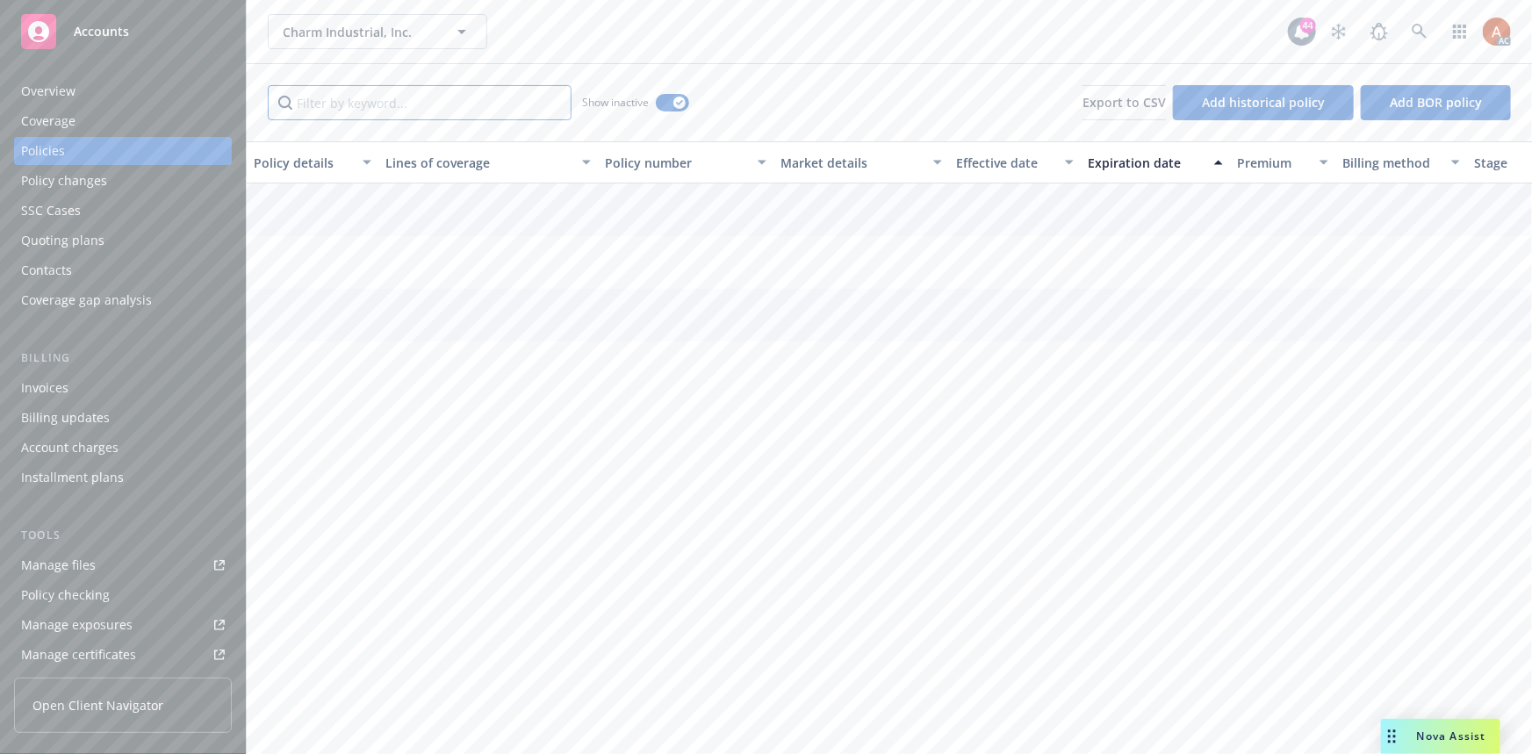
click at [443, 110] on input "Filter by keyword..." at bounding box center [420, 102] width 304 height 35
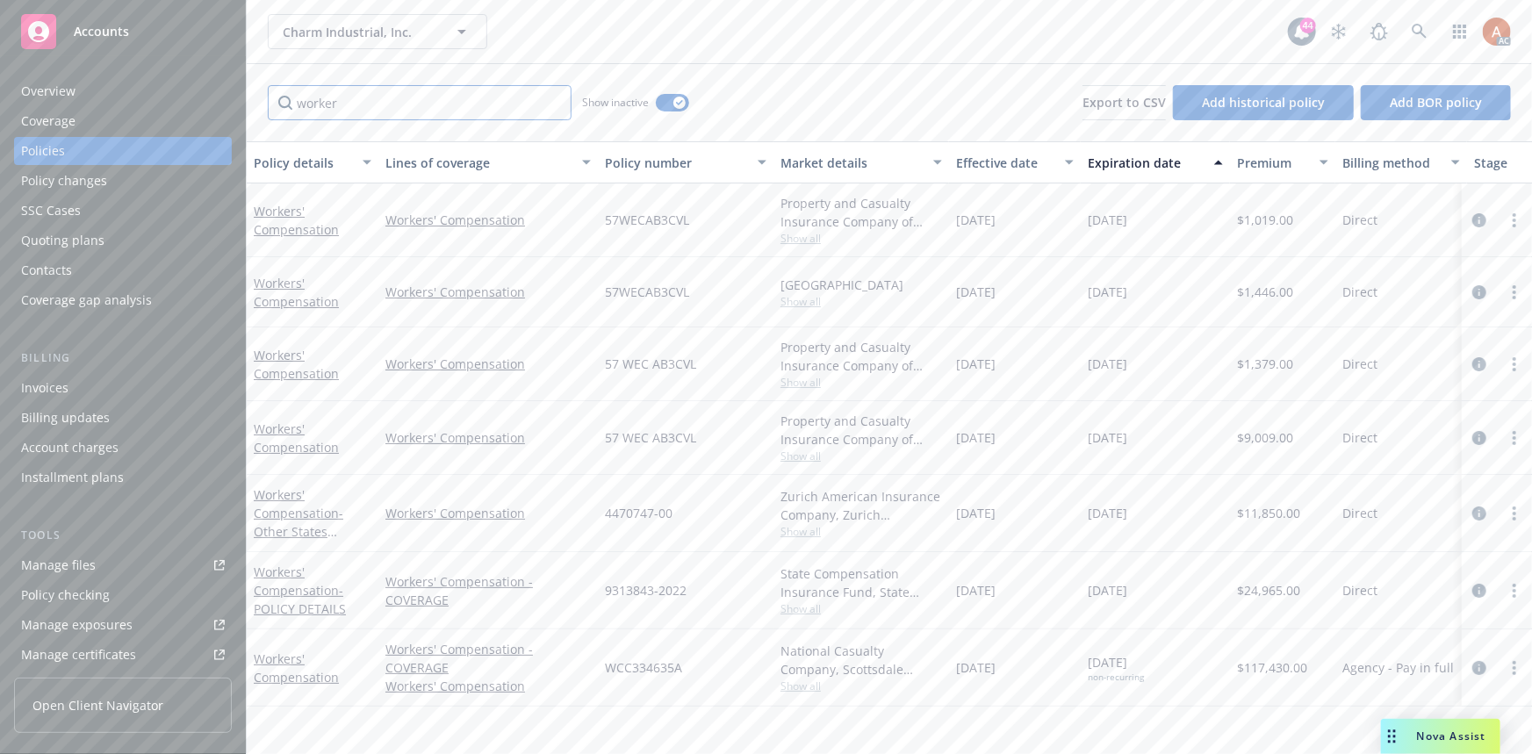
type input "worker"
click at [1002, 163] on div "Effective date" at bounding box center [1005, 163] width 98 height 18
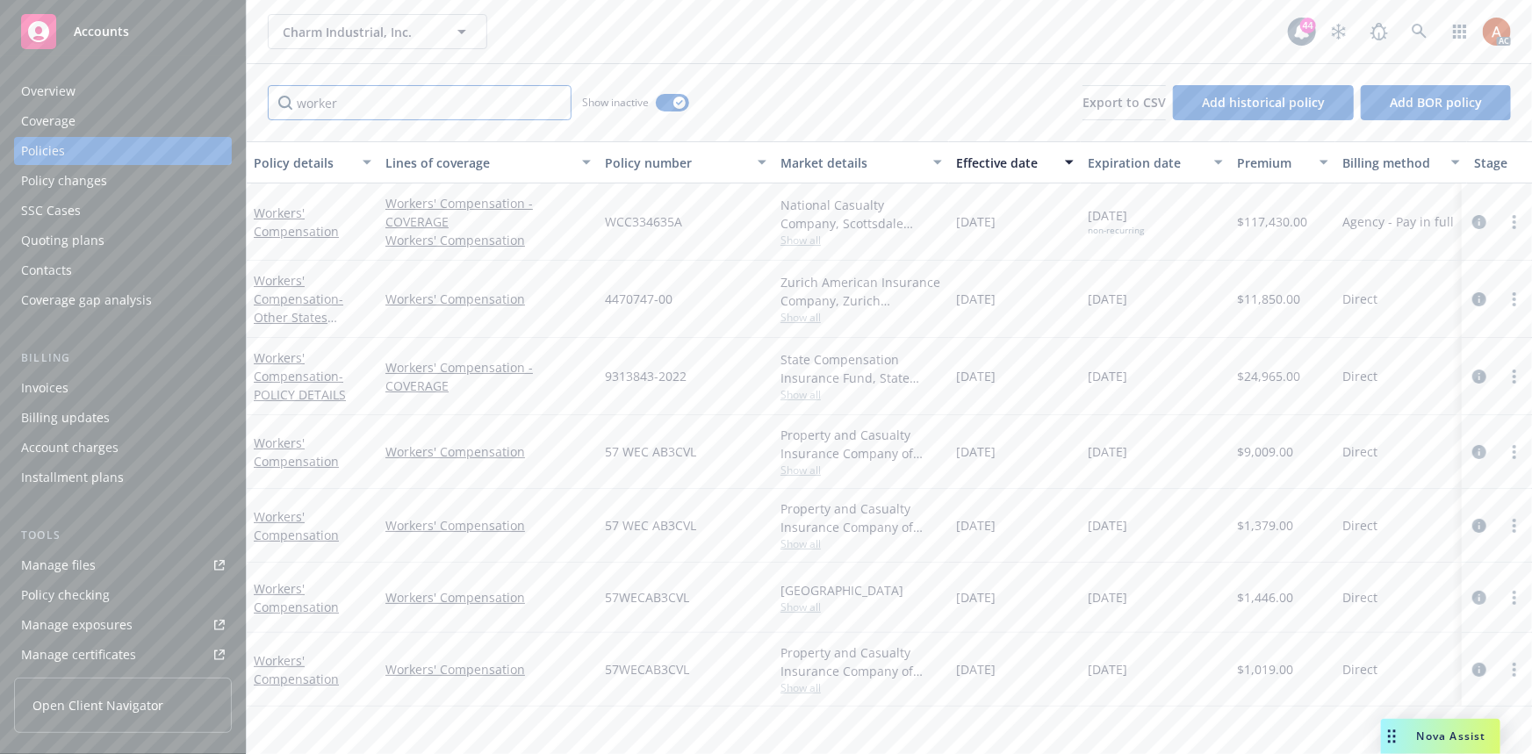
click at [553, 103] on input "worker" at bounding box center [420, 102] width 304 height 35
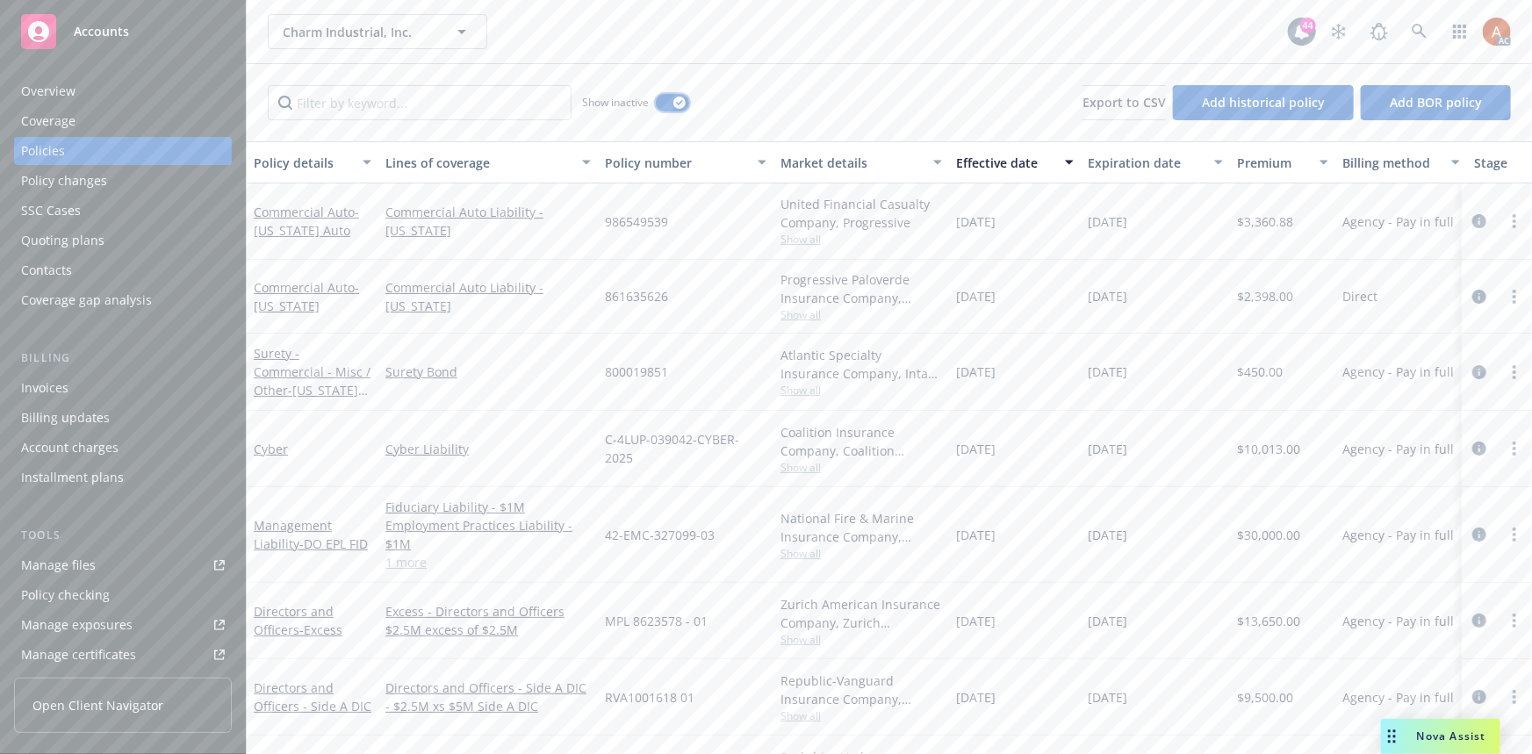
click at [676, 104] on icon "button" at bounding box center [679, 102] width 7 height 5
click at [64, 92] on div "Overview" at bounding box center [48, 91] width 54 height 28
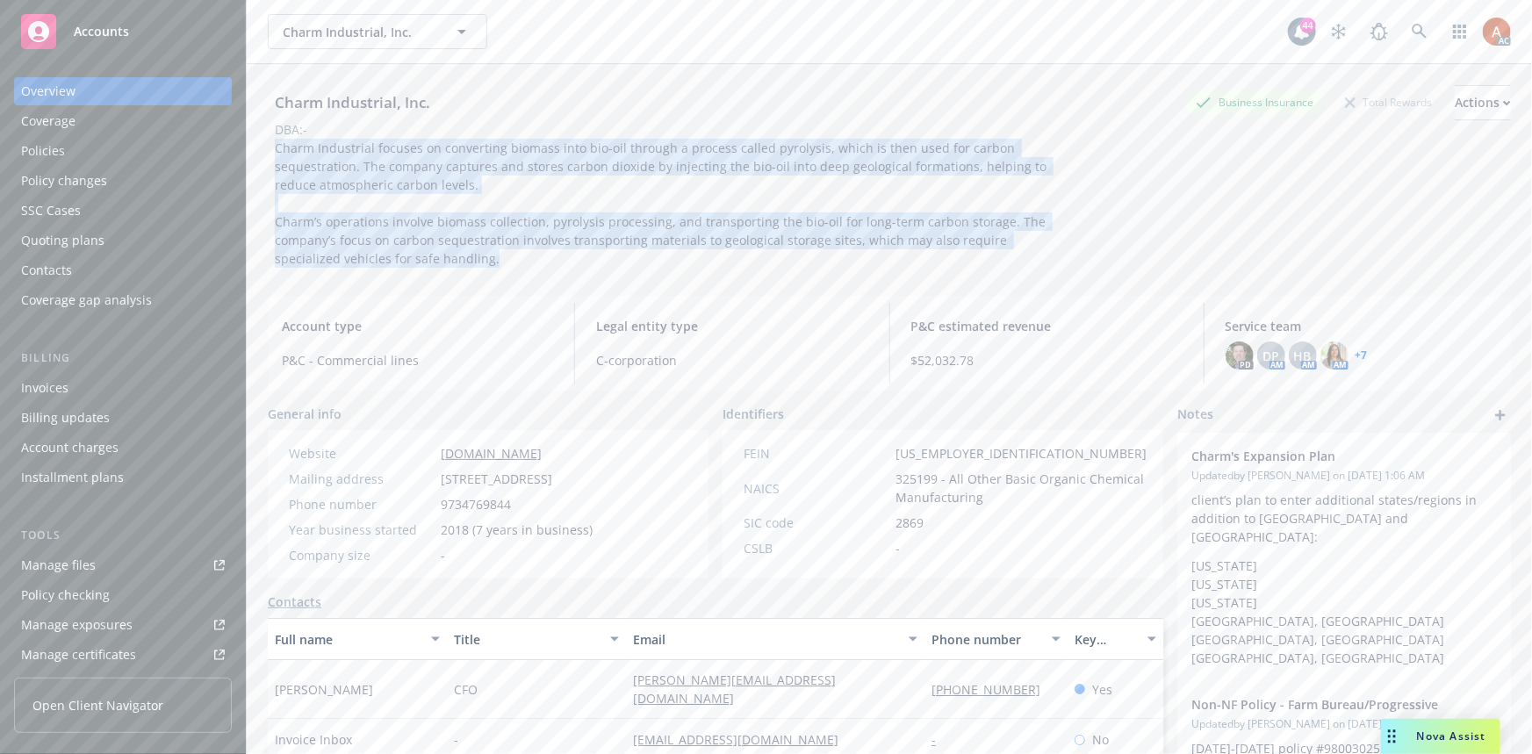
drag, startPoint x: 266, startPoint y: 142, endPoint x: 440, endPoint y: 270, distance: 216.0
click at [440, 270] on div "Charm Industrial, Inc. Business Insurance Total Rewards Actions DBA: - Charm In…" at bounding box center [890, 441] width 1286 height 754
copy span "Charm Industrial focuses on converting biomass into bio-oil through a process c…"
click at [552, 168] on span "Charm Industrial focuses on converting biomass into bio-oil through a process c…" at bounding box center [662, 203] width 775 height 127
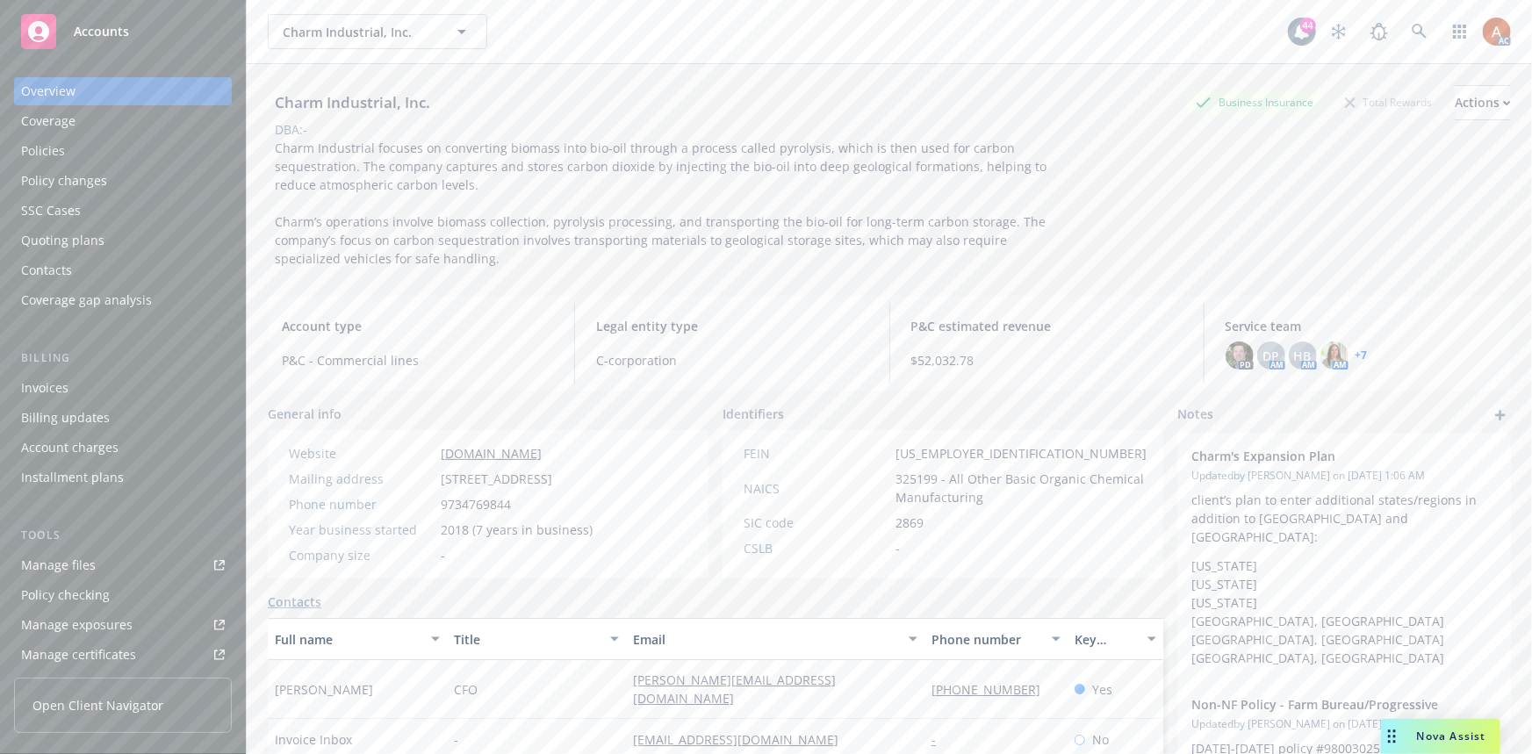
click at [40, 151] on div "Policies" at bounding box center [43, 151] width 44 height 28
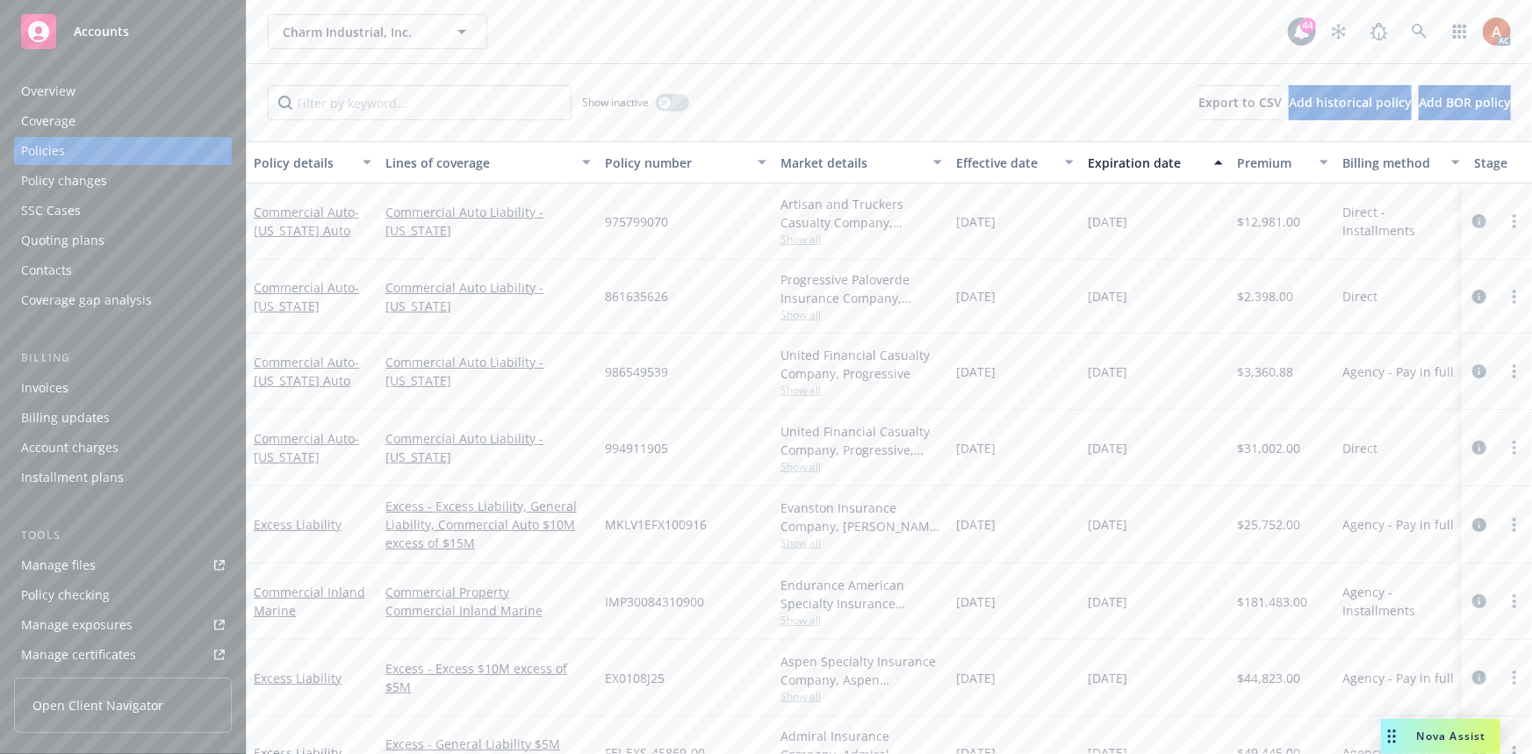
scroll to position [159, 0]
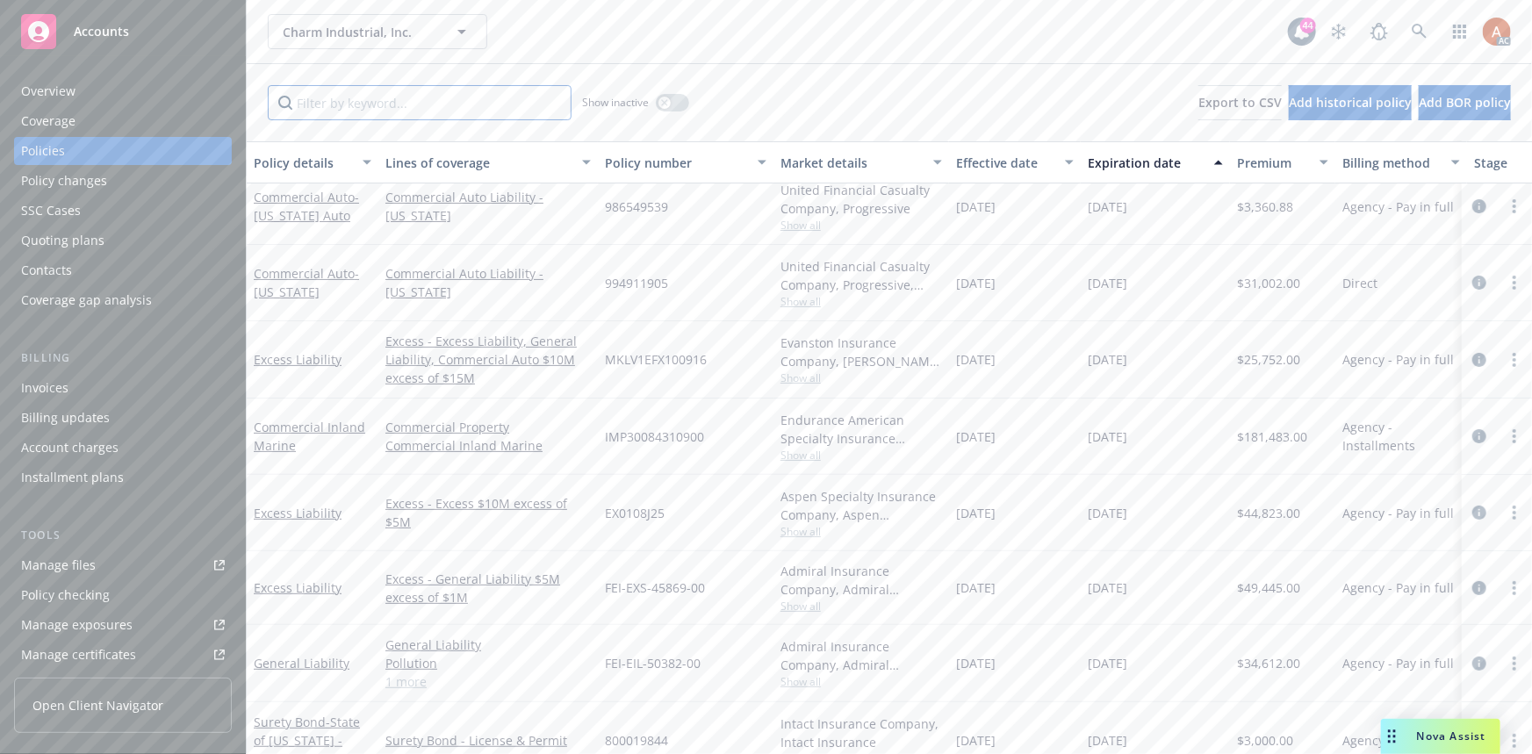
click at [414, 109] on input "Filter by keyword..." at bounding box center [420, 102] width 304 height 35
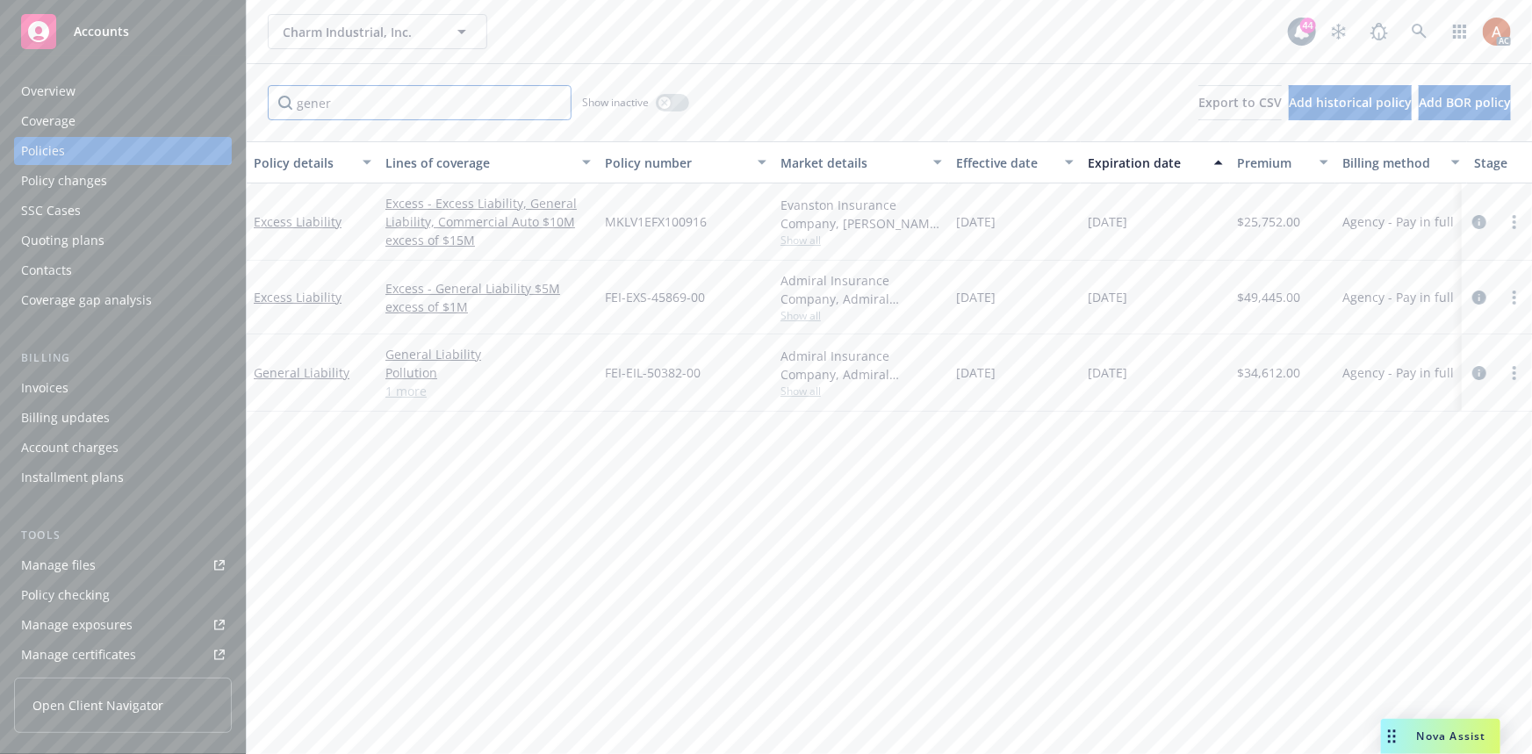
scroll to position [0, 0]
type input "gener"
click at [1481, 369] on icon "circleInformation" at bounding box center [1480, 373] width 14 height 14
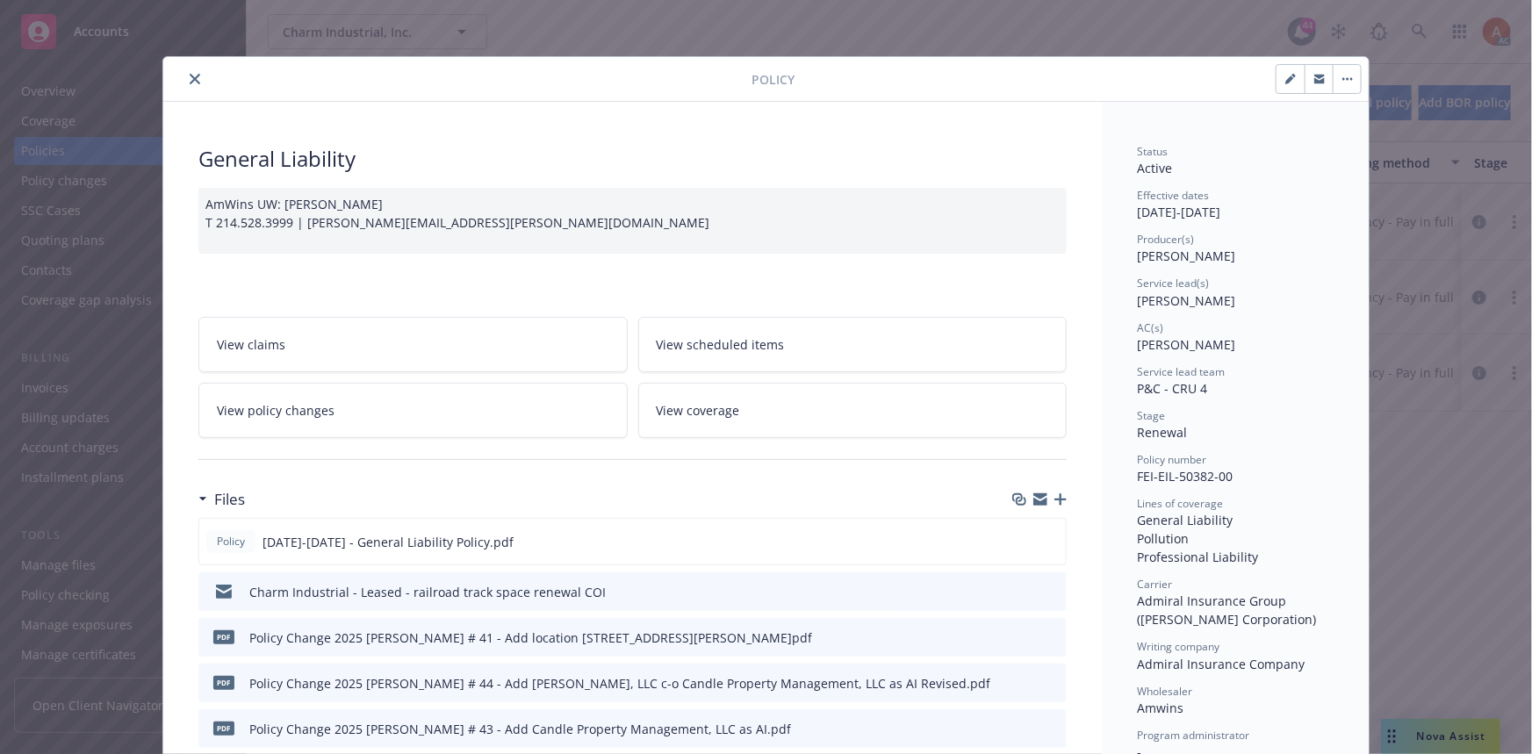
scroll to position [239, 0]
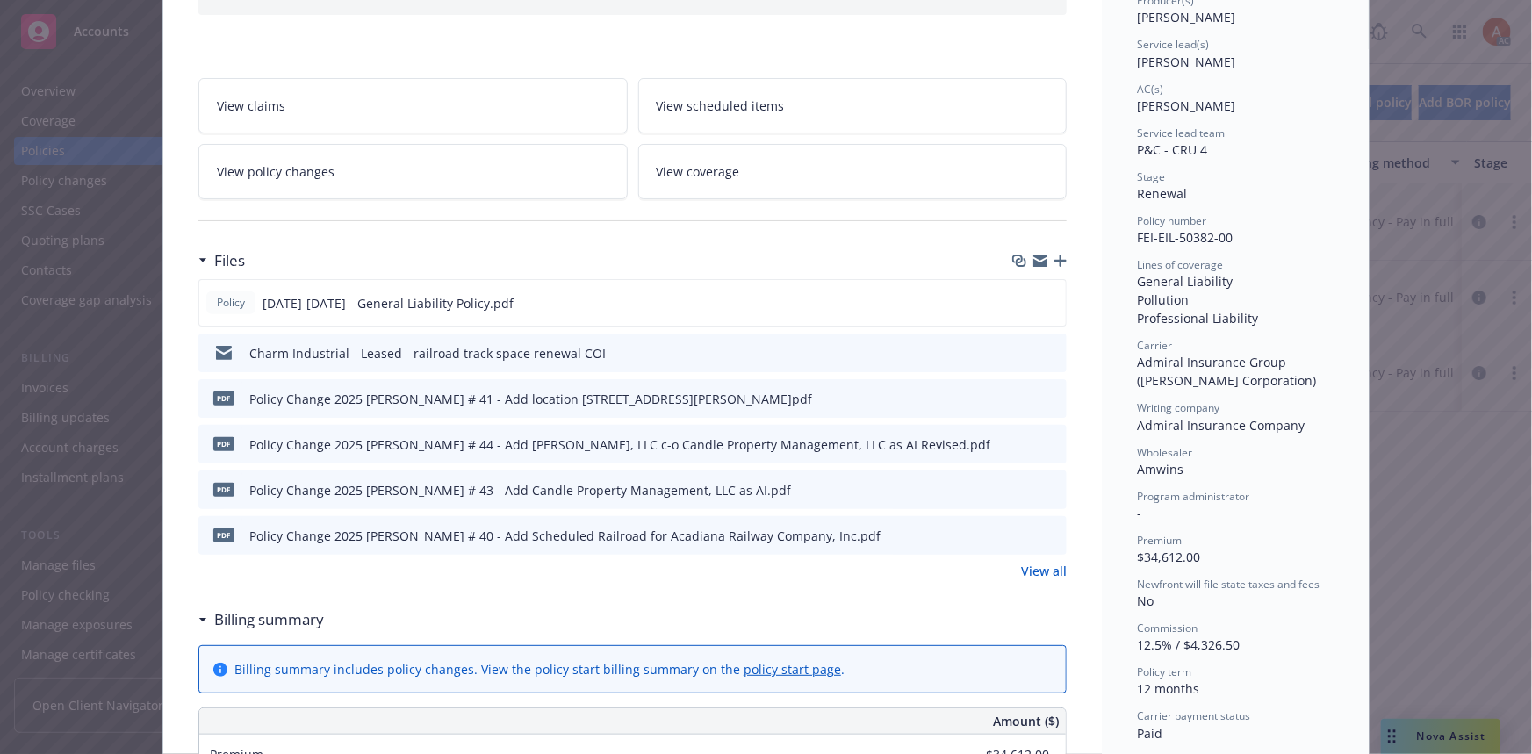
click at [1044, 573] on link "View all" at bounding box center [1044, 571] width 46 height 18
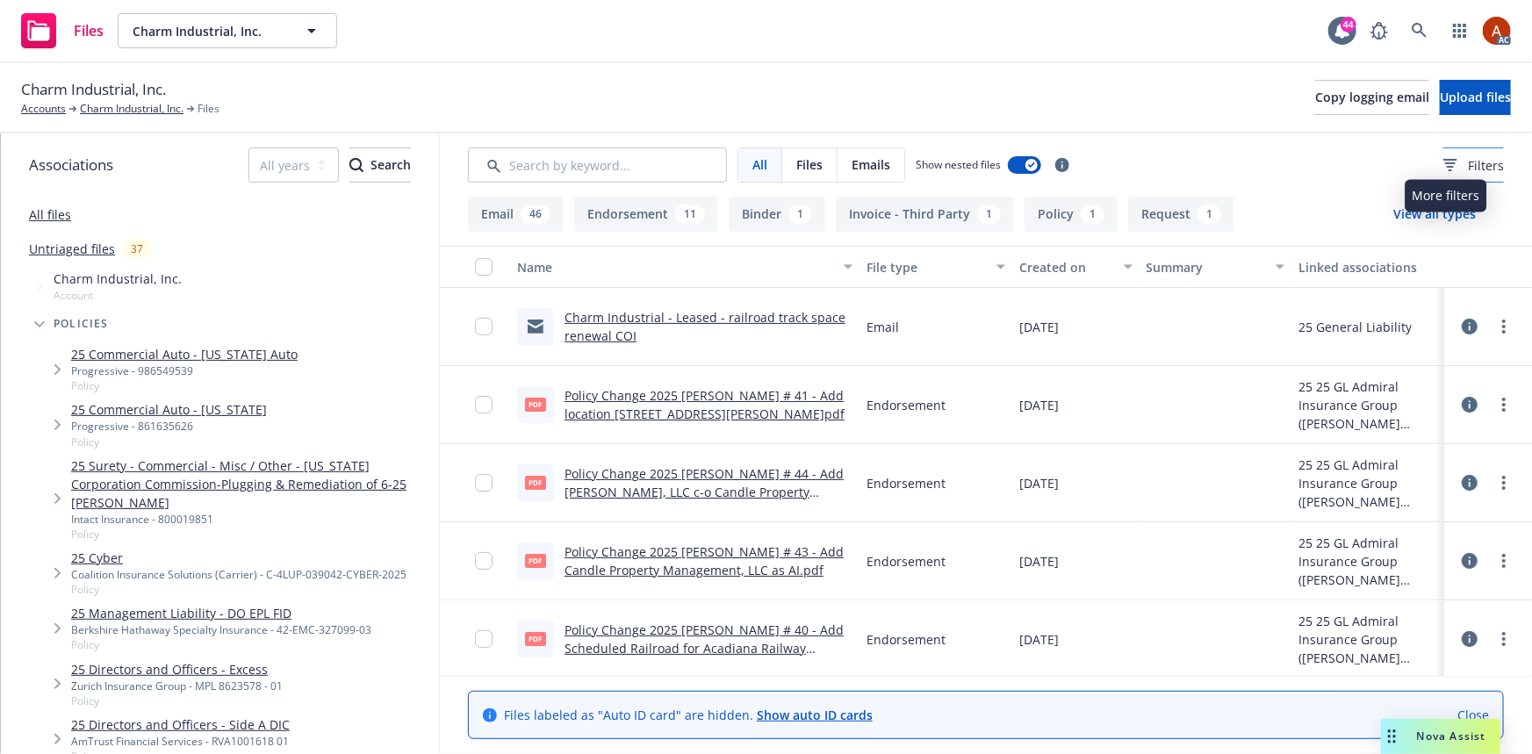
click at [1468, 164] on span "Filters" at bounding box center [1486, 165] width 36 height 18
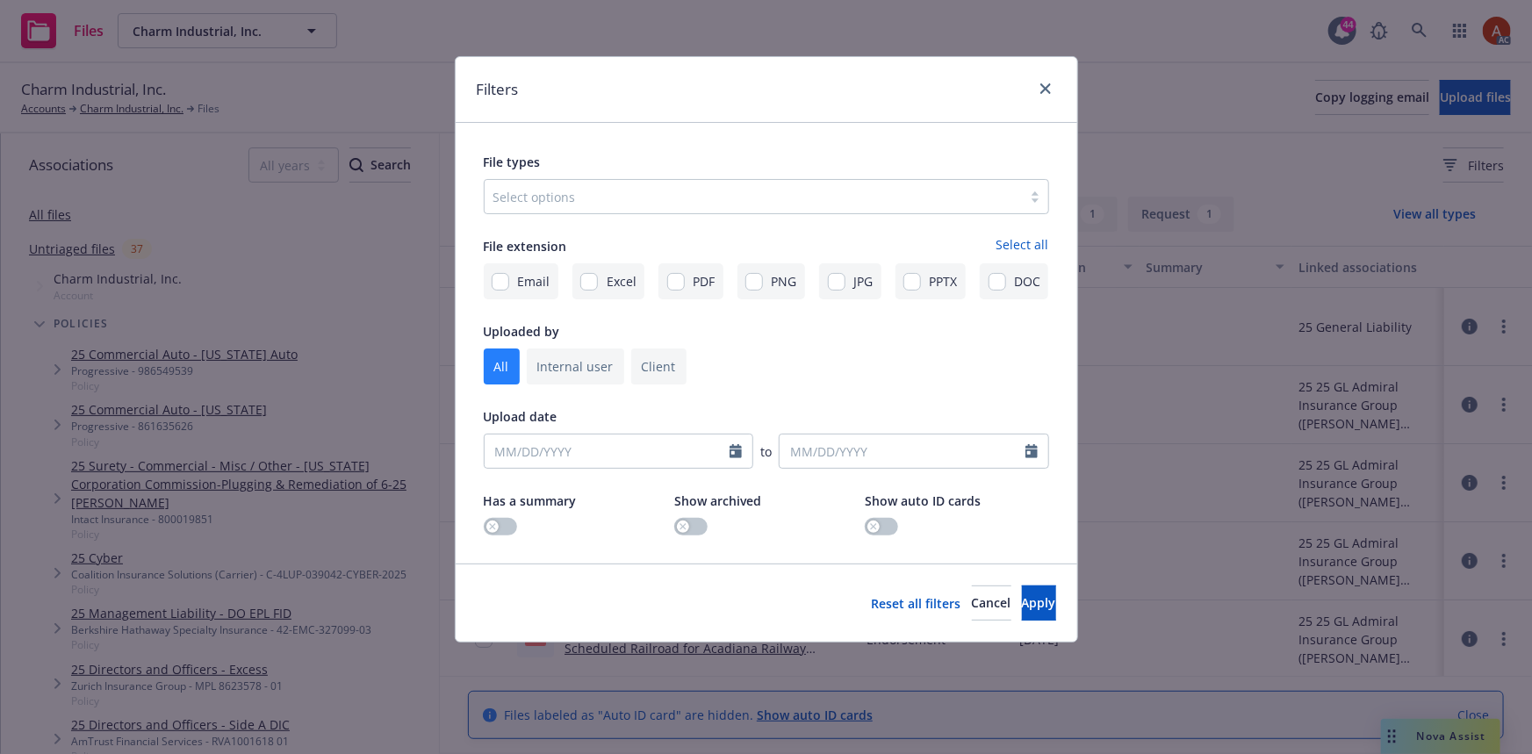
click at [786, 205] on div at bounding box center [753, 196] width 520 height 21
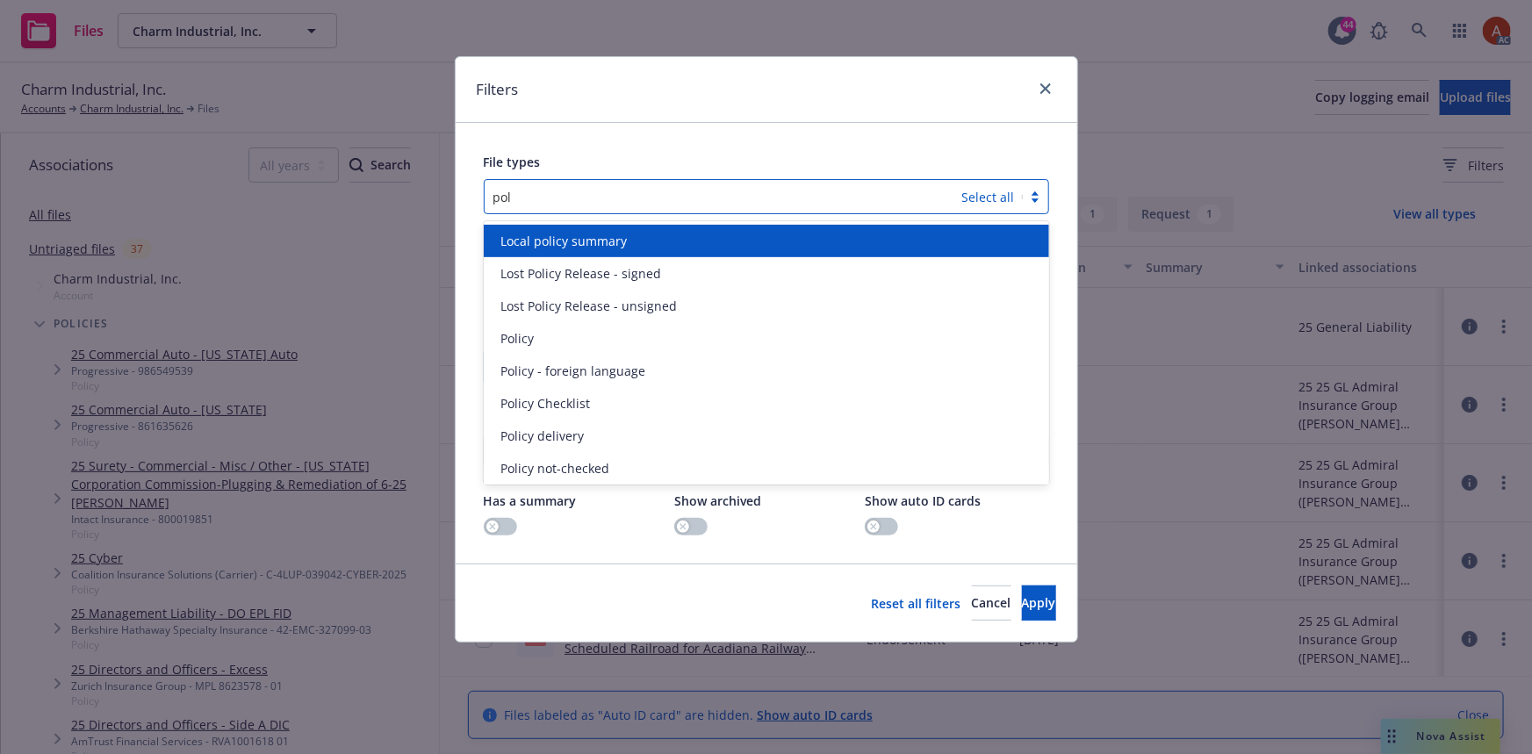
type input "poli"
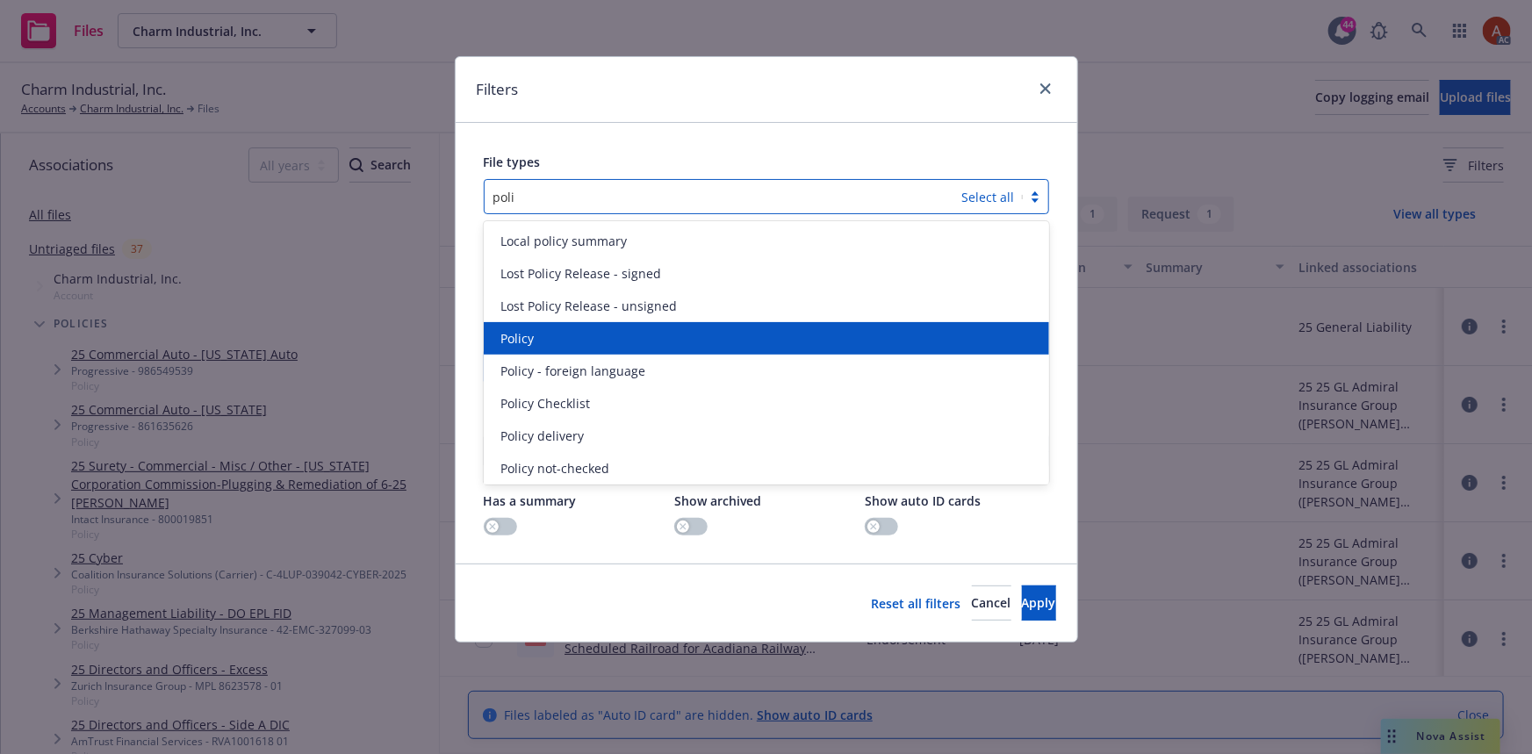
click at [550, 342] on div "Policy" at bounding box center [766, 338] width 544 height 18
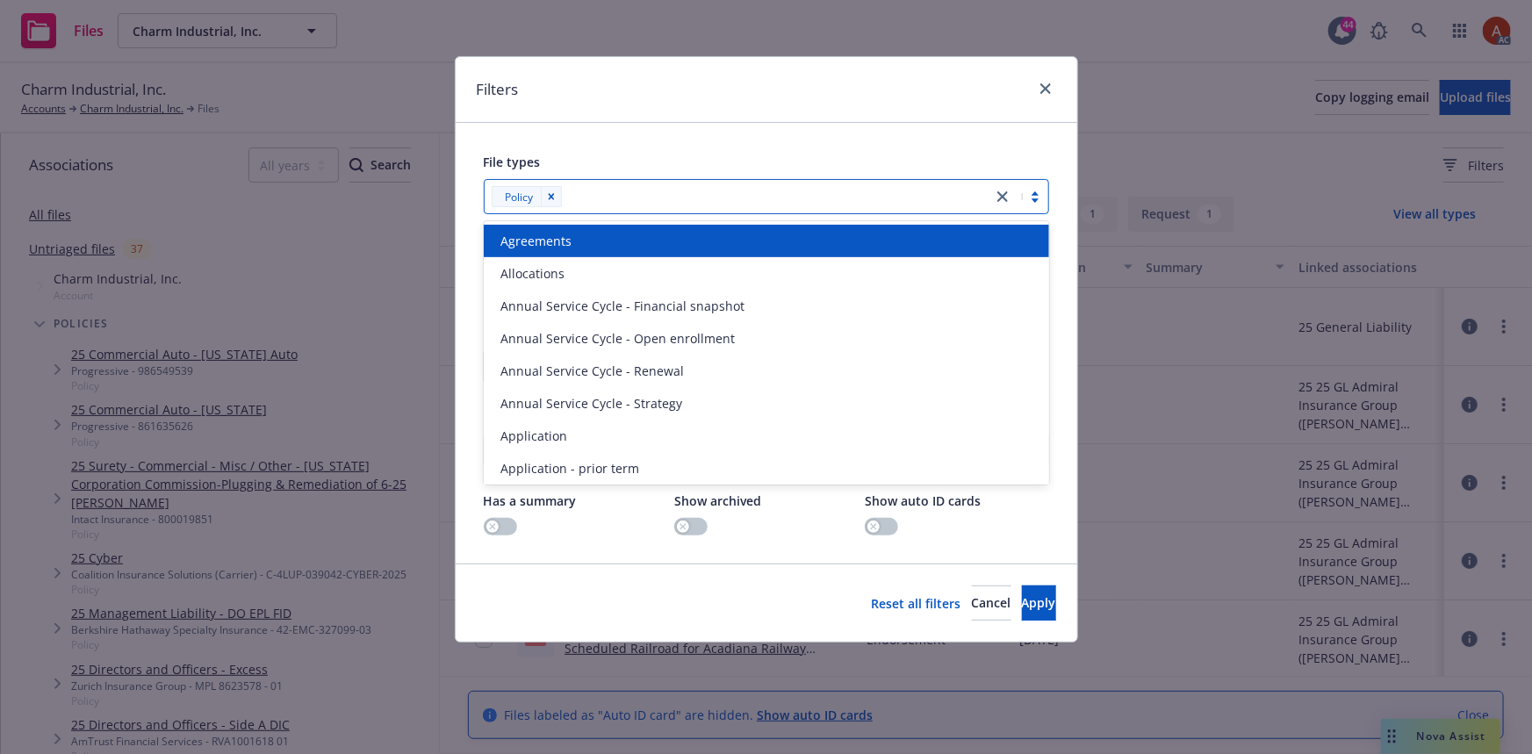
click at [631, 197] on div at bounding box center [775, 196] width 416 height 21
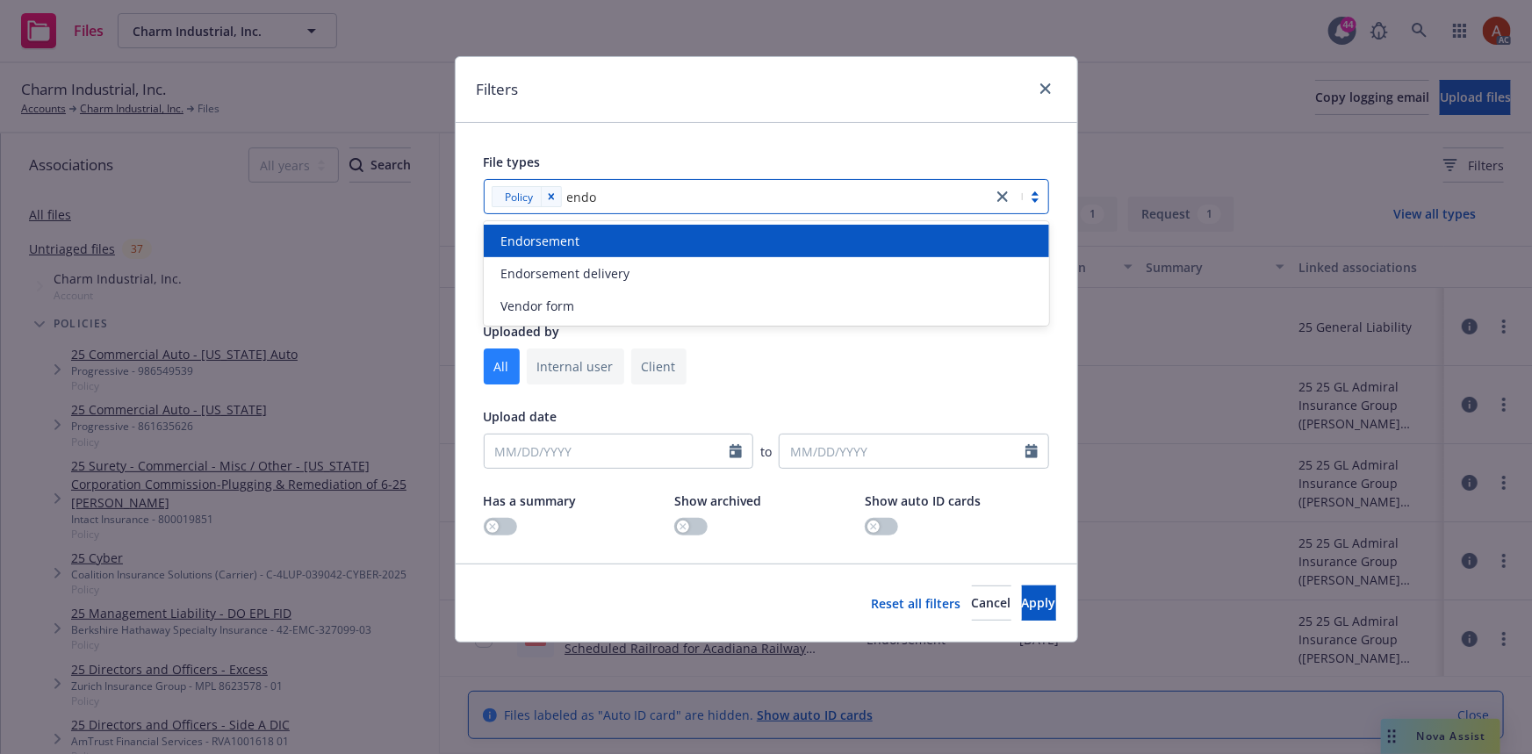
type input "endor"
click at [592, 235] on div "Endorsement" at bounding box center [766, 241] width 544 height 18
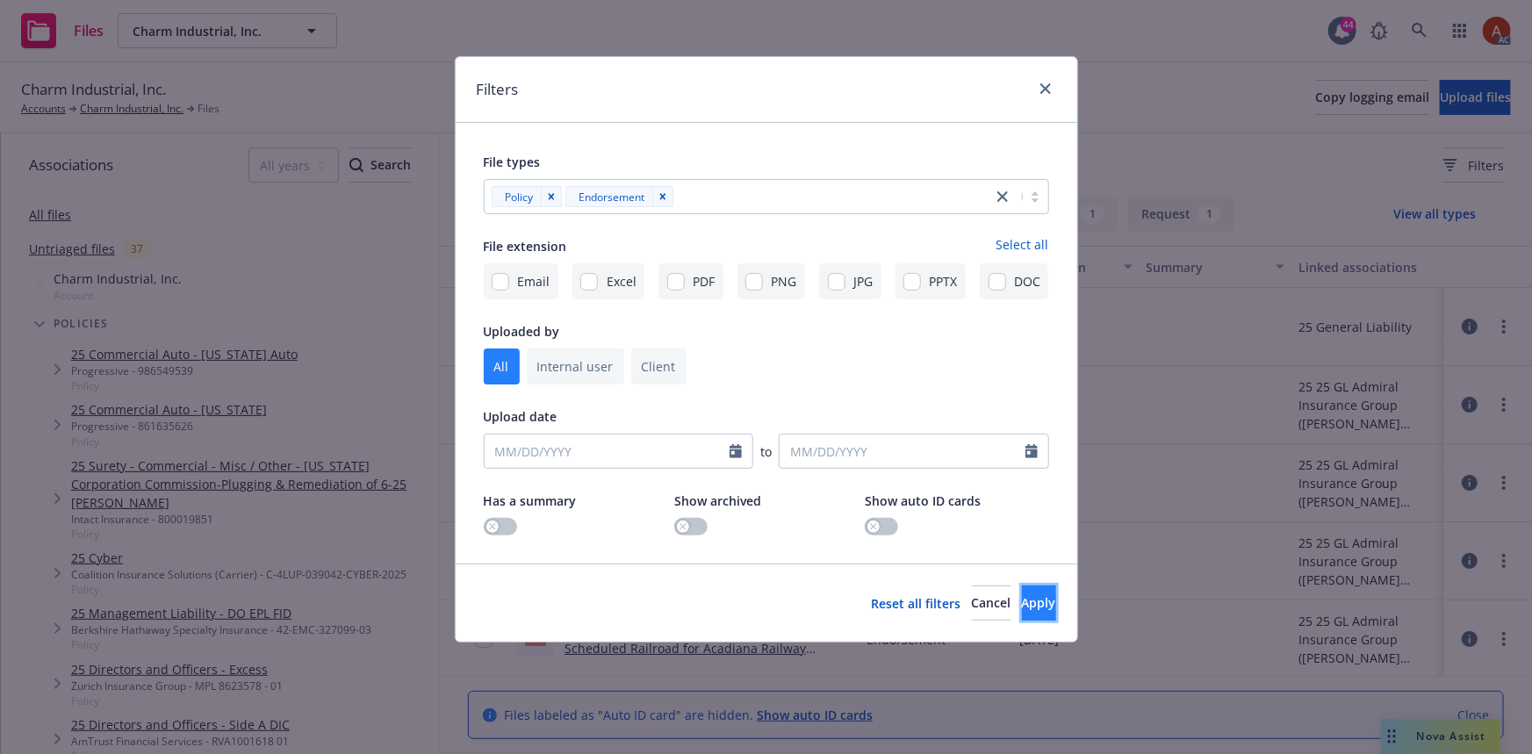
click at [1022, 608] on span "Apply" at bounding box center [1039, 602] width 34 height 17
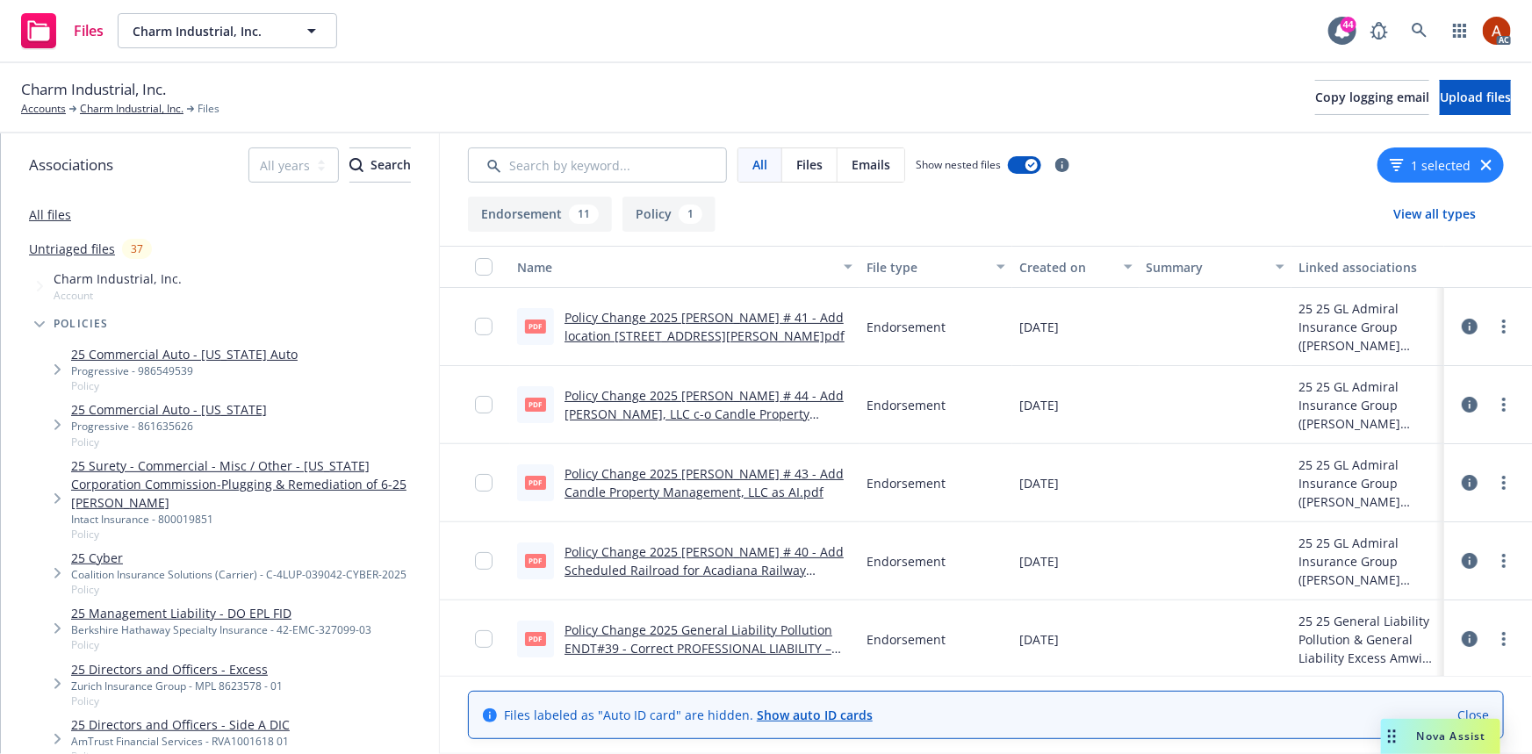
drag, startPoint x: 583, startPoint y: 212, endPoint x: 573, endPoint y: 272, distance: 60.6
click at [582, 212] on div "11" at bounding box center [584, 214] width 30 height 19
click at [731, 316] on link "Policy Change 2025 [PERSON_NAME] # 41 - Add location [STREET_ADDRESS][PERSON_NA…" at bounding box center [705, 326] width 280 height 35
click at [731, 397] on link "Policy Change 2025 [PERSON_NAME] # 44 - Add [PERSON_NAME], LLC c-o Candle Prope…" at bounding box center [704, 414] width 279 height 54
click at [485, 326] on input "checkbox" at bounding box center [484, 327] width 18 height 18
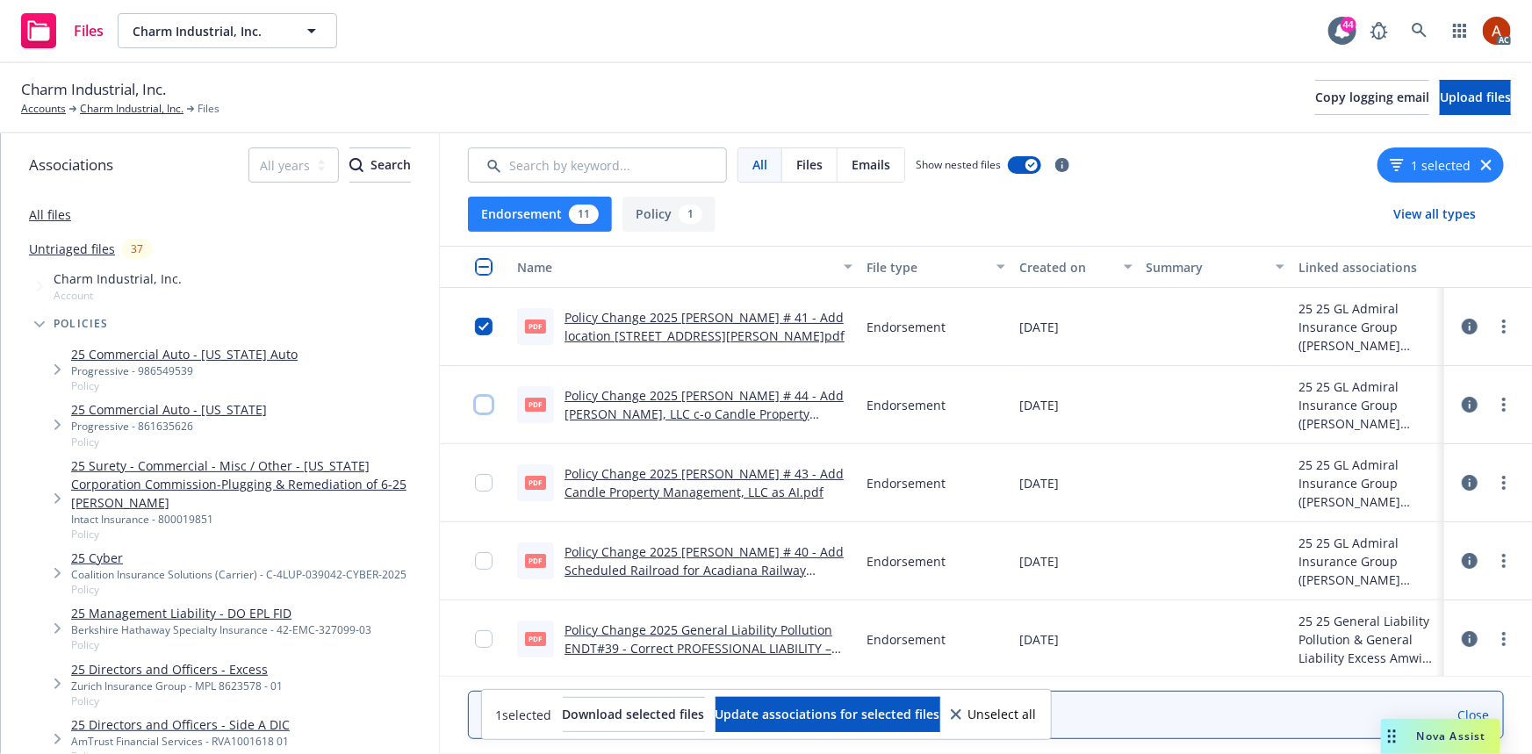
click at [487, 403] on input "checkbox" at bounding box center [484, 405] width 18 height 18
click at [489, 487] on input "checkbox" at bounding box center [484, 483] width 18 height 18
click at [666, 470] on link "Policy Change 2025 [PERSON_NAME] # 43 - Add Candle Property Management, LLC as …" at bounding box center [704, 482] width 279 height 35
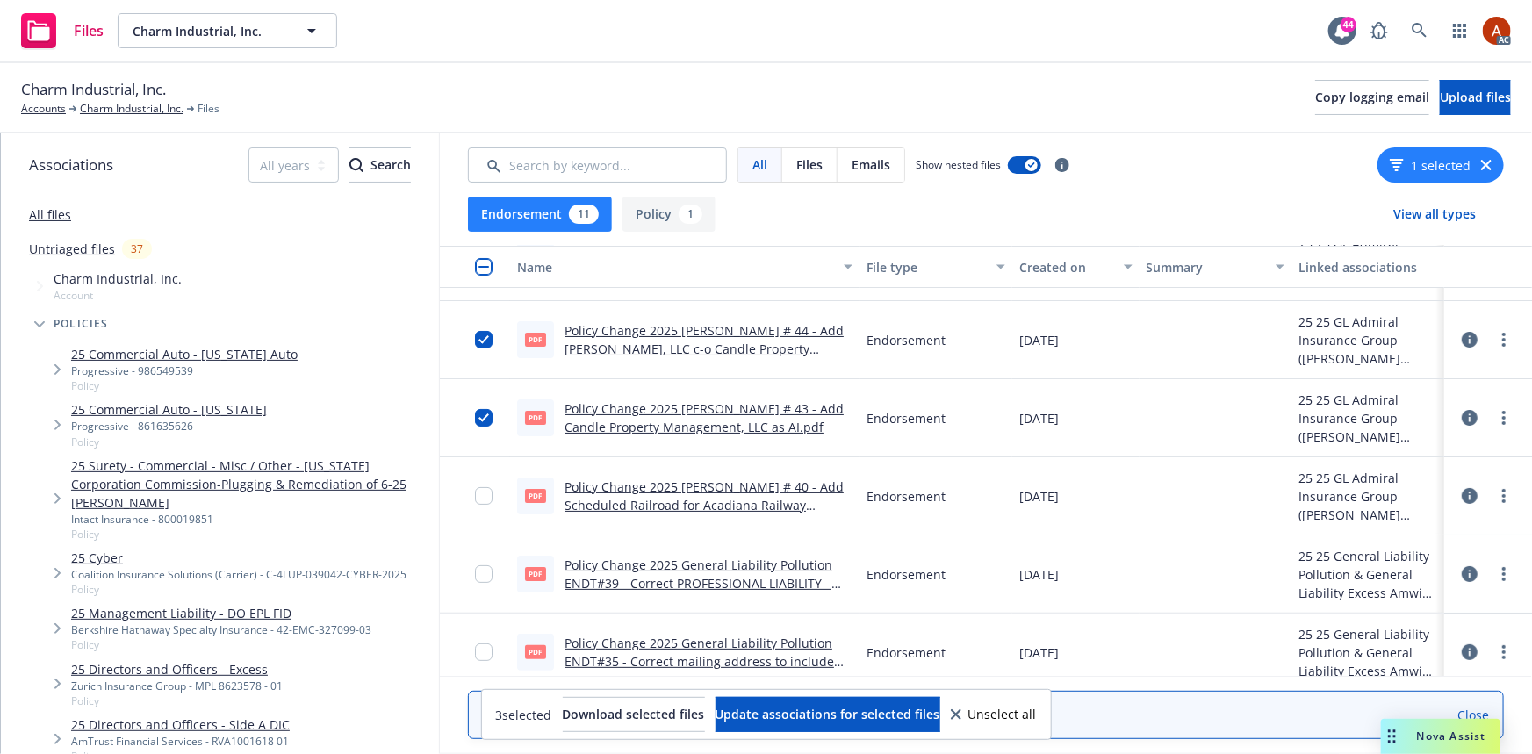
scroll to position [159, 0]
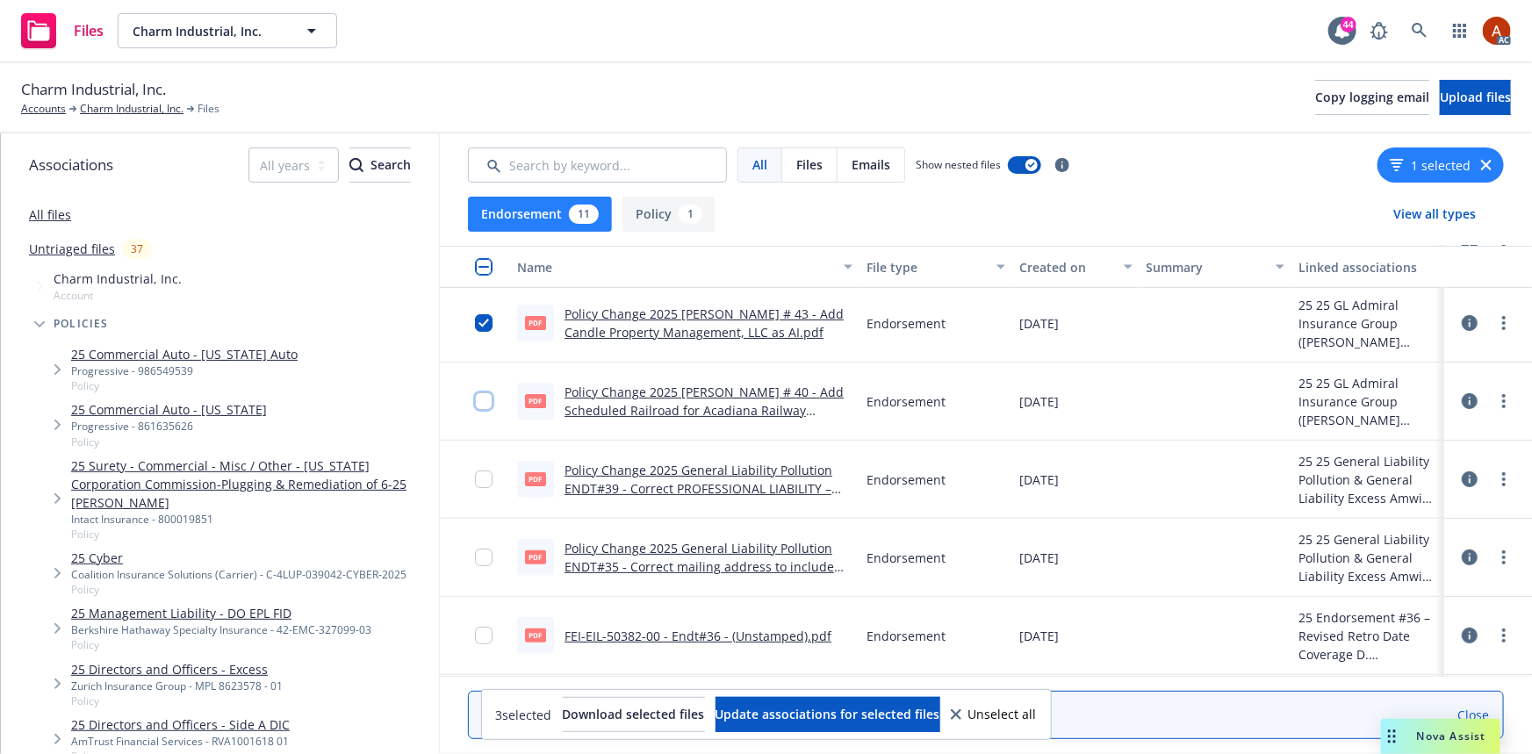
click at [483, 398] on input "checkbox" at bounding box center [484, 402] width 18 height 18
click at [702, 393] on link "Policy Change 2025 [PERSON_NAME] # 40 - Add Scheduled Railroad for Acadiana Rai…" at bounding box center [704, 411] width 279 height 54
click at [491, 482] on input "checkbox" at bounding box center [484, 480] width 18 height 18
click at [1462, 396] on icon at bounding box center [1470, 401] width 16 height 16
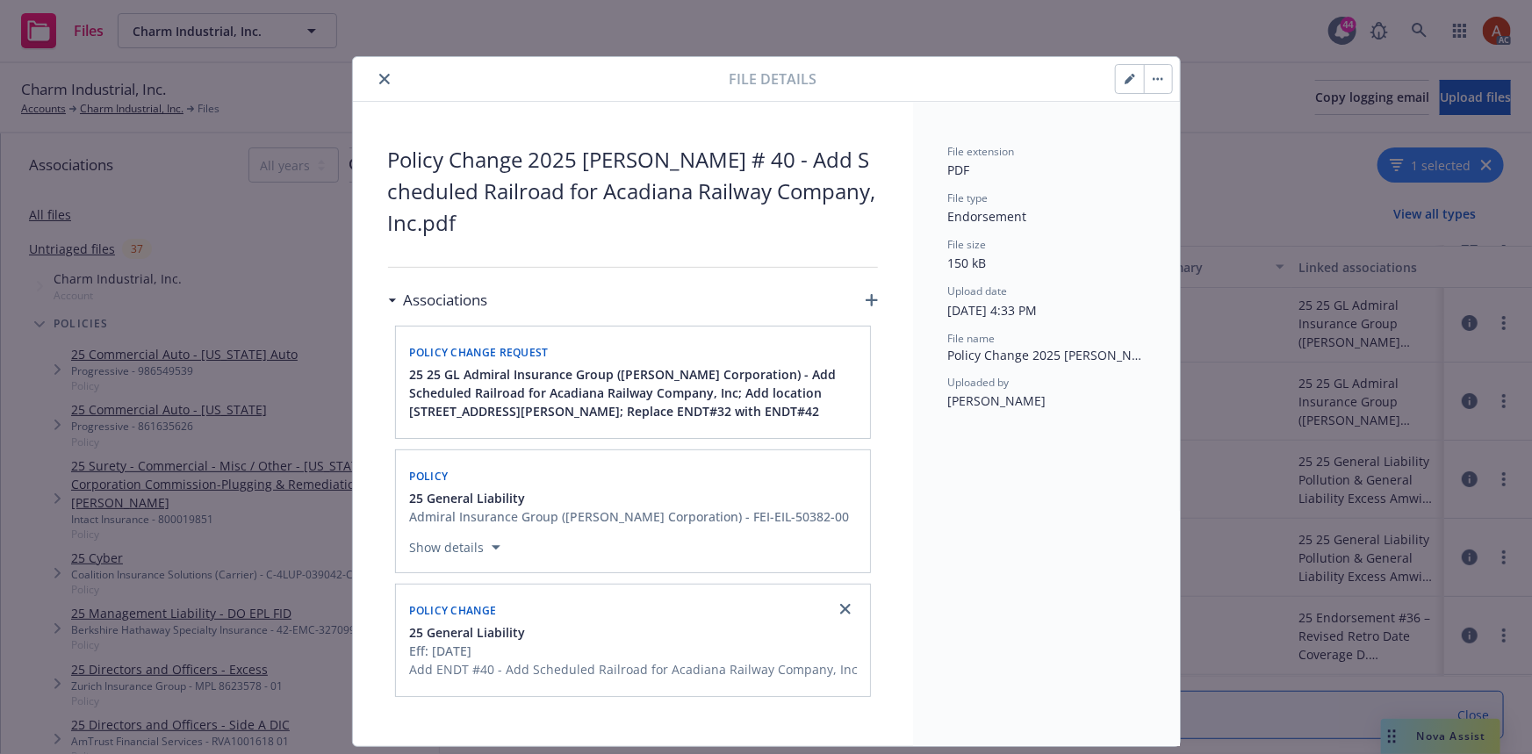
click at [379, 79] on icon "close" at bounding box center [384, 79] width 11 height 11
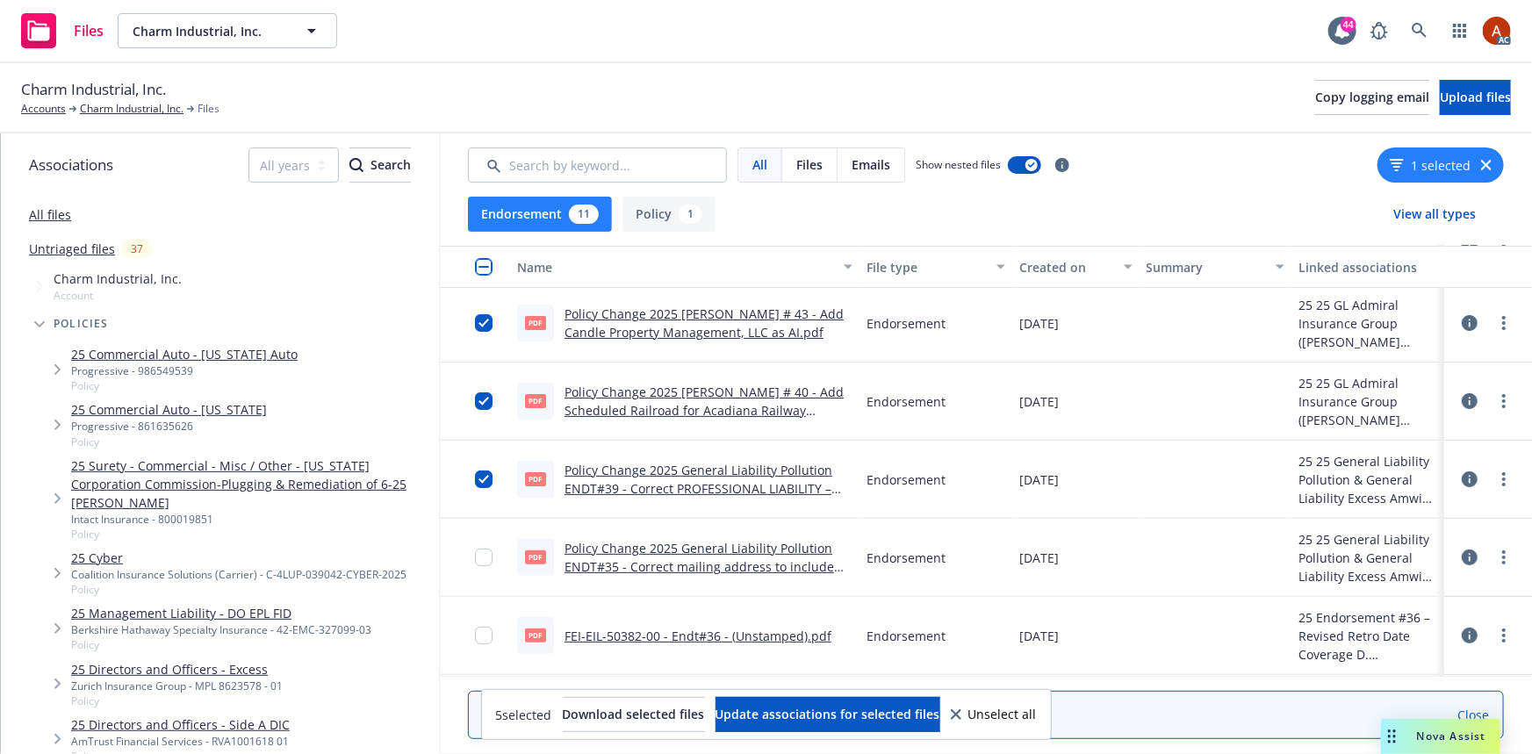
scroll to position [319, 0]
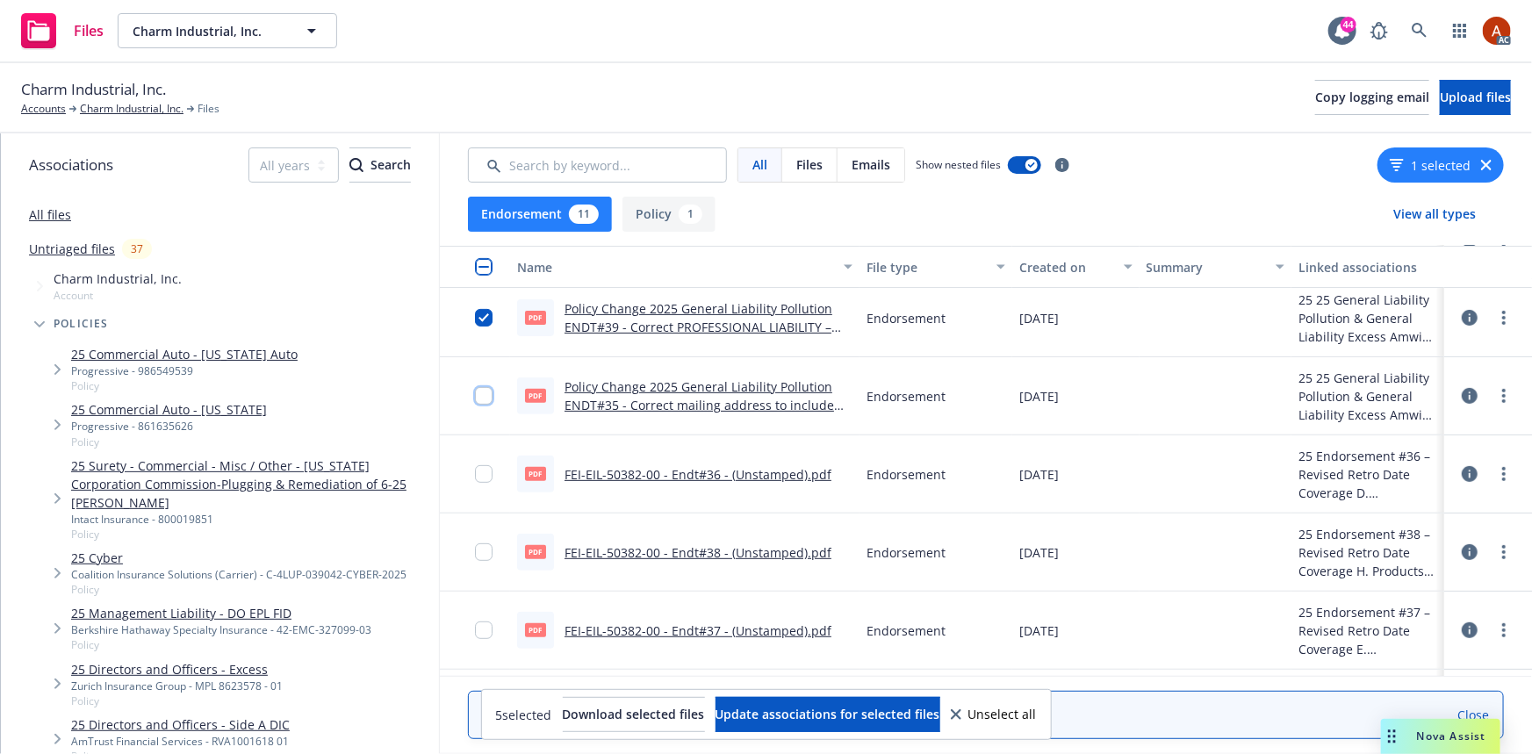
click at [488, 393] on input "checkbox" at bounding box center [484, 396] width 18 height 18
click at [687, 382] on link "Policy Change 2025 General Liability Pollution ENDT#35 - Correct mailing addres…" at bounding box center [700, 405] width 270 height 54
click at [483, 472] on input "checkbox" at bounding box center [484, 474] width 18 height 18
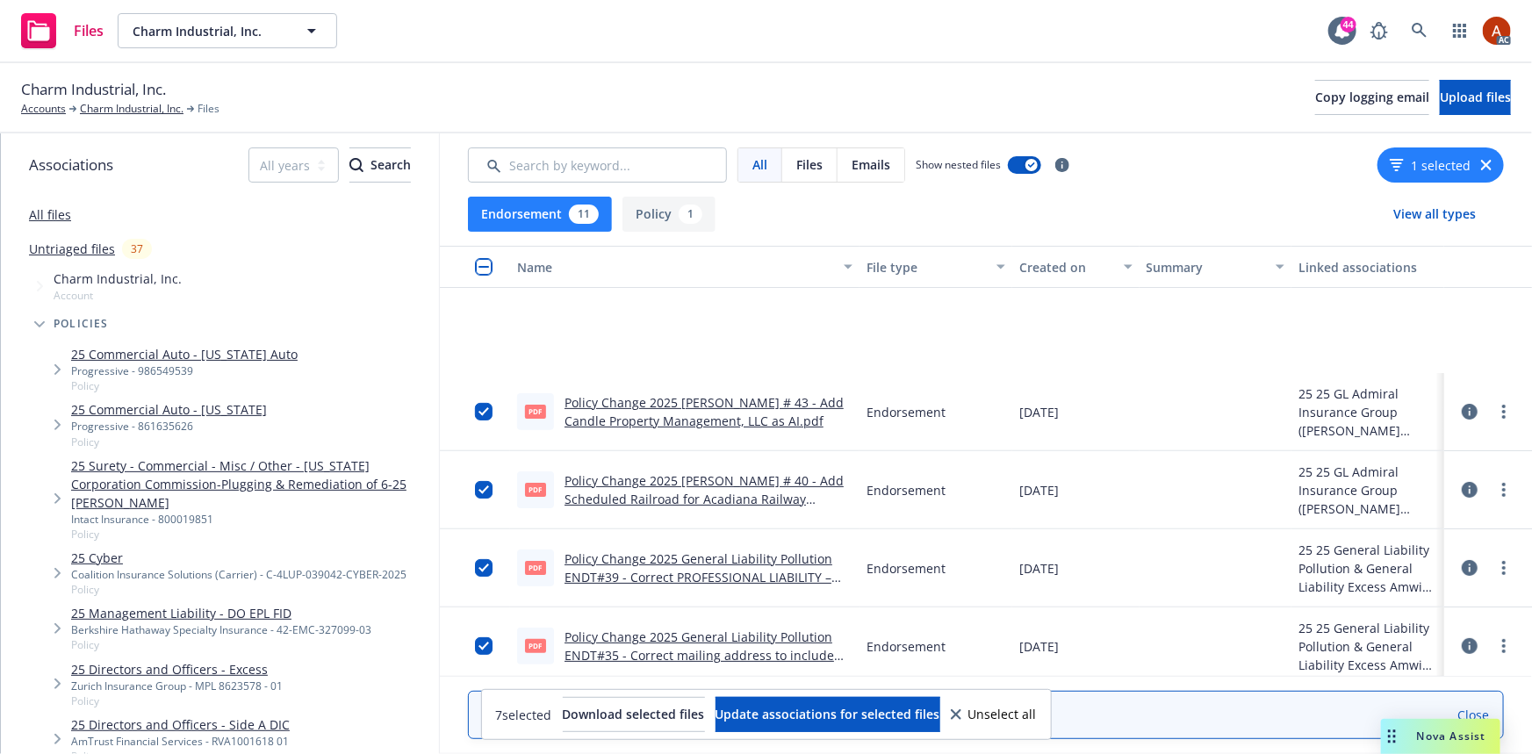
scroll to position [239, 0]
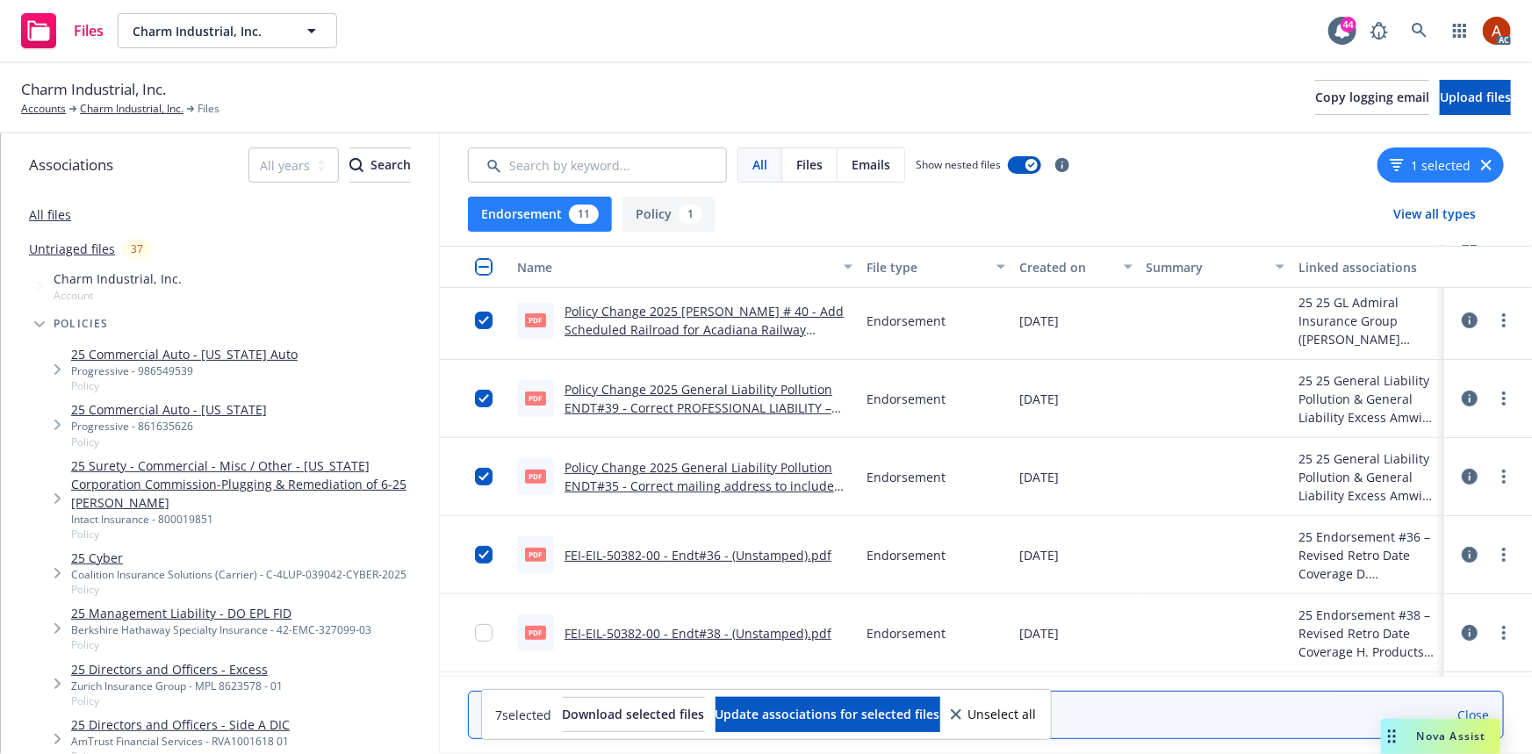
click at [645, 553] on link "FEI-EIL-50382-00 - Endt#36 - (Unstamped).pdf" at bounding box center [698, 555] width 267 height 17
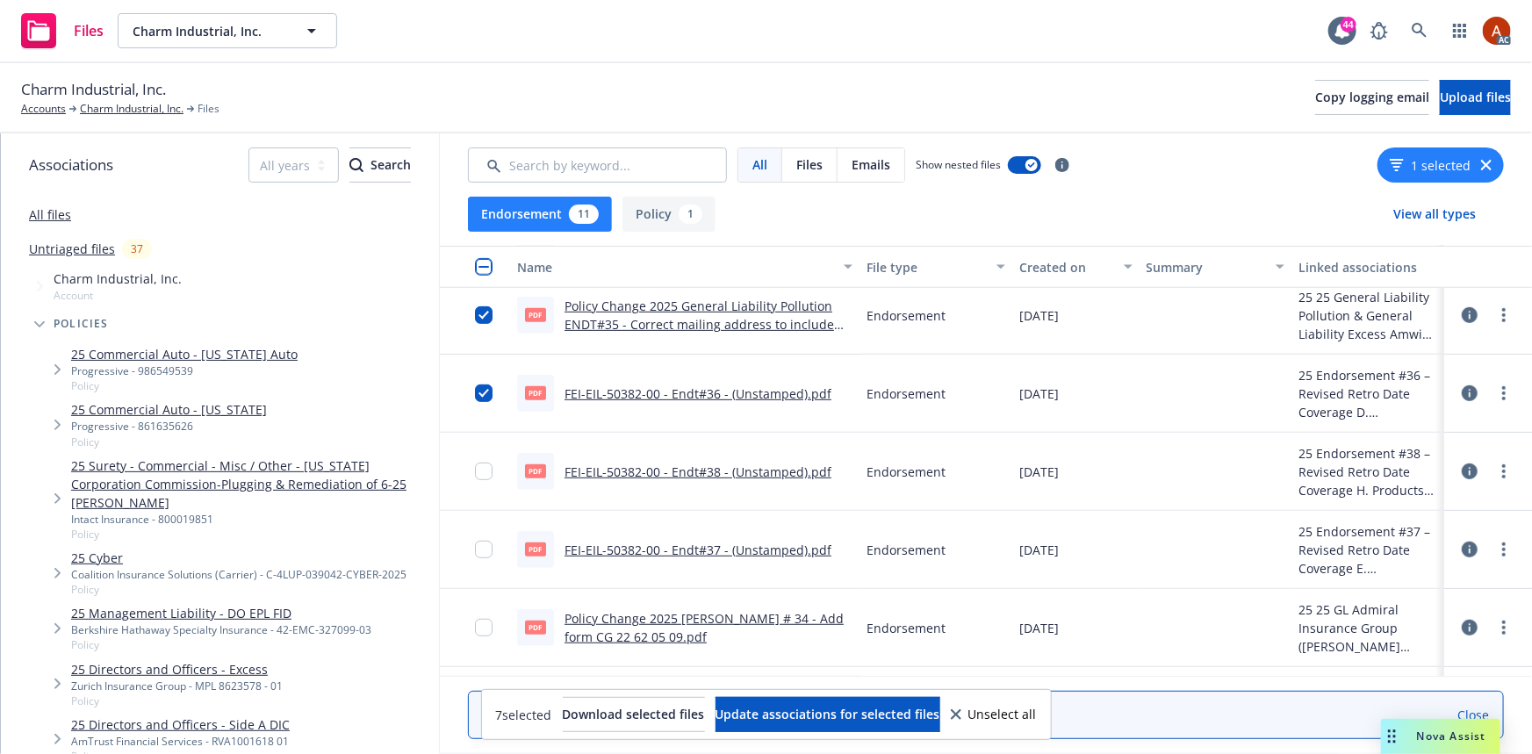
click at [1462, 392] on icon at bounding box center [1470, 393] width 16 height 16
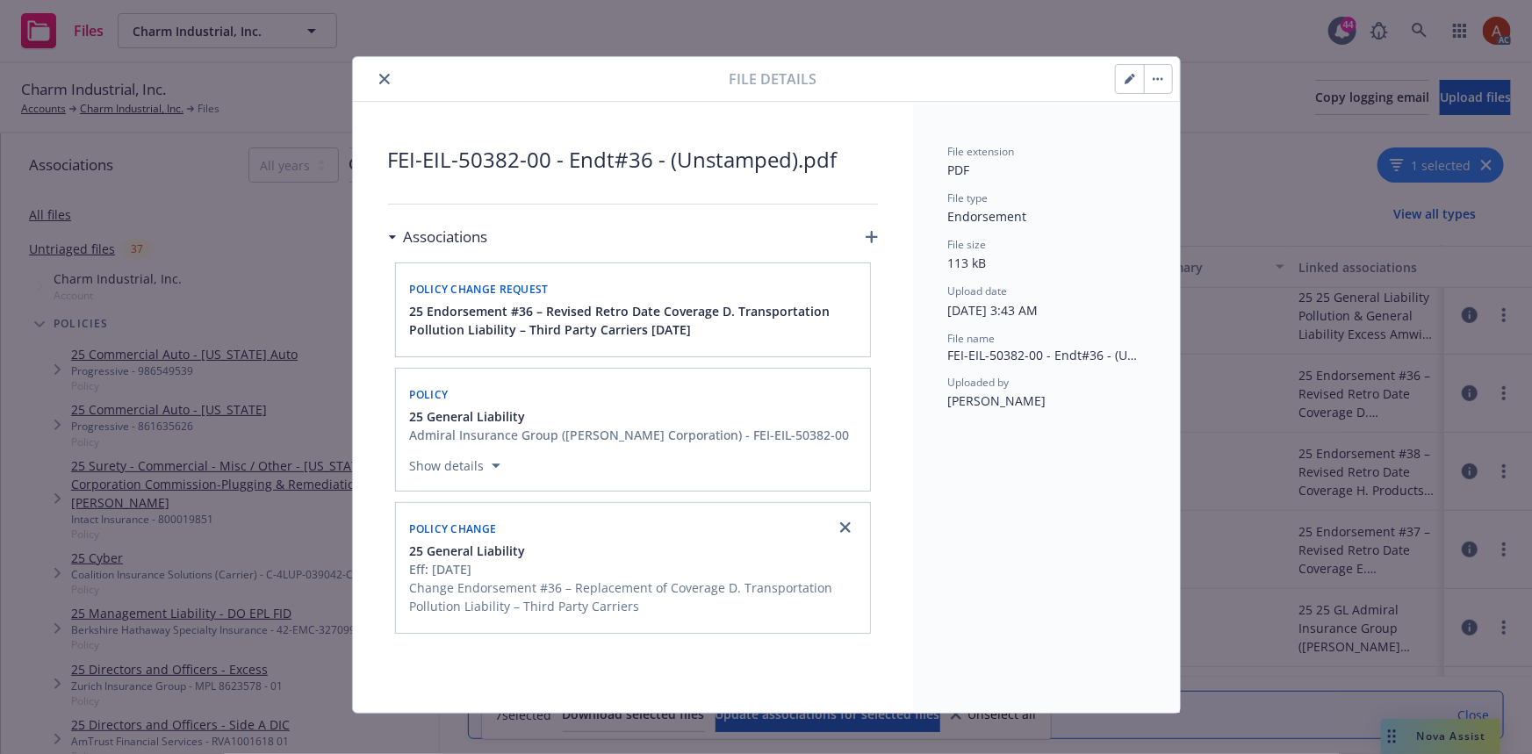
click at [380, 78] on icon "close" at bounding box center [384, 79] width 11 height 11
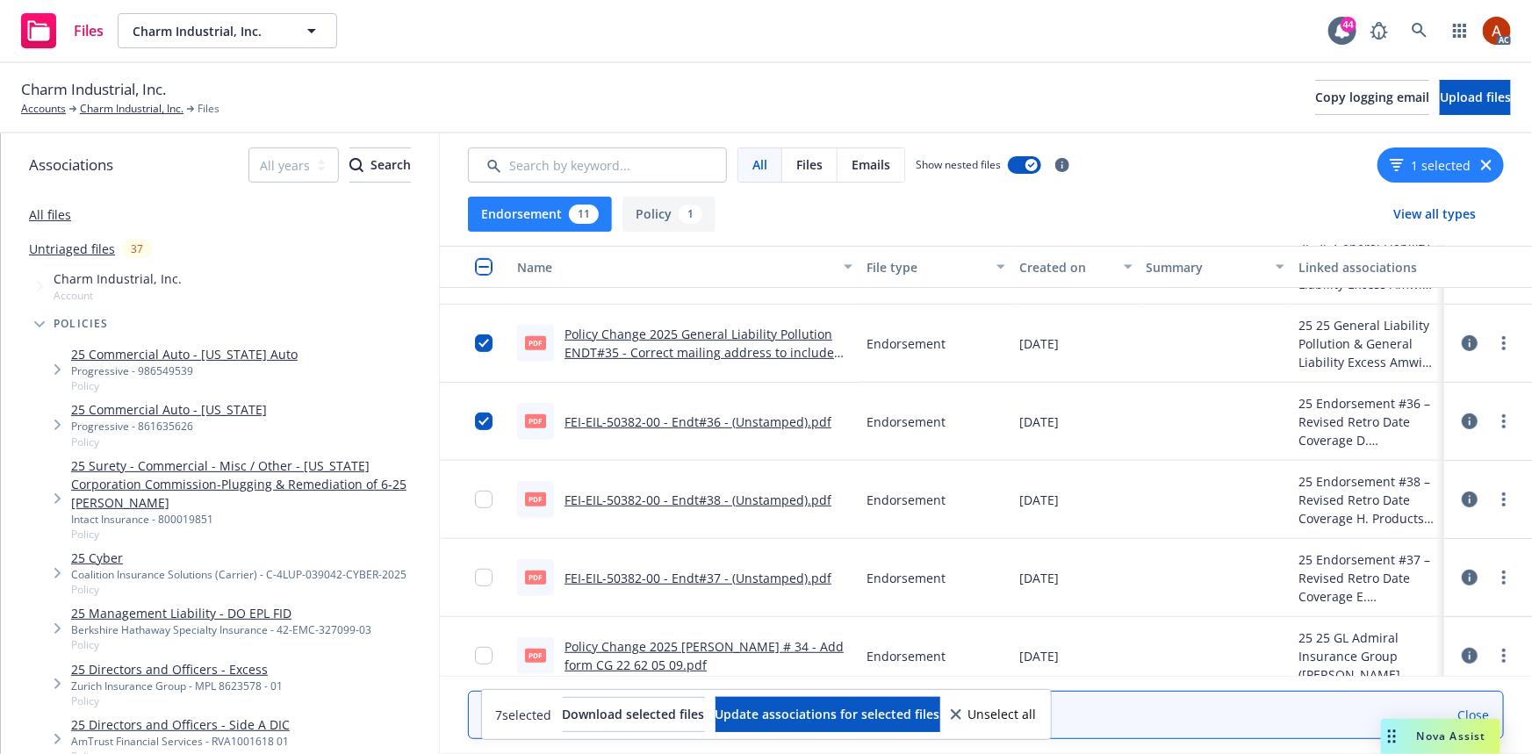
scroll to position [399, 0]
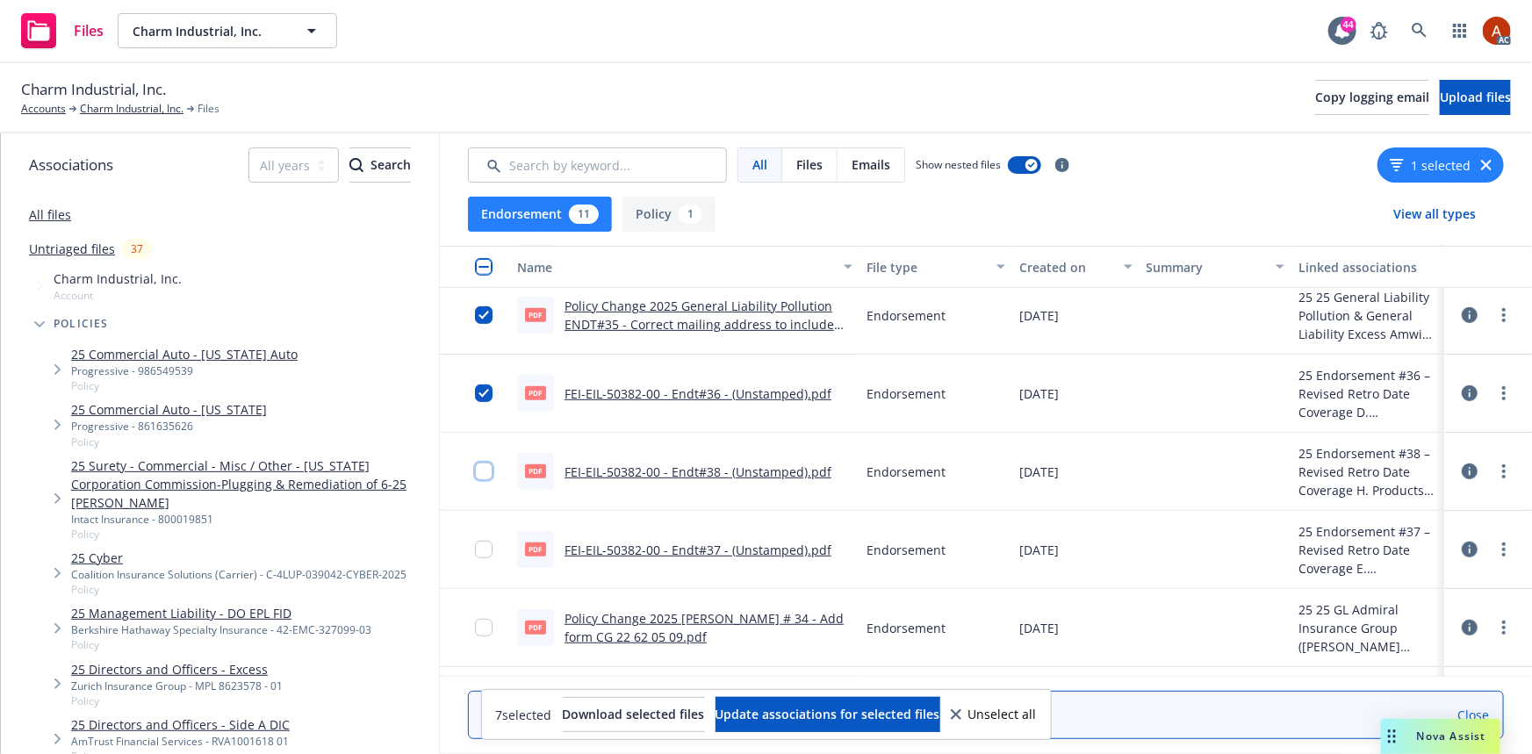
click at [477, 472] on input "checkbox" at bounding box center [484, 472] width 18 height 18
click at [677, 474] on link "FEI-EIL-50382-00 - Endt#38 - (Unstamped).pdf" at bounding box center [698, 472] width 267 height 17
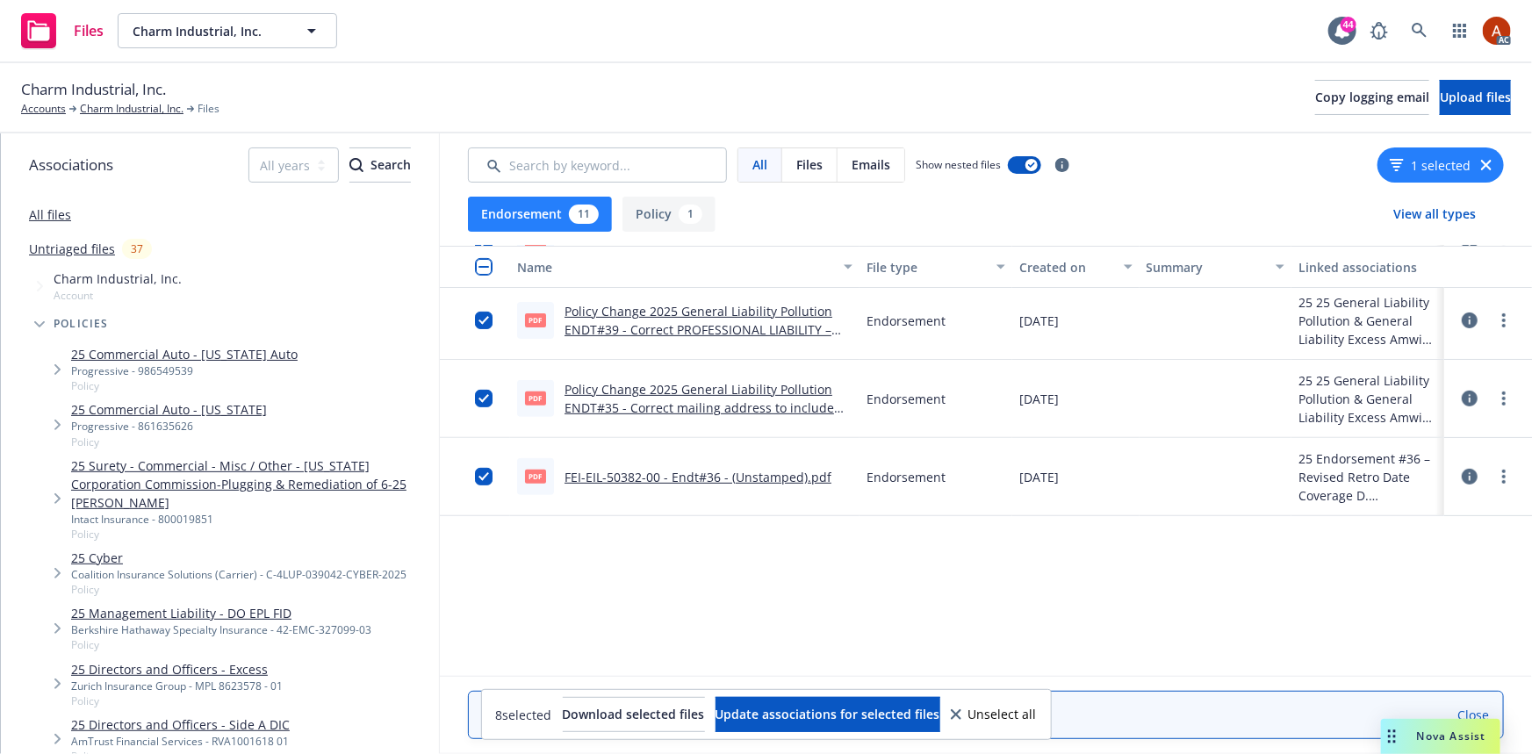
scroll to position [0, 0]
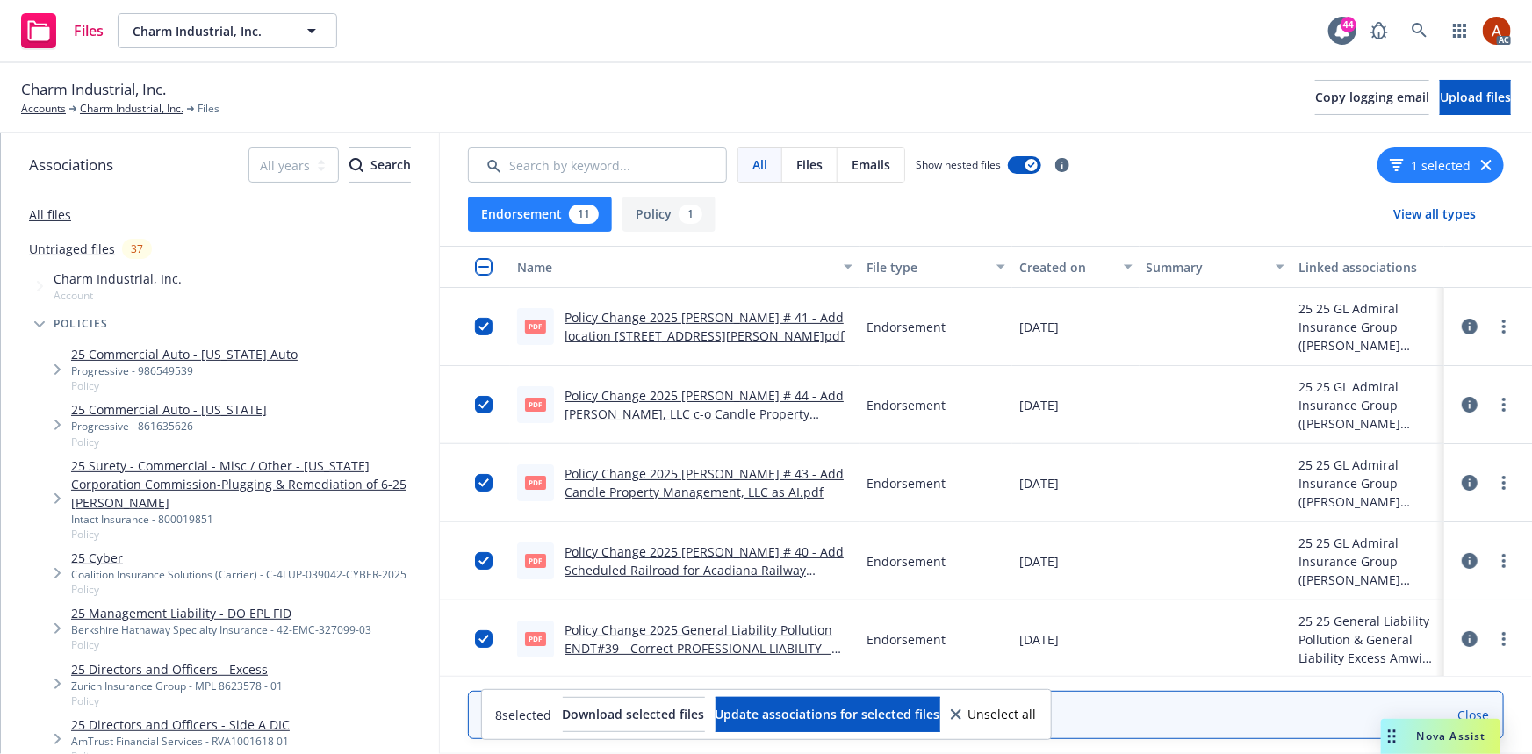
click at [641, 216] on button "Policy 1" at bounding box center [669, 214] width 93 height 35
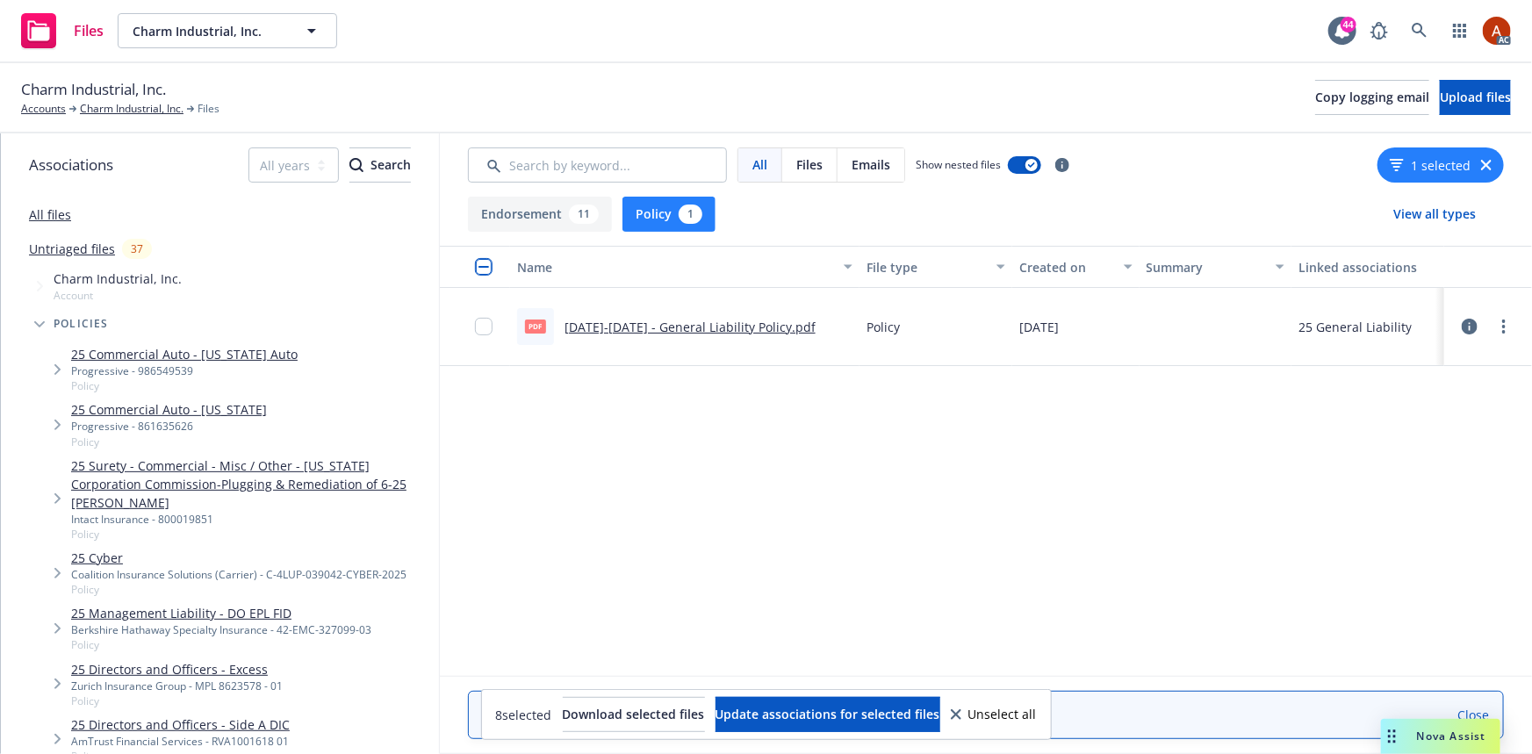
click at [532, 217] on button "Endorsement 11" at bounding box center [540, 214] width 144 height 35
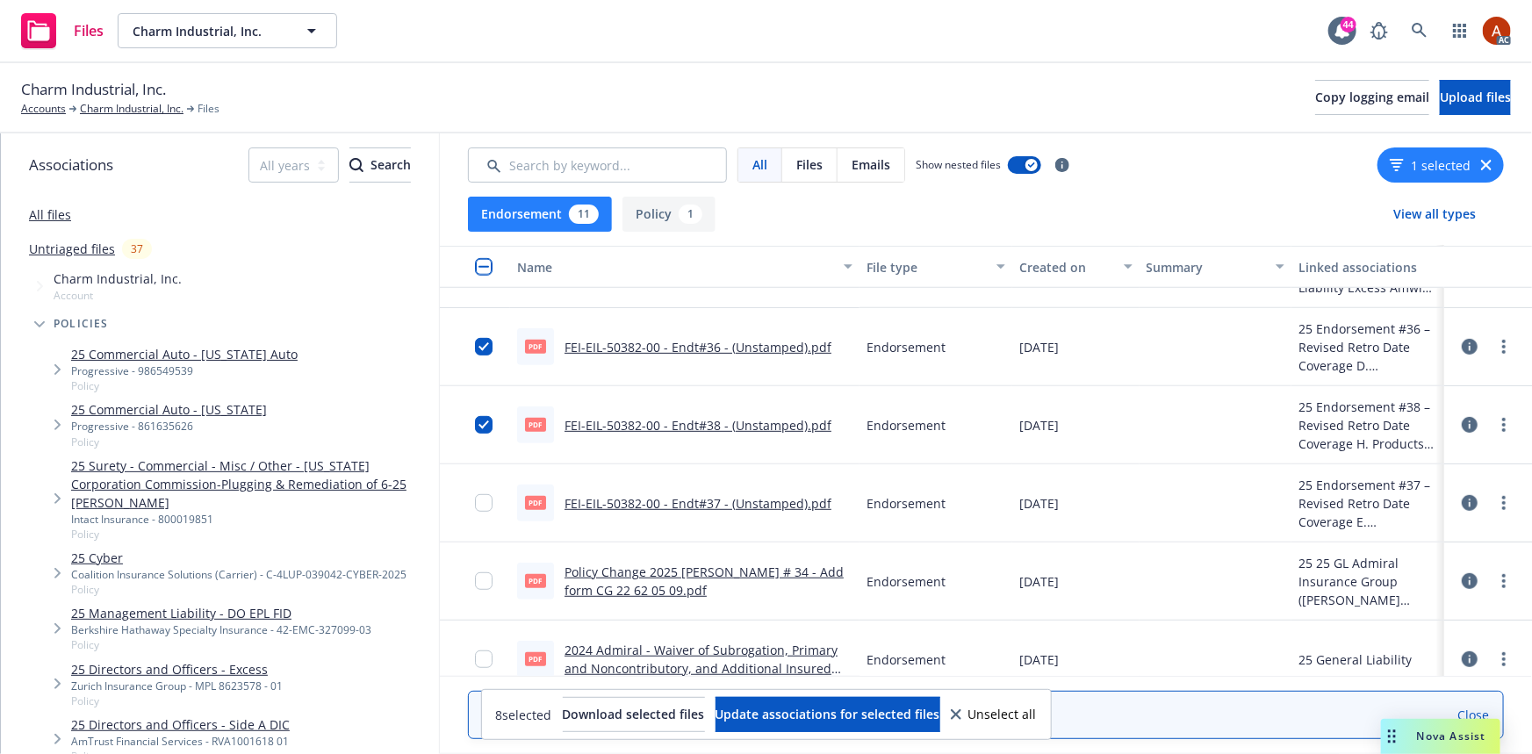
scroll to position [465, 0]
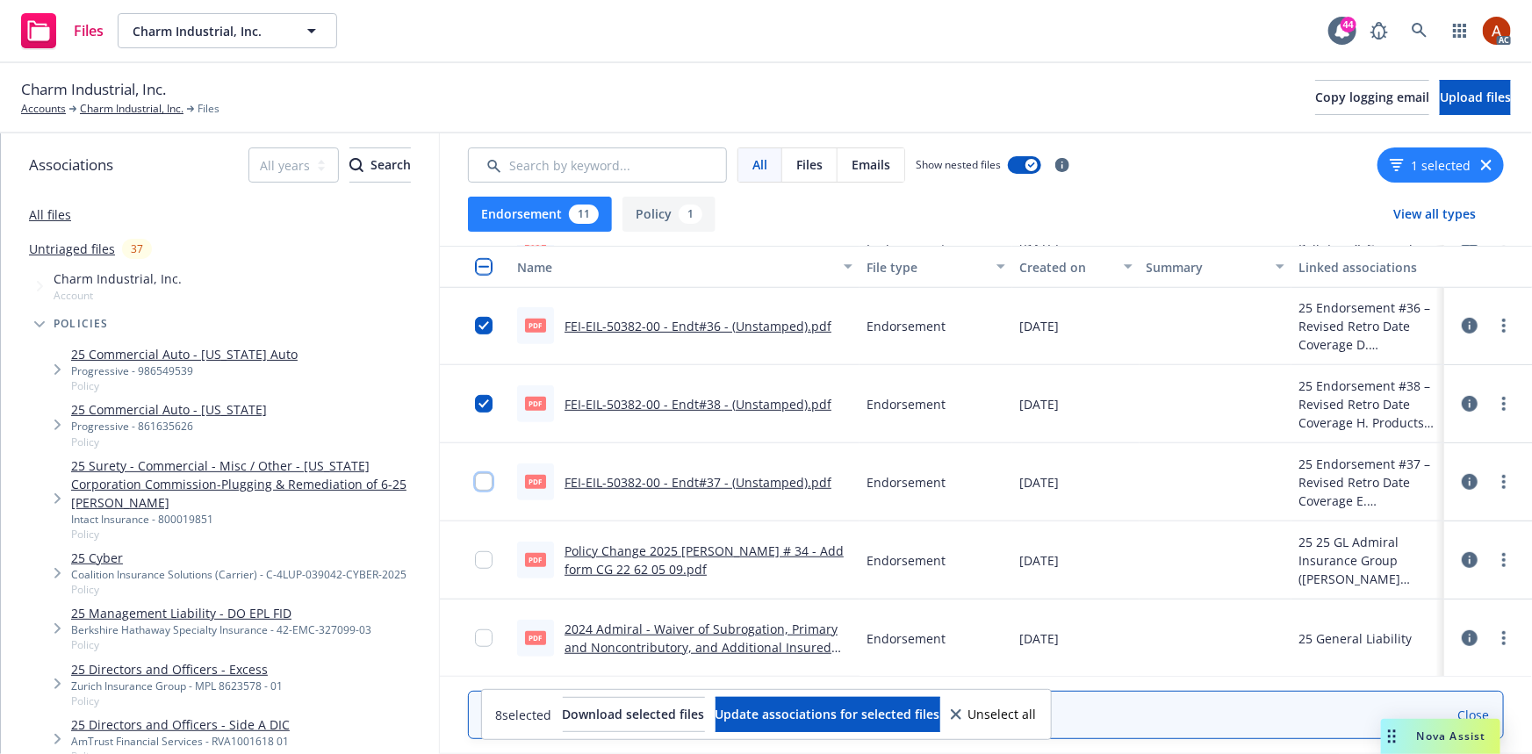
click at [480, 486] on input "checkbox" at bounding box center [484, 482] width 18 height 18
click at [626, 484] on link "FEI-EIL-50382-00 - Endt#37 - (Unstamped).pdf" at bounding box center [698, 482] width 267 height 17
click at [482, 554] on input "checkbox" at bounding box center [484, 560] width 18 height 18
click at [652, 555] on link "Policy Change 2025 [PERSON_NAME] # 34 - Add form CG 22 62 05 09.pdf" at bounding box center [704, 560] width 279 height 35
click at [487, 637] on input "checkbox" at bounding box center [484, 639] width 18 height 18
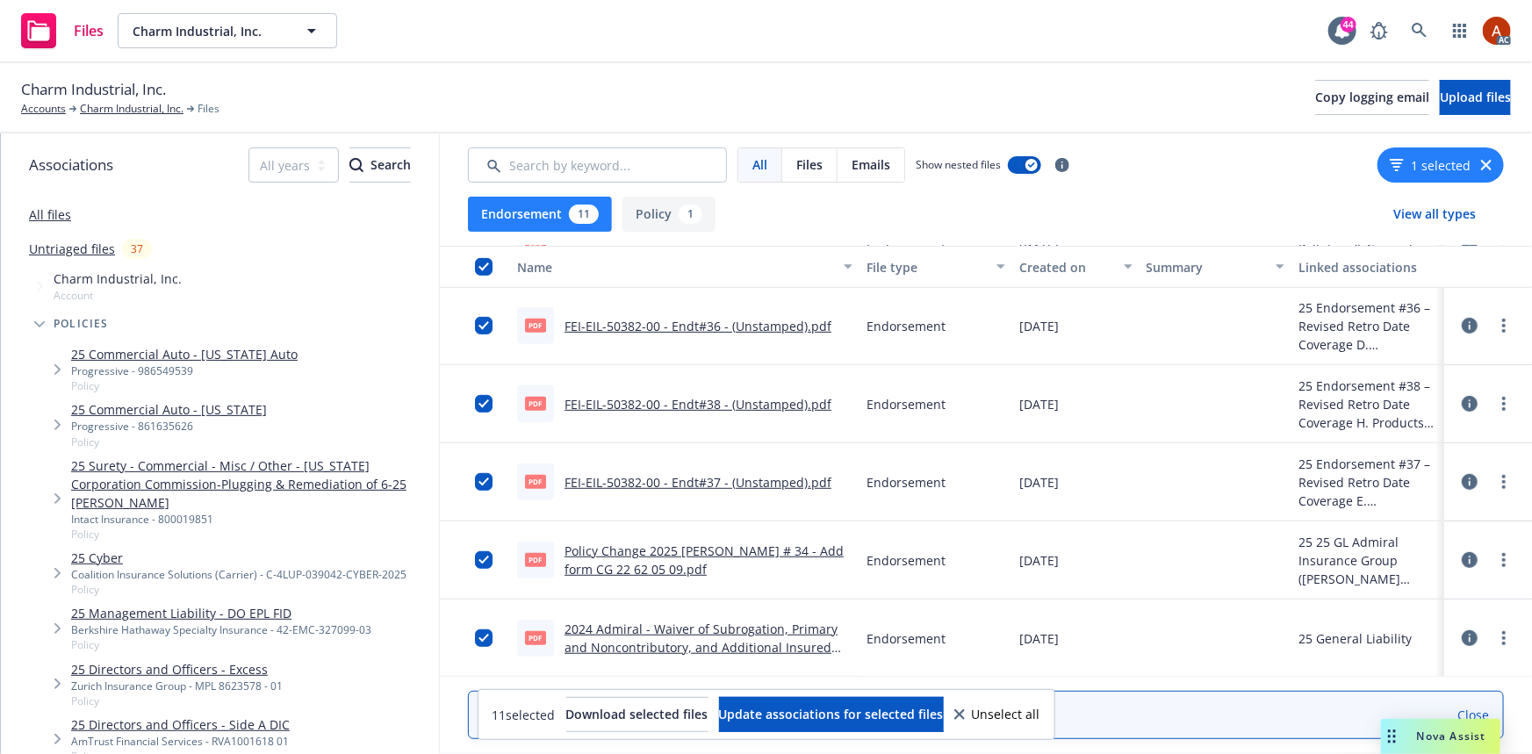
click at [637, 628] on link "2024 Admiral - Waiver of Subrogation, Primary and Noncontributory, and Addition…" at bounding box center [701, 648] width 273 height 54
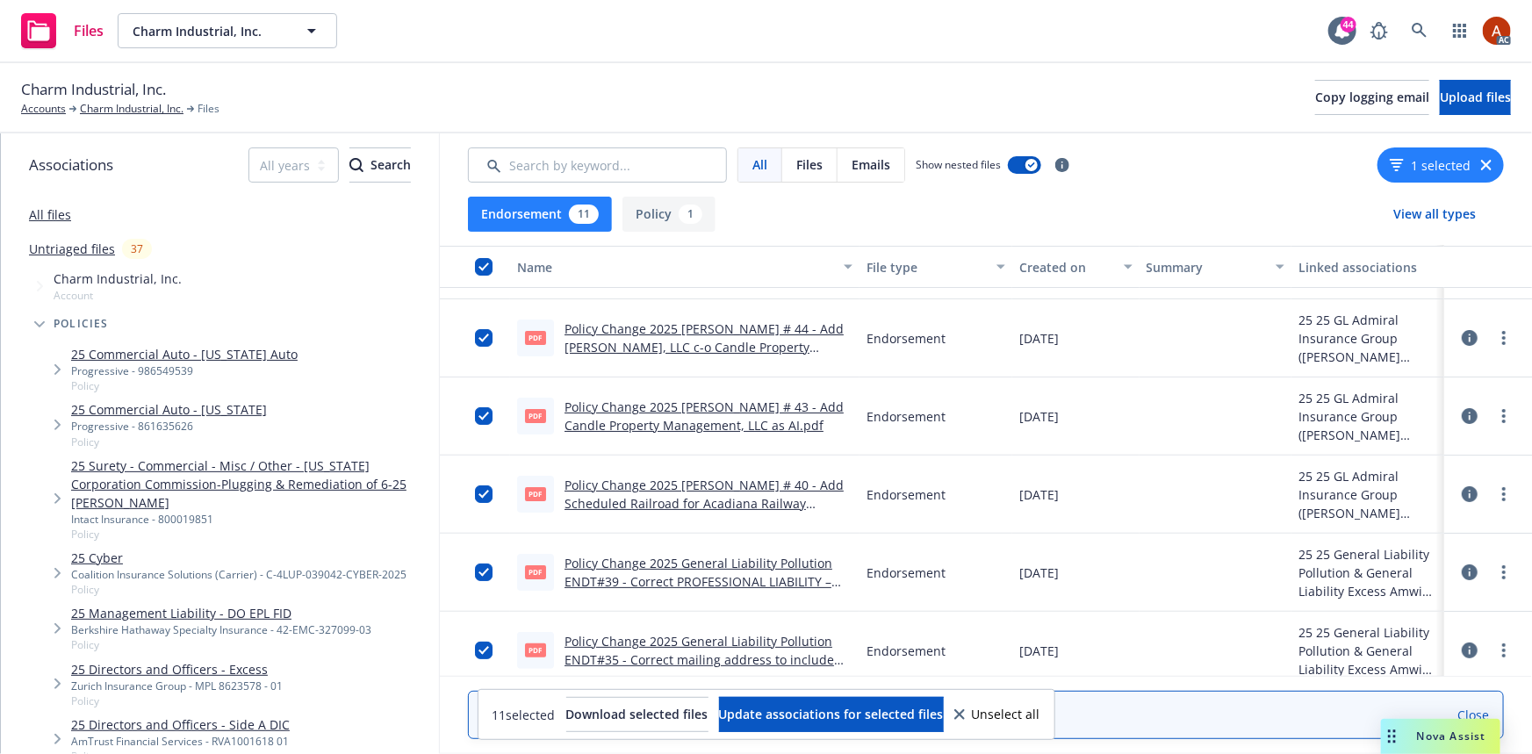
scroll to position [0, 0]
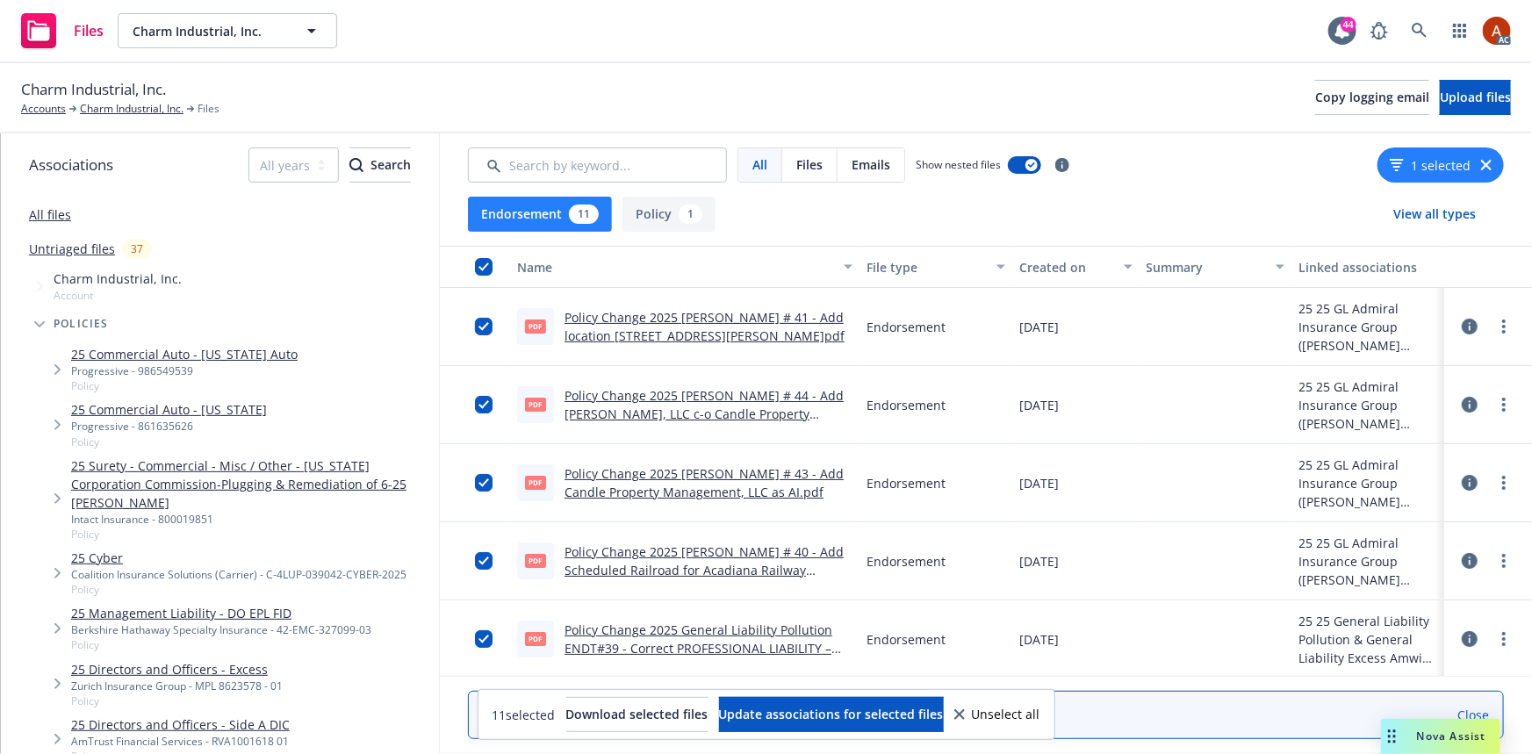
click at [657, 224] on button "Policy 1" at bounding box center [669, 214] width 93 height 35
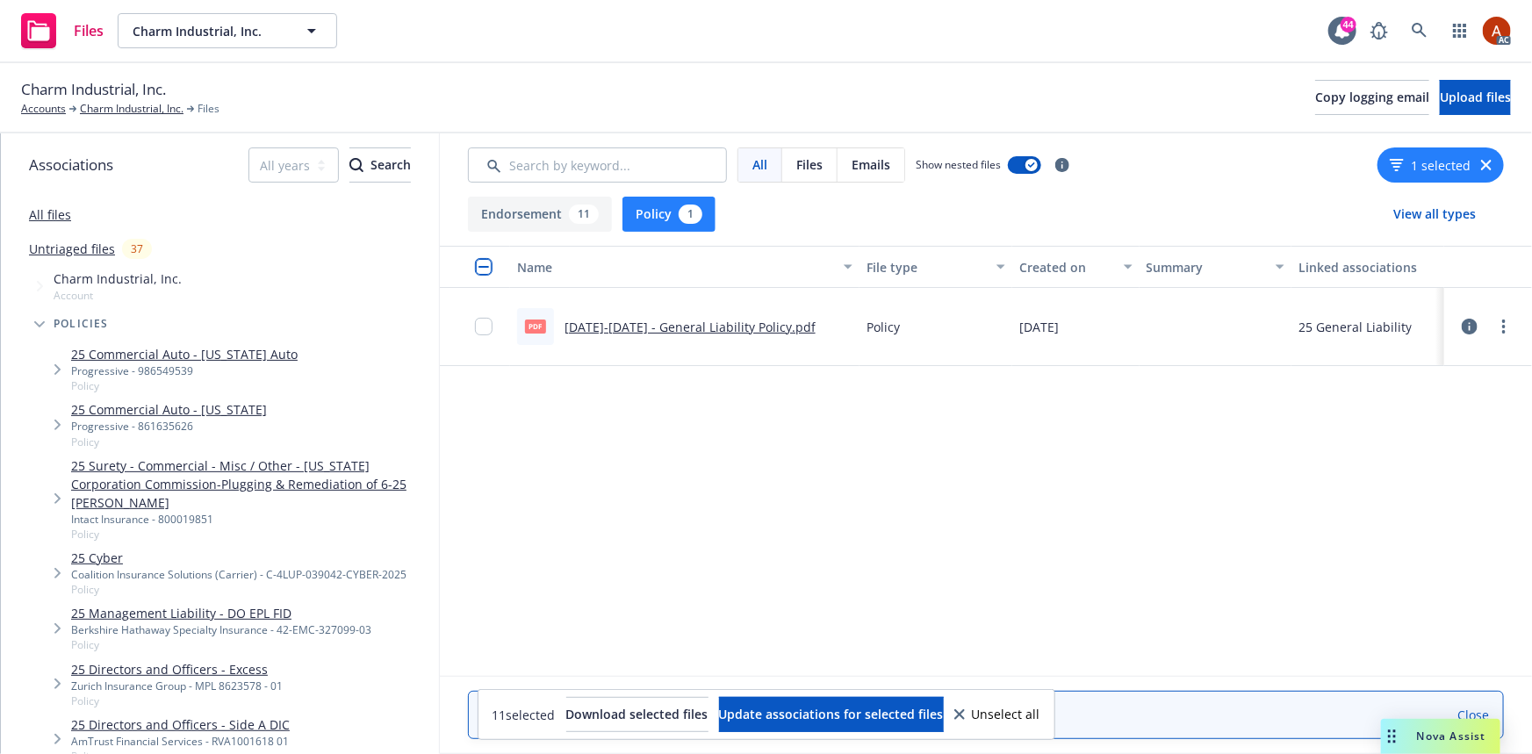
click at [664, 334] on link "[DATE]-[DATE] - General Liability Policy.pdf" at bounding box center [690, 327] width 251 height 17
click at [523, 206] on button "Endorsement 11" at bounding box center [540, 214] width 144 height 35
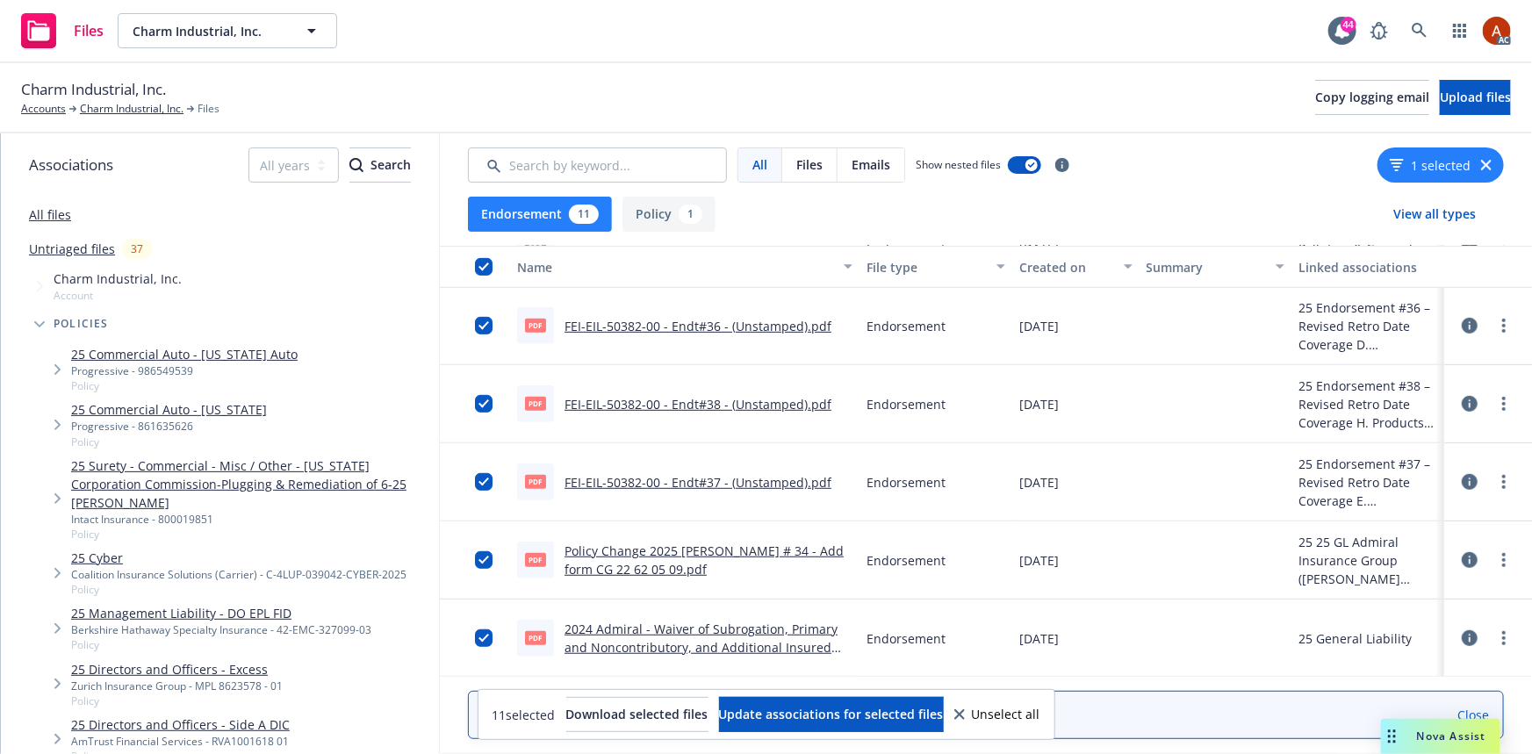
scroll to position [465, 0]
click at [1462, 483] on icon at bounding box center [1470, 482] width 16 height 16
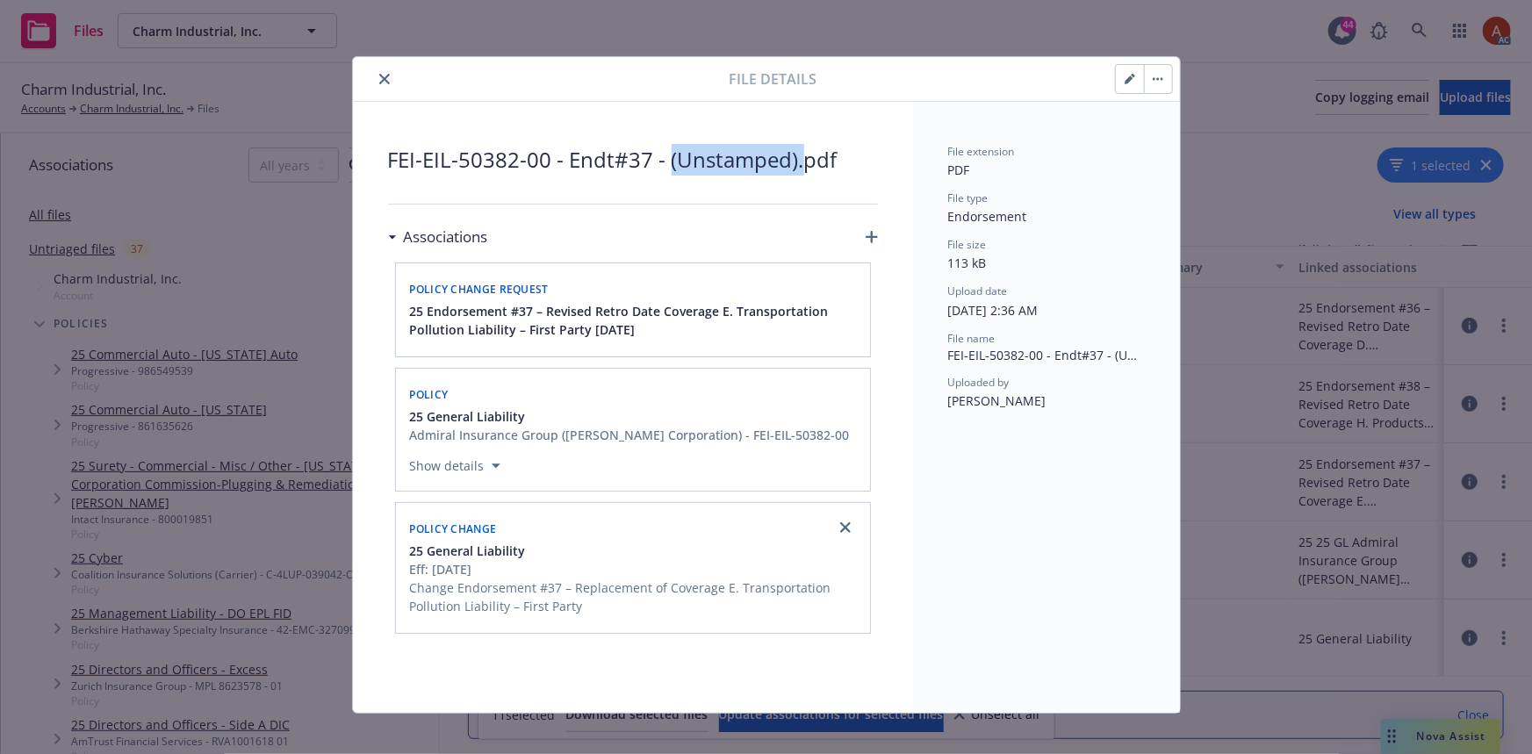
drag, startPoint x: 659, startPoint y: 161, endPoint x: 795, endPoint y: 169, distance: 135.5
click at [795, 169] on span "FEI-EIL-50382-00 - Endt#37 - (Unstamped).pdf" at bounding box center [633, 160] width 490 height 32
copy span "(Unstamped)."
click at [379, 79] on icon "close" at bounding box center [384, 79] width 11 height 11
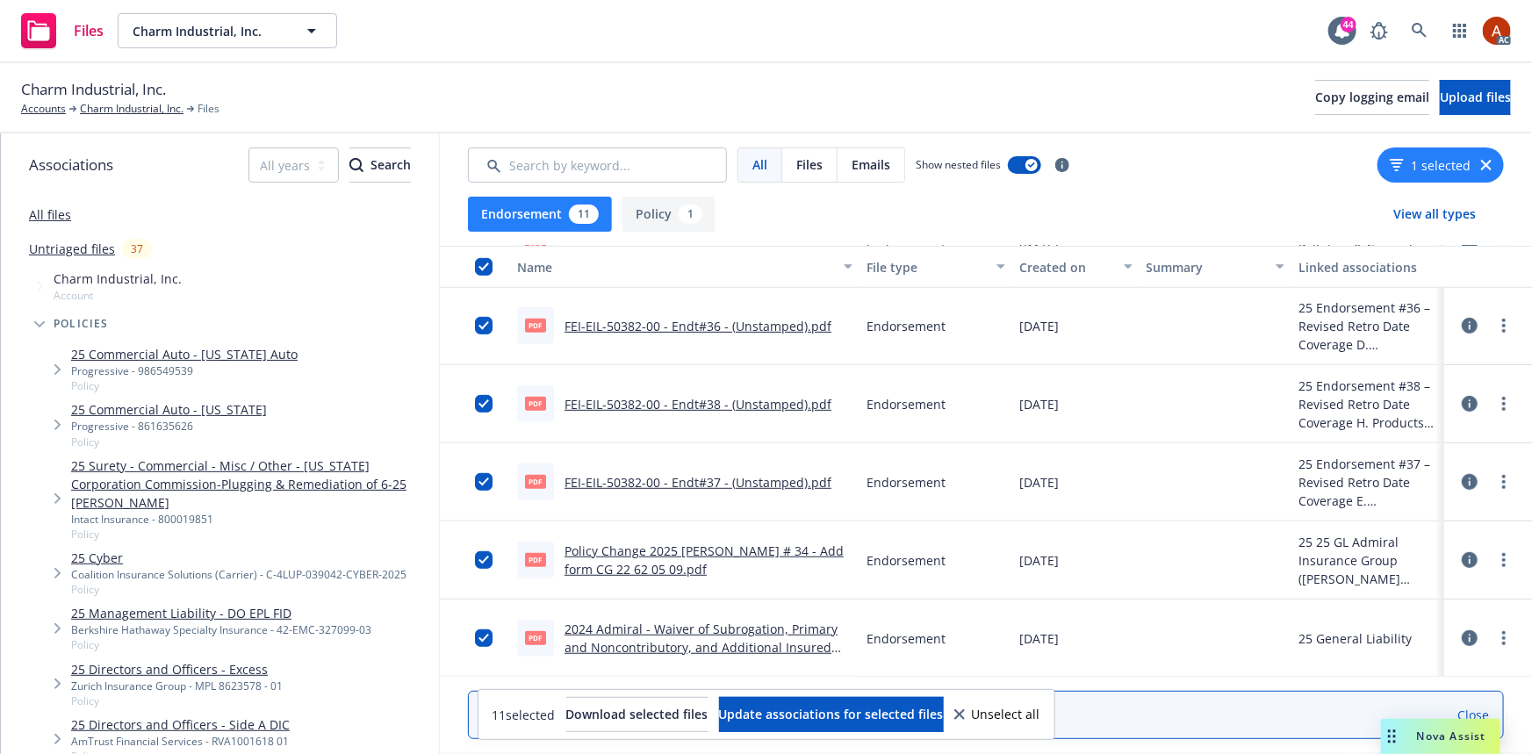
click at [655, 213] on button "Policy 1" at bounding box center [669, 214] width 93 height 35
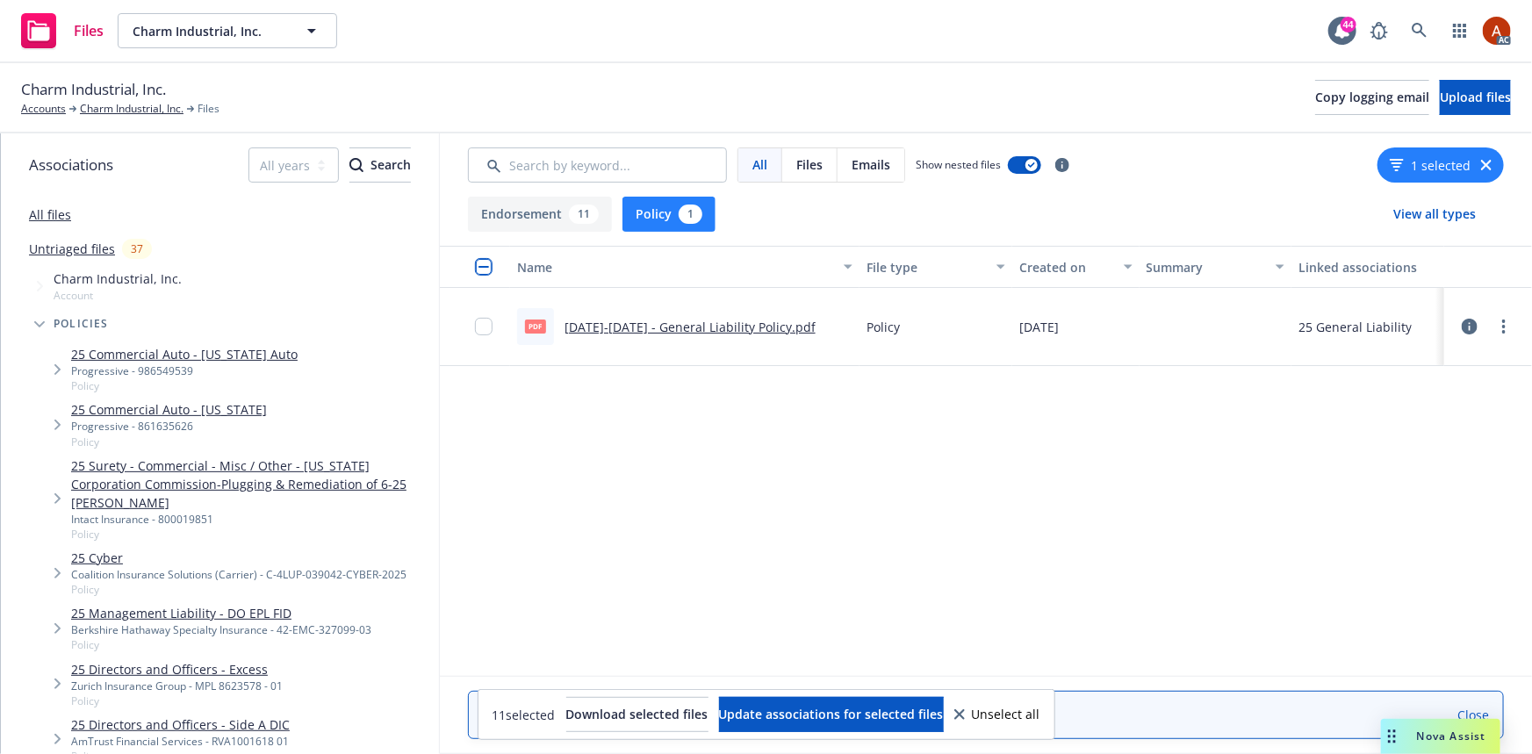
click at [673, 326] on link "[DATE]-[DATE] - General Liability Policy.pdf" at bounding box center [690, 327] width 251 height 17
